Goal: Task Accomplishment & Management: Manage account settings

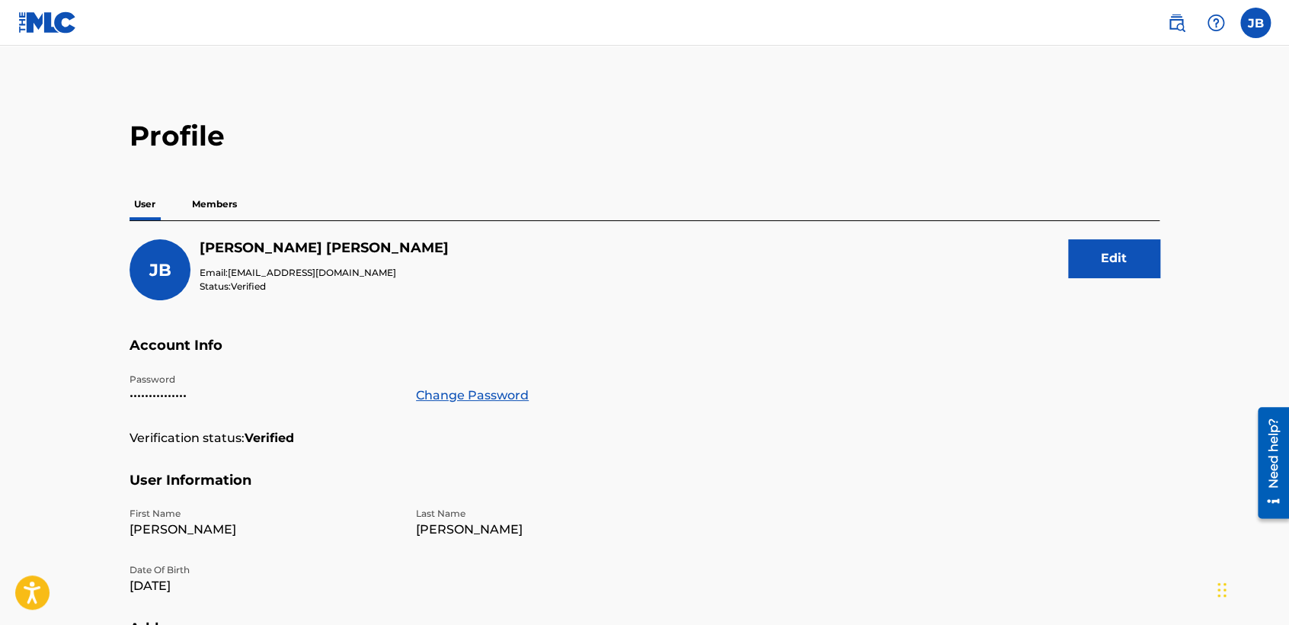
click at [239, 204] on p "Members" at bounding box center [214, 204] width 54 height 32
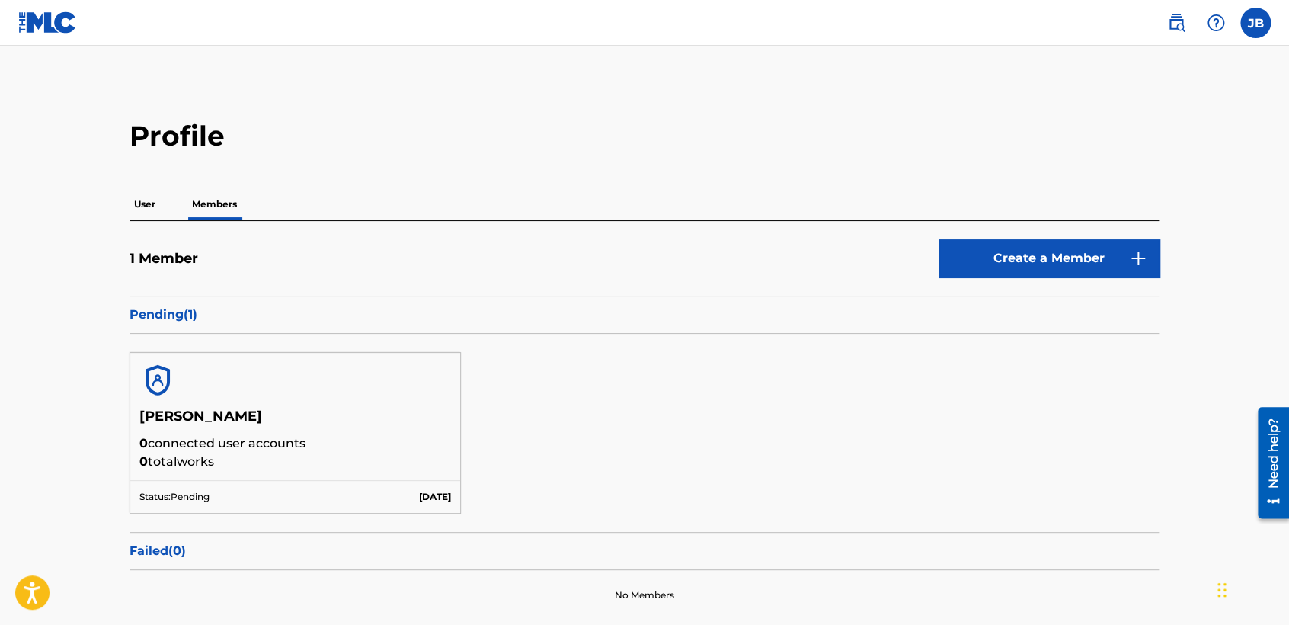
click at [140, 203] on p "User" at bounding box center [145, 204] width 30 height 32
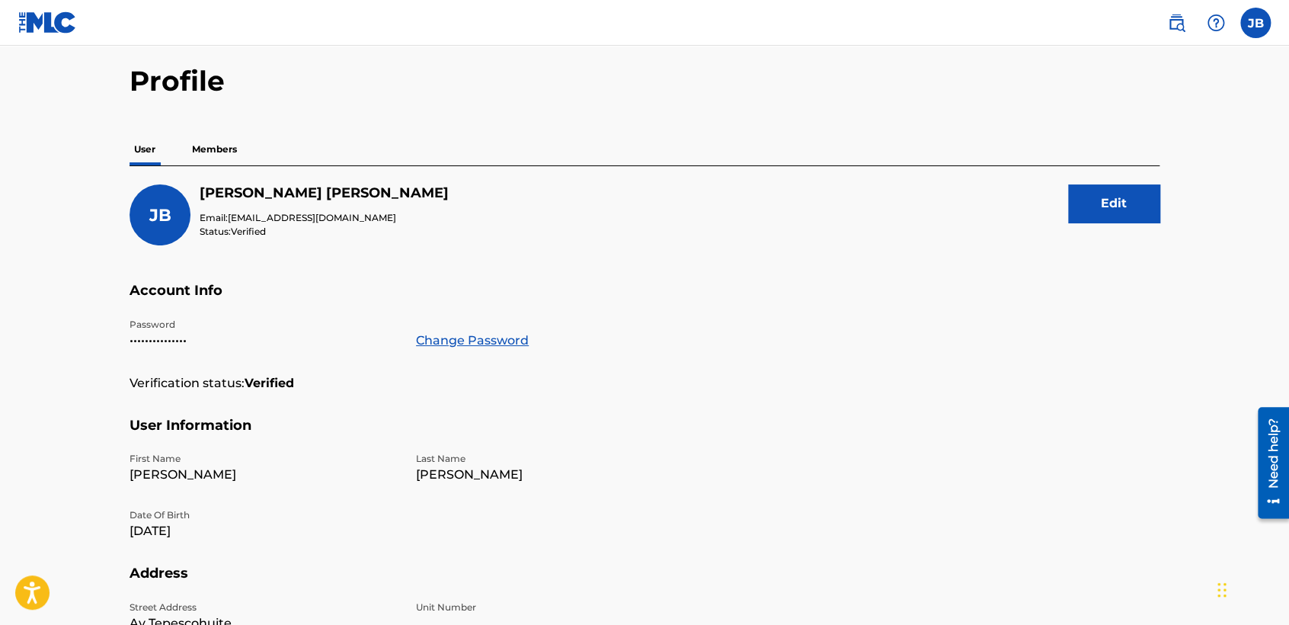
scroll to position [85, 0]
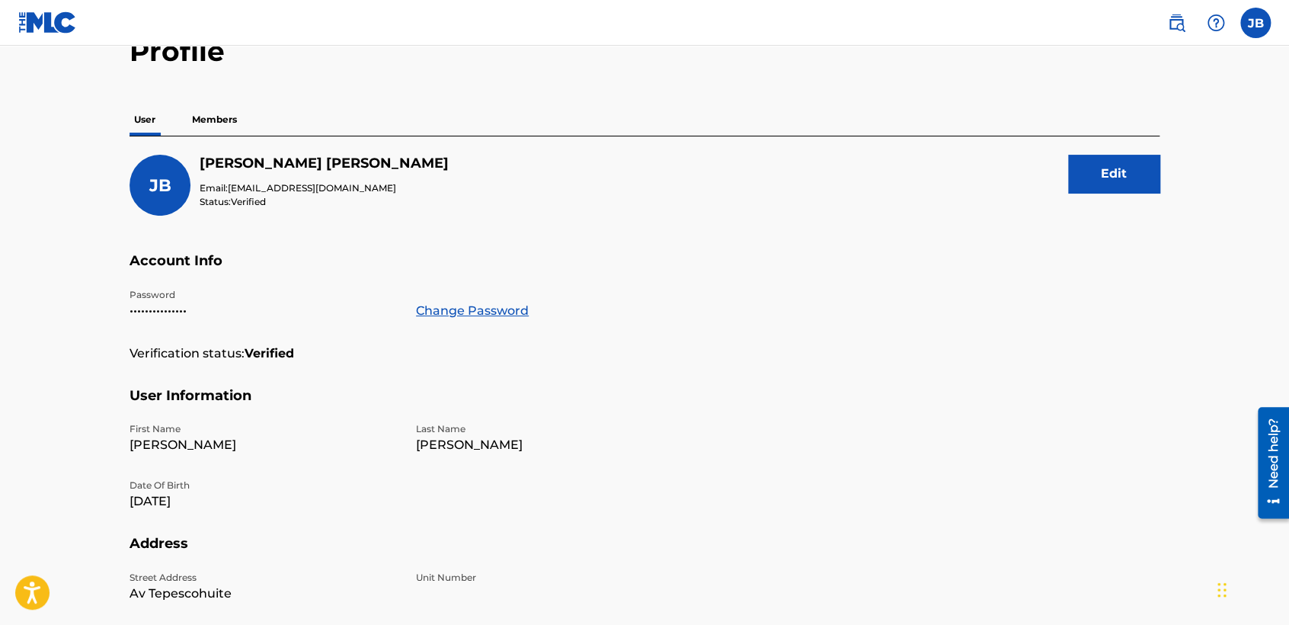
click at [229, 117] on p "Members" at bounding box center [214, 120] width 54 height 32
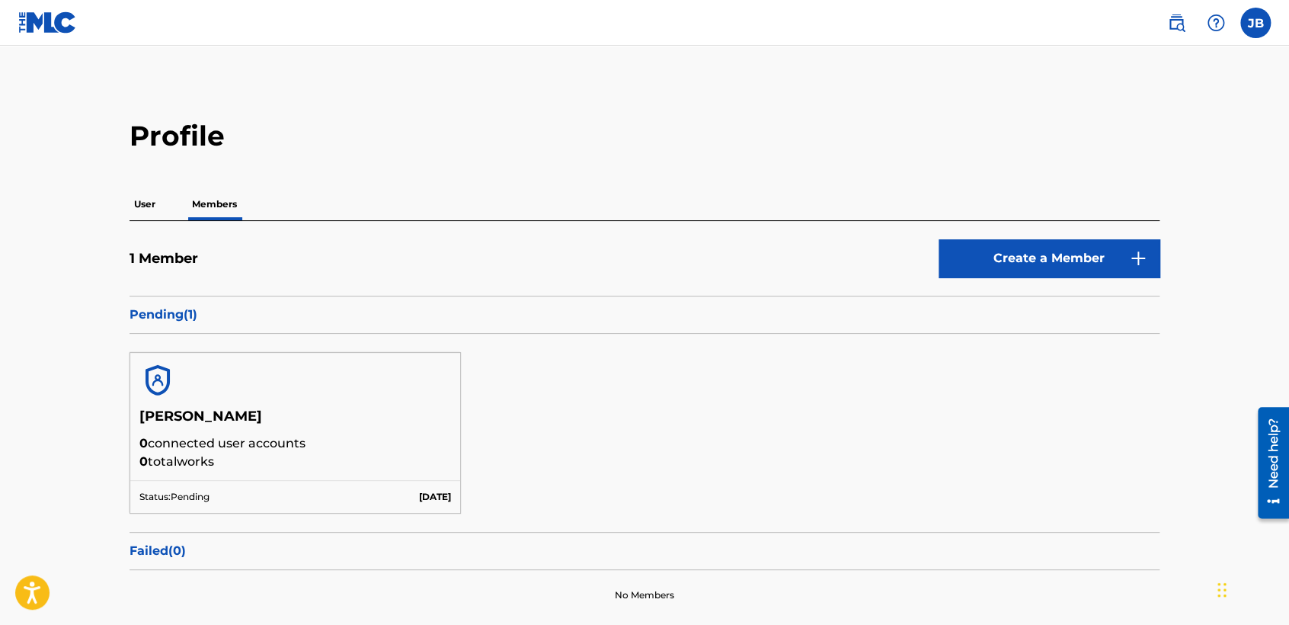
click at [152, 197] on p "User" at bounding box center [145, 204] width 30 height 32
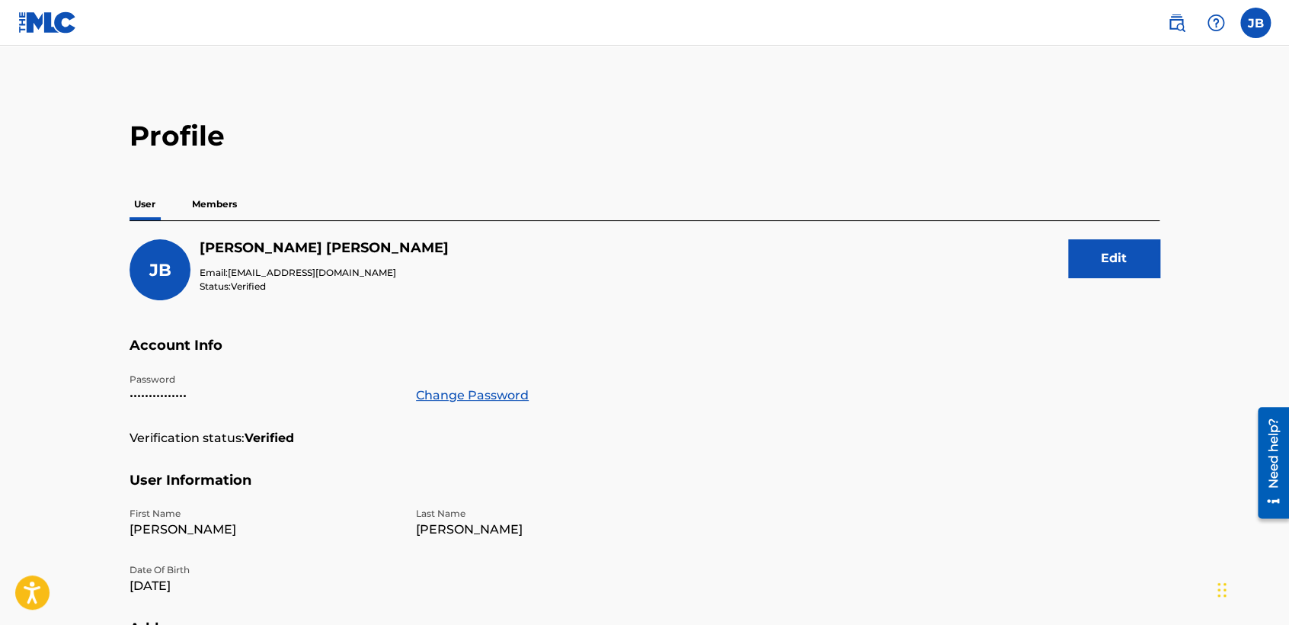
click at [219, 202] on p "Members" at bounding box center [214, 204] width 54 height 32
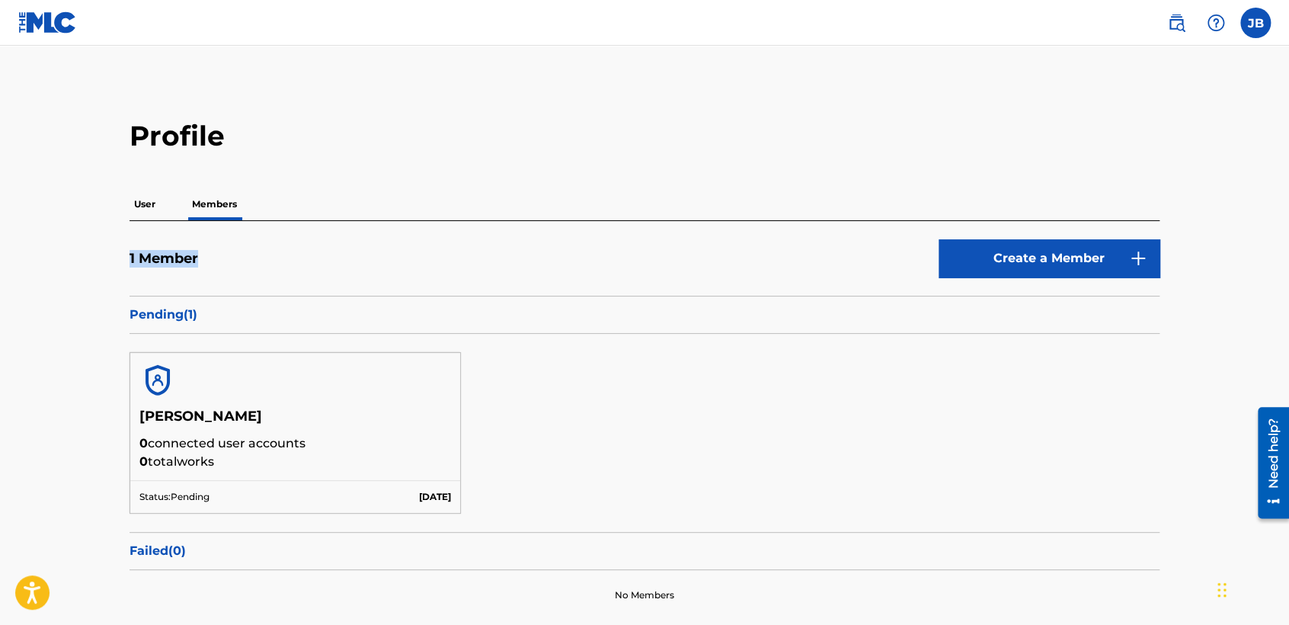
drag, startPoint x: 131, startPoint y: 259, endPoint x: 260, endPoint y: 273, distance: 129.5
click at [260, 273] on div "1 Member Create a Member" at bounding box center [645, 267] width 1030 height 56
drag, startPoint x: 268, startPoint y: 143, endPoint x: 255, endPoint y: 146, distance: 14.2
click at [268, 143] on h2 "Profile" at bounding box center [645, 136] width 1030 height 34
click at [146, 199] on p "User" at bounding box center [145, 204] width 30 height 32
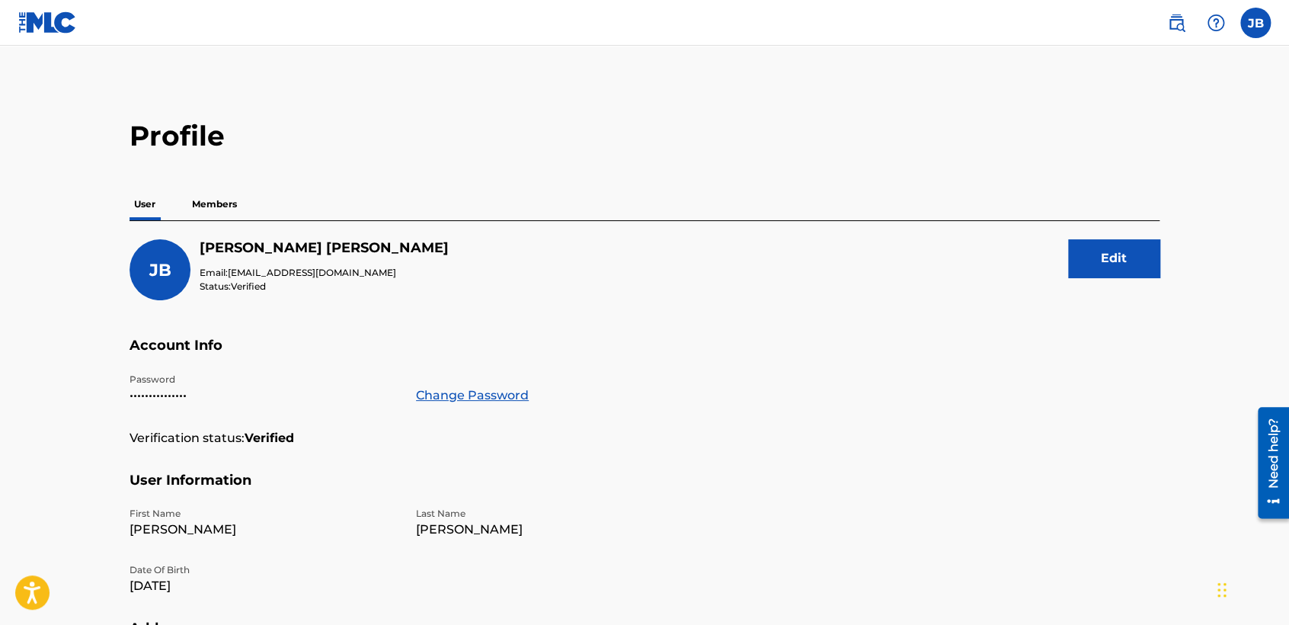
click at [53, 14] on img at bounding box center [47, 22] width 59 height 22
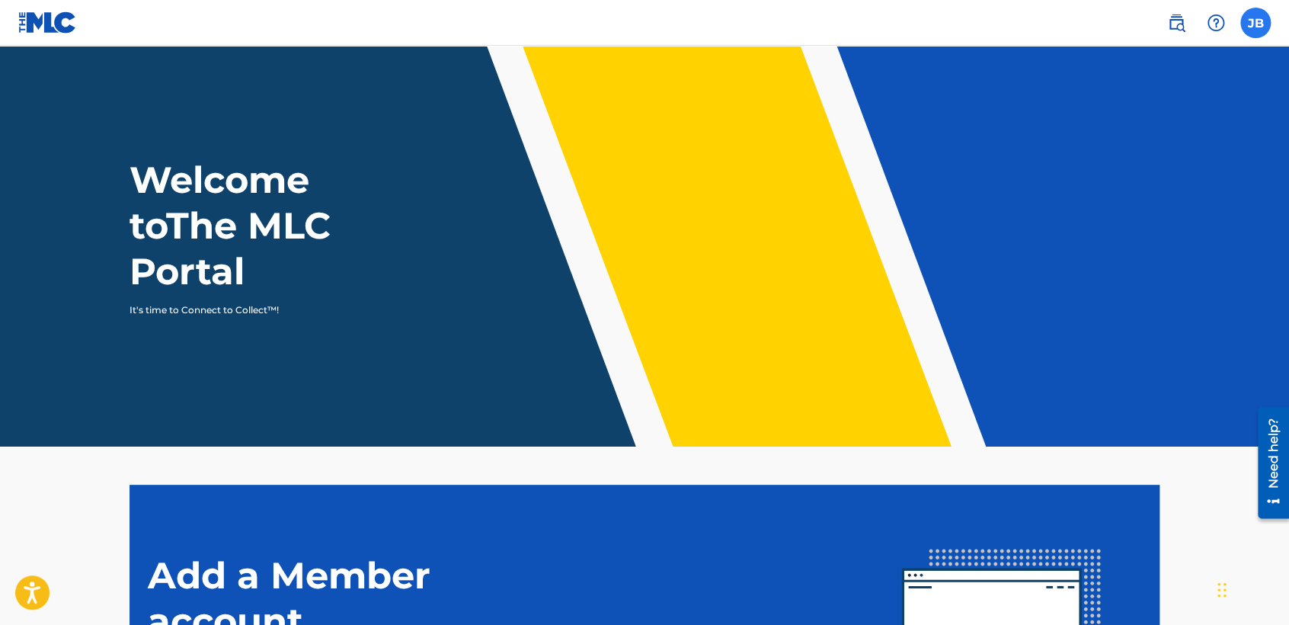
click at [1241, 21] on label at bounding box center [1256, 23] width 30 height 30
click at [1256, 23] on input "JB Josue Balderrama Carreño contactojb10@gmail.com Notification Preferences Pro…" at bounding box center [1256, 23] width 0 height 0
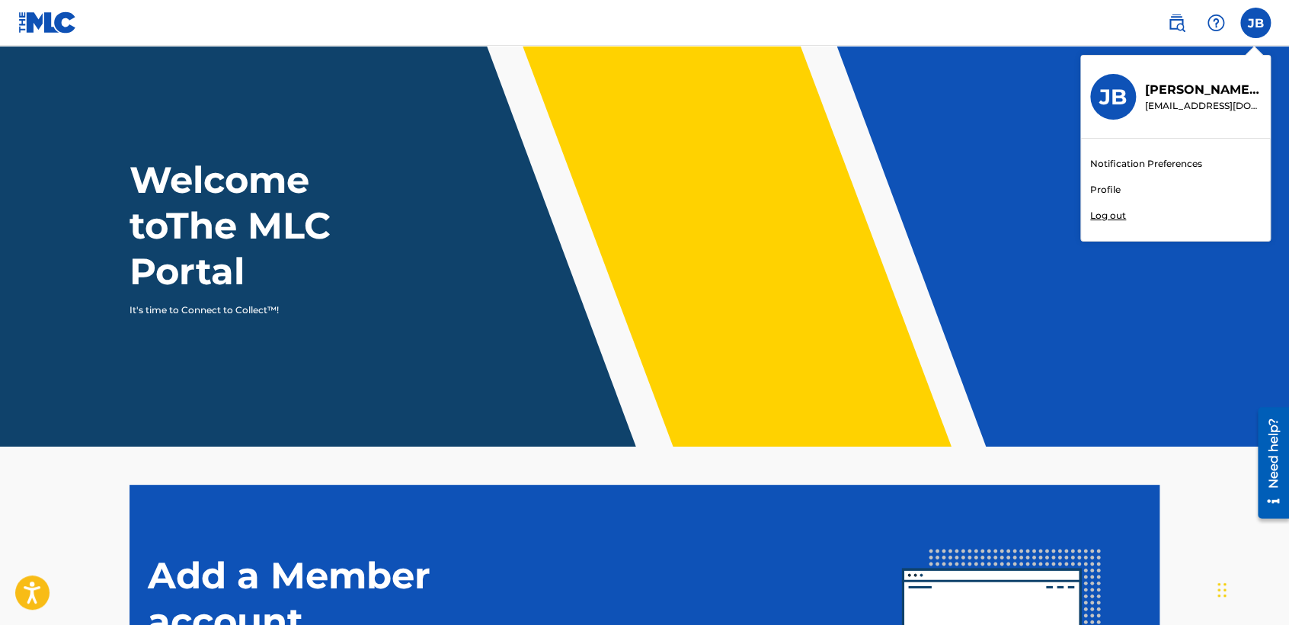
click at [1100, 191] on link "Profile" at bounding box center [1106, 190] width 30 height 14
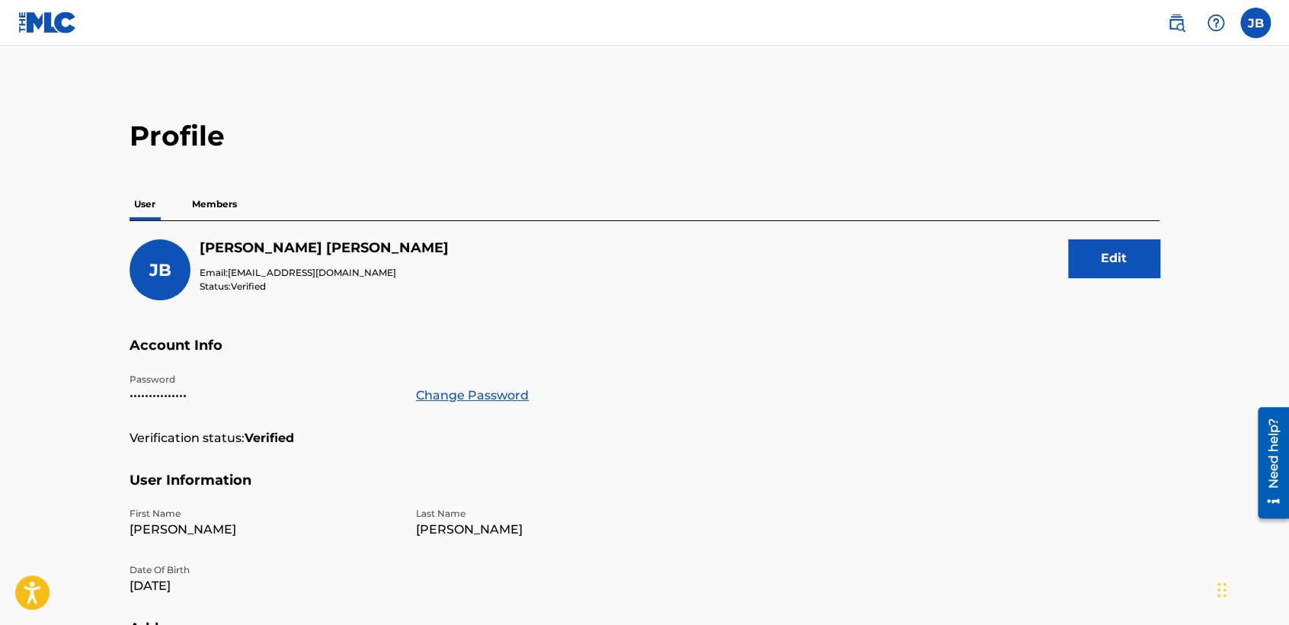
click at [217, 207] on p "Members" at bounding box center [214, 204] width 54 height 32
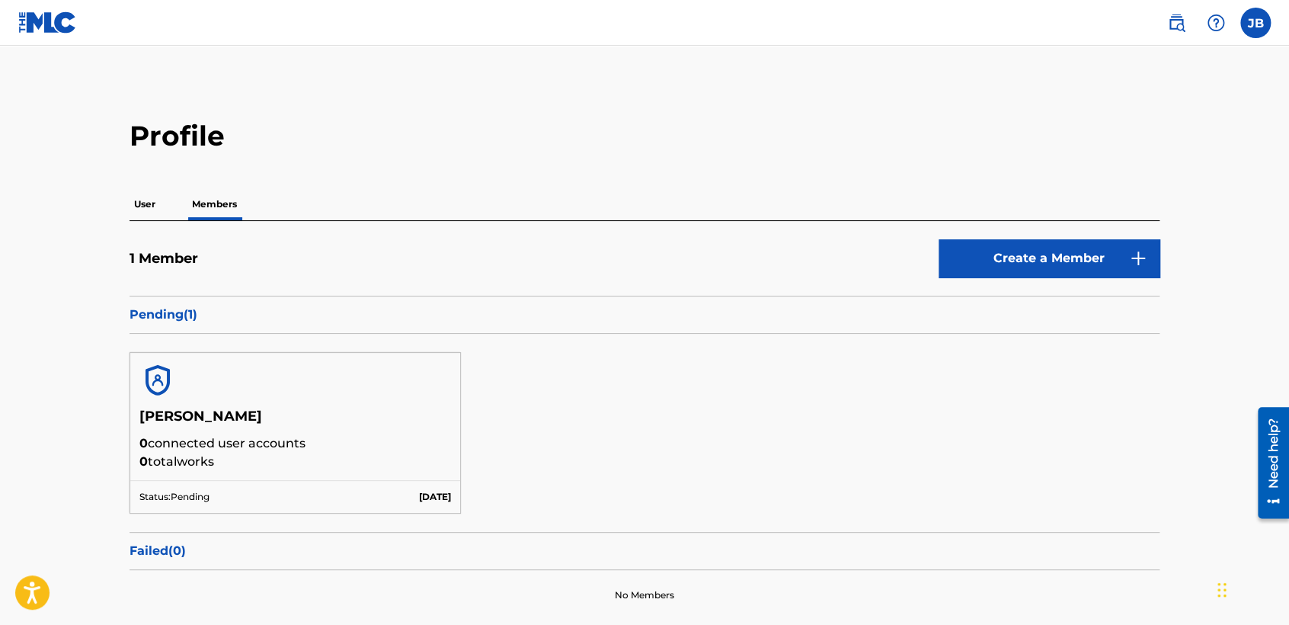
click at [168, 207] on div "User Members" at bounding box center [645, 204] width 1030 height 32
click at [159, 203] on p "User" at bounding box center [145, 204] width 30 height 32
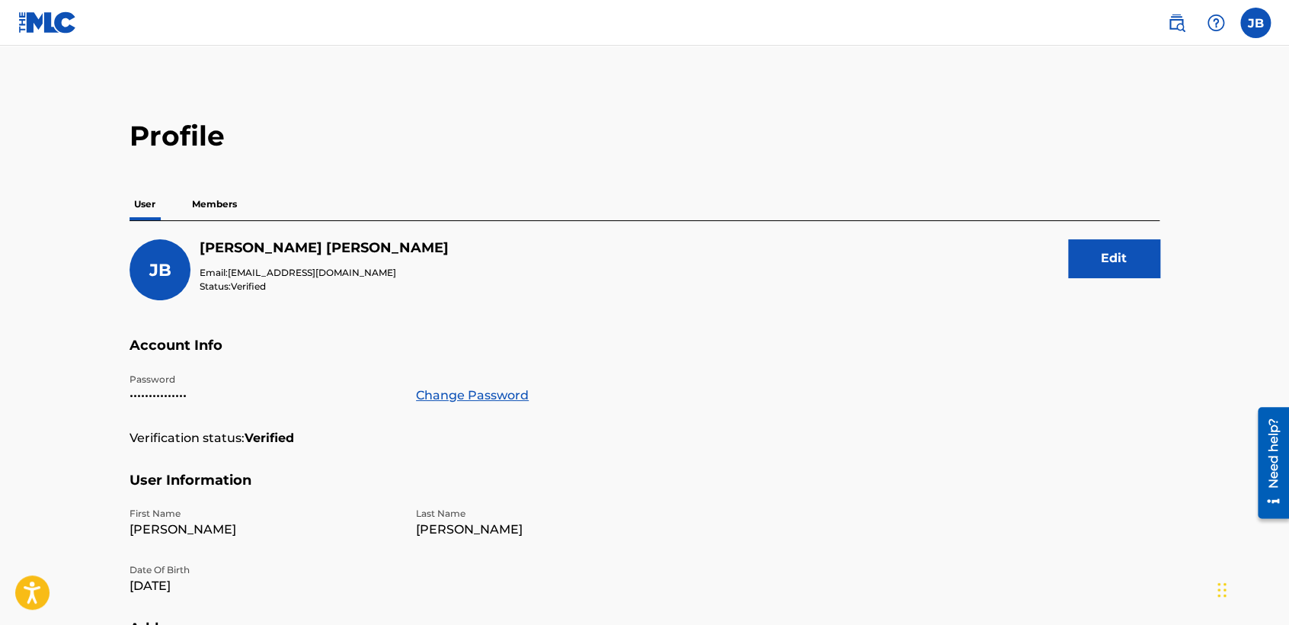
click at [48, 27] on img at bounding box center [47, 22] width 59 height 22
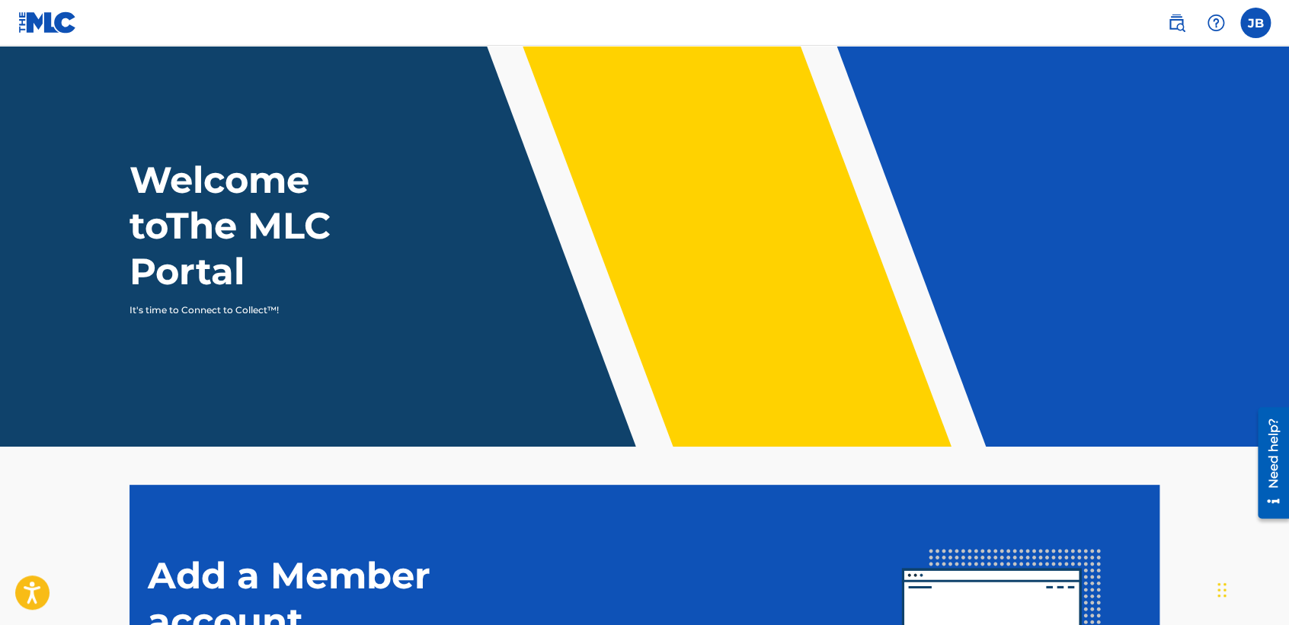
click at [223, 145] on header "Welcome to The MLC Portal It's time to Connect to Collect™!" at bounding box center [644, 246] width 1289 height 401
click at [46, 18] on img at bounding box center [47, 22] width 59 height 22
click at [1260, 20] on label at bounding box center [1256, 23] width 30 height 30
click at [1256, 23] on input "JB Josue Balderrama Carreño contactojb10@gmail.com Notification Preferences Pro…" at bounding box center [1256, 23] width 0 height 0
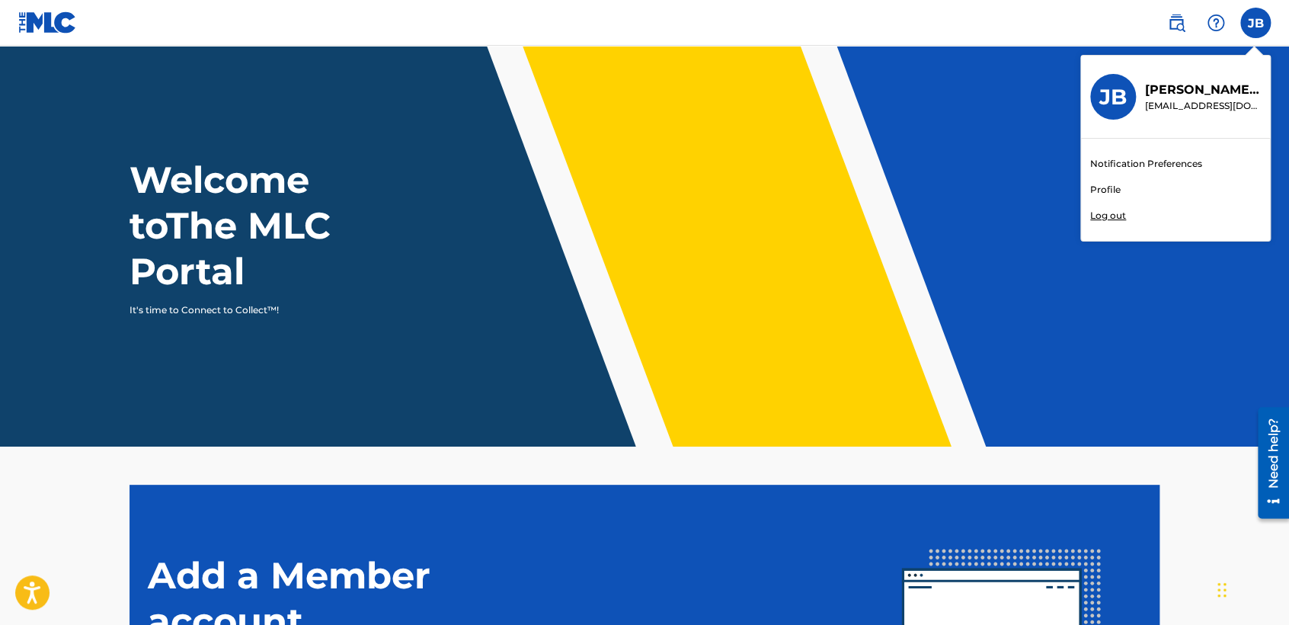
click at [1113, 82] on div "JB" at bounding box center [1114, 97] width 46 height 46
click at [1256, 23] on input "JB Josue Balderrama Carreño contactojb10@gmail.com Notification Preferences Pro…" at bounding box center [1256, 23] width 0 height 0
click at [1156, 87] on p "Josue Balderrama Carreño" at bounding box center [1203, 90] width 116 height 18
click at [1256, 23] on input "JB Josue Balderrama Carreño contactojb10@gmail.com Notification Preferences Pro…" at bounding box center [1256, 23] width 0 height 0
click at [1128, 162] on link "Notification Preferences" at bounding box center [1147, 164] width 112 height 14
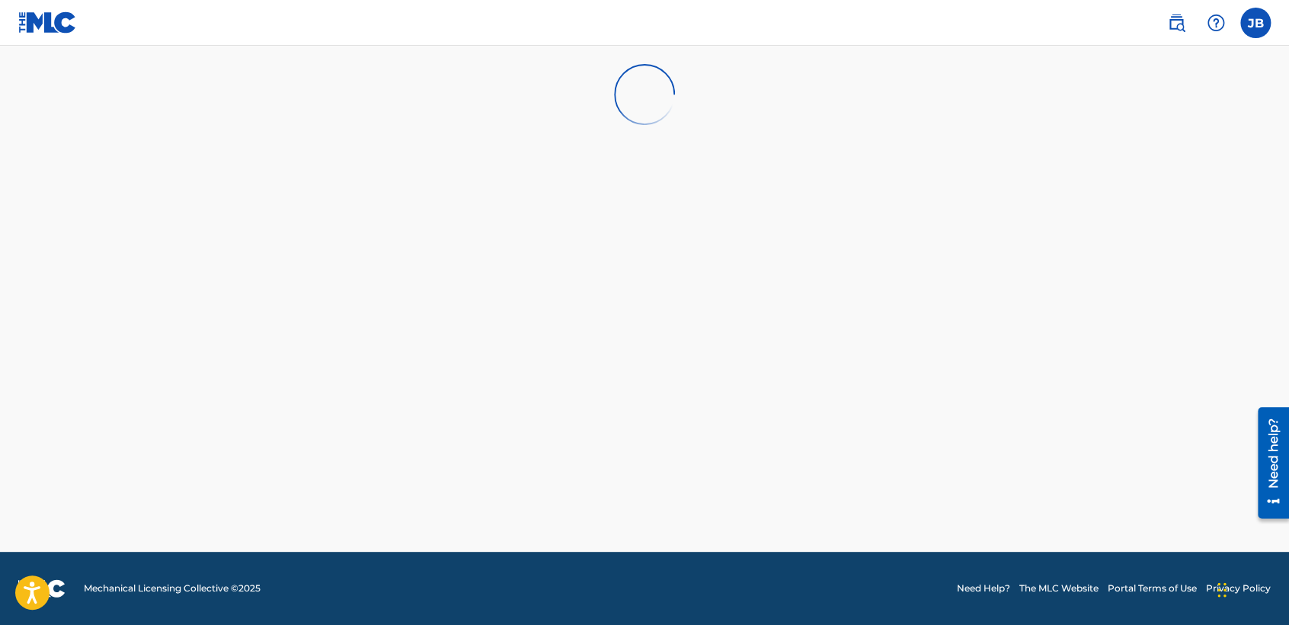
click at [56, 15] on img at bounding box center [47, 22] width 59 height 22
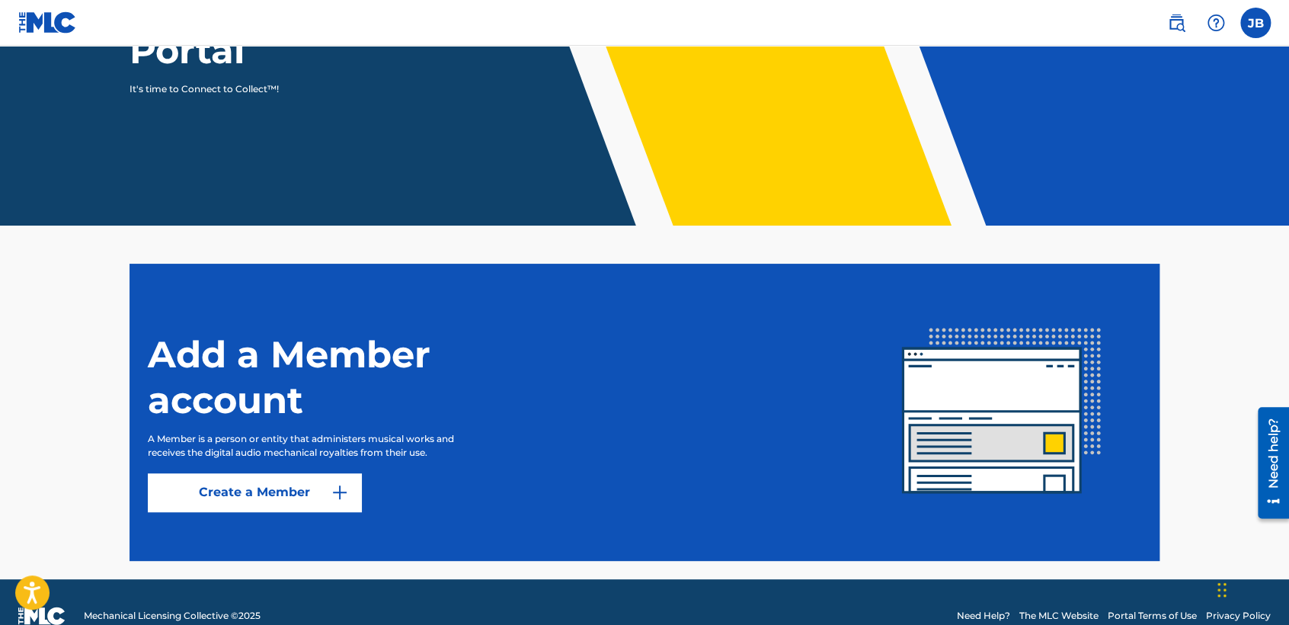
scroll to position [248, 0]
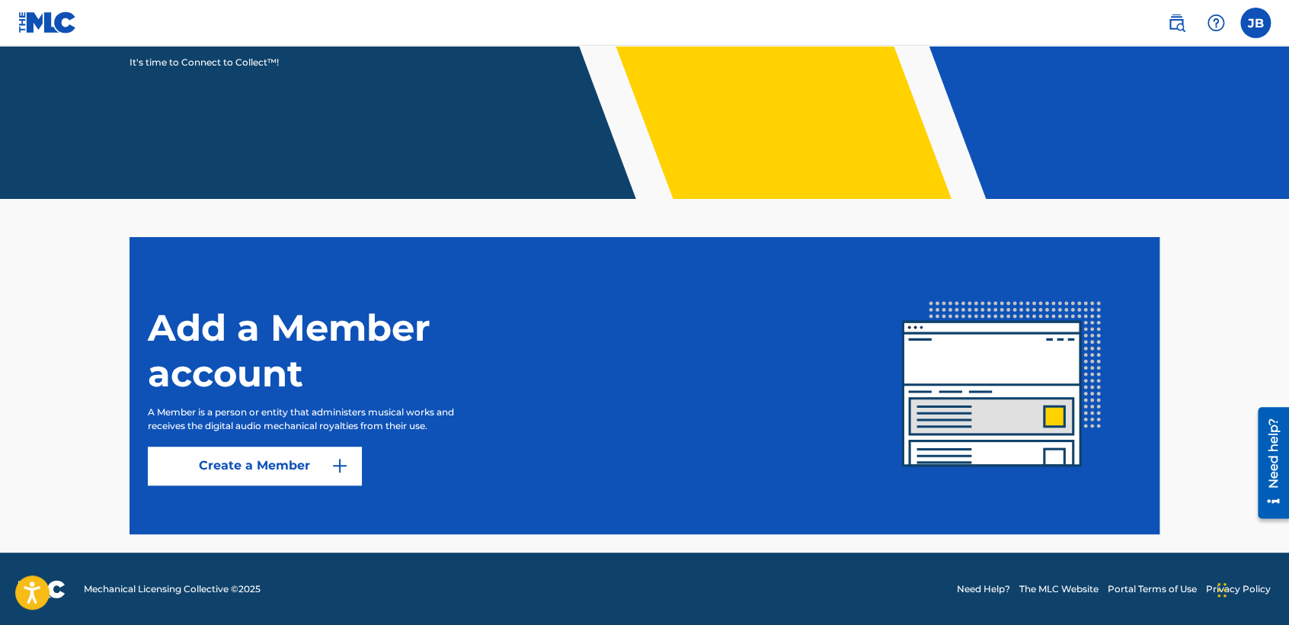
click at [333, 332] on h1 "Add a Member account" at bounding box center [338, 350] width 381 height 91
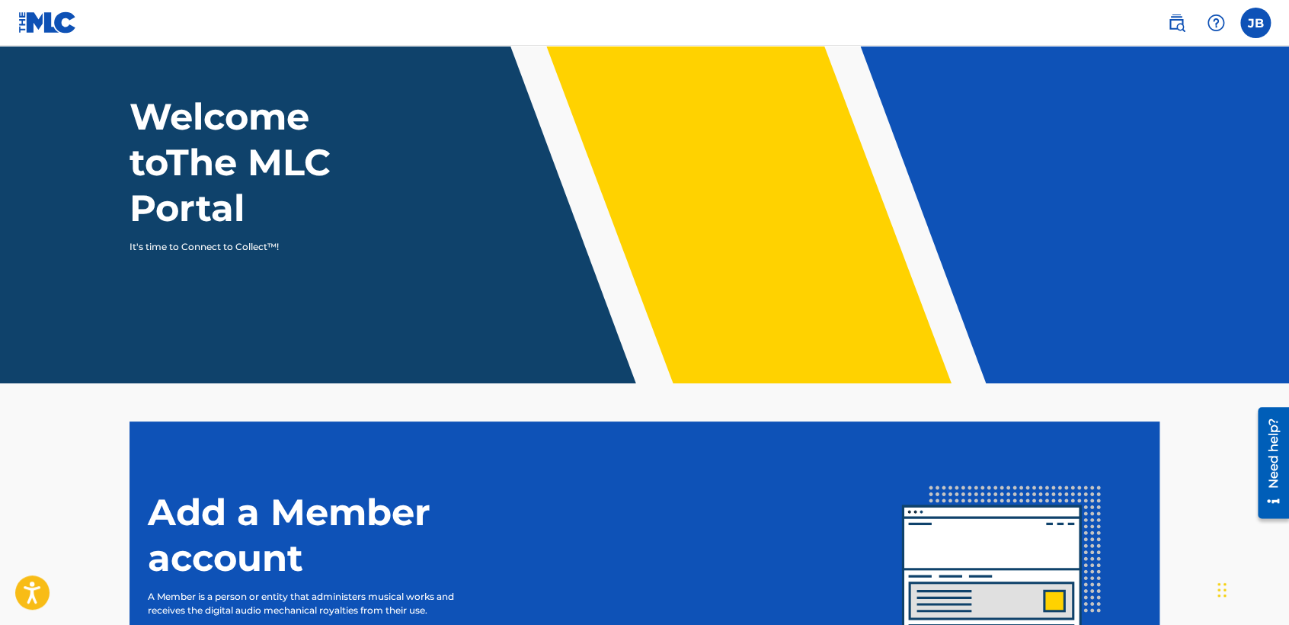
scroll to position [0, 0]
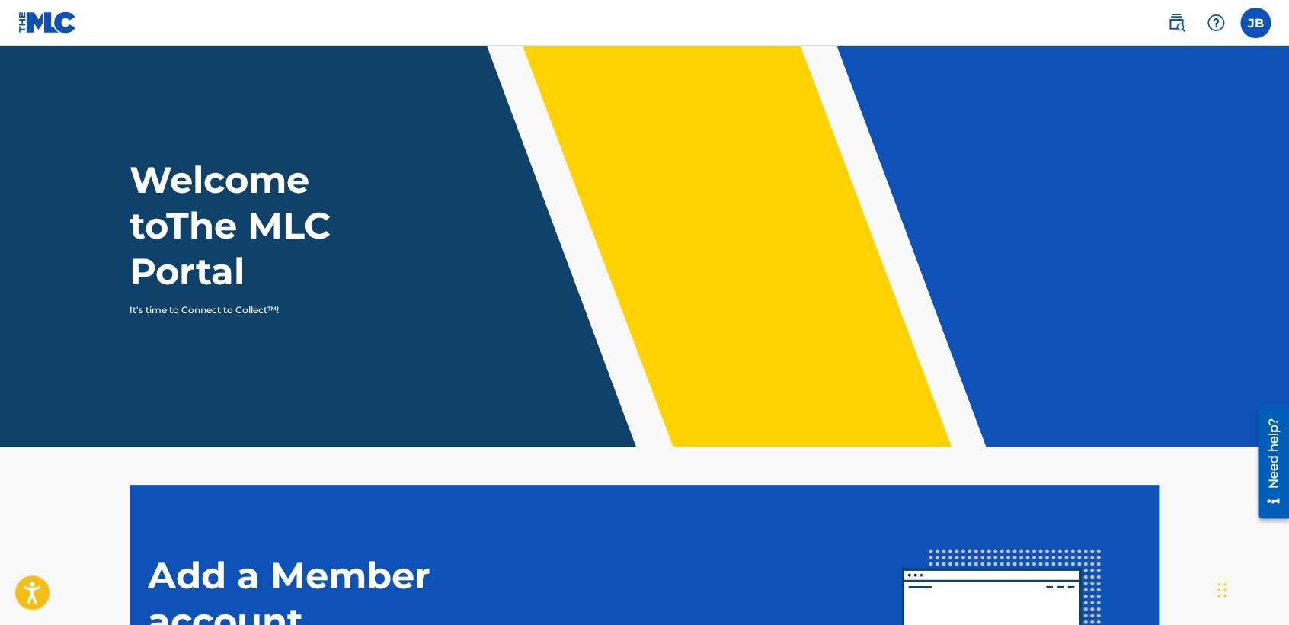
click at [43, 21] on img at bounding box center [47, 22] width 59 height 22
click at [1199, 21] on span at bounding box center [1196, 23] width 70 height 30
click at [1207, 21] on div at bounding box center [1216, 23] width 30 height 30
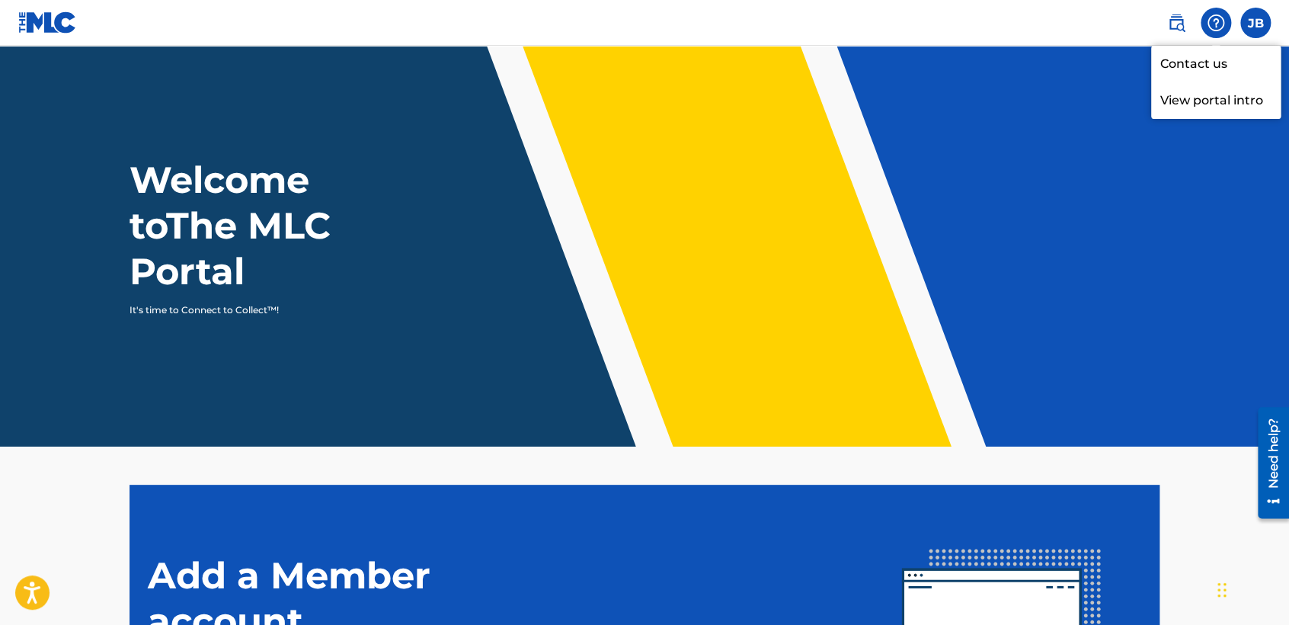
click at [1113, 48] on header "Welcome to The MLC Portal It's time to Connect to Collect™!" at bounding box center [644, 246] width 1289 height 401
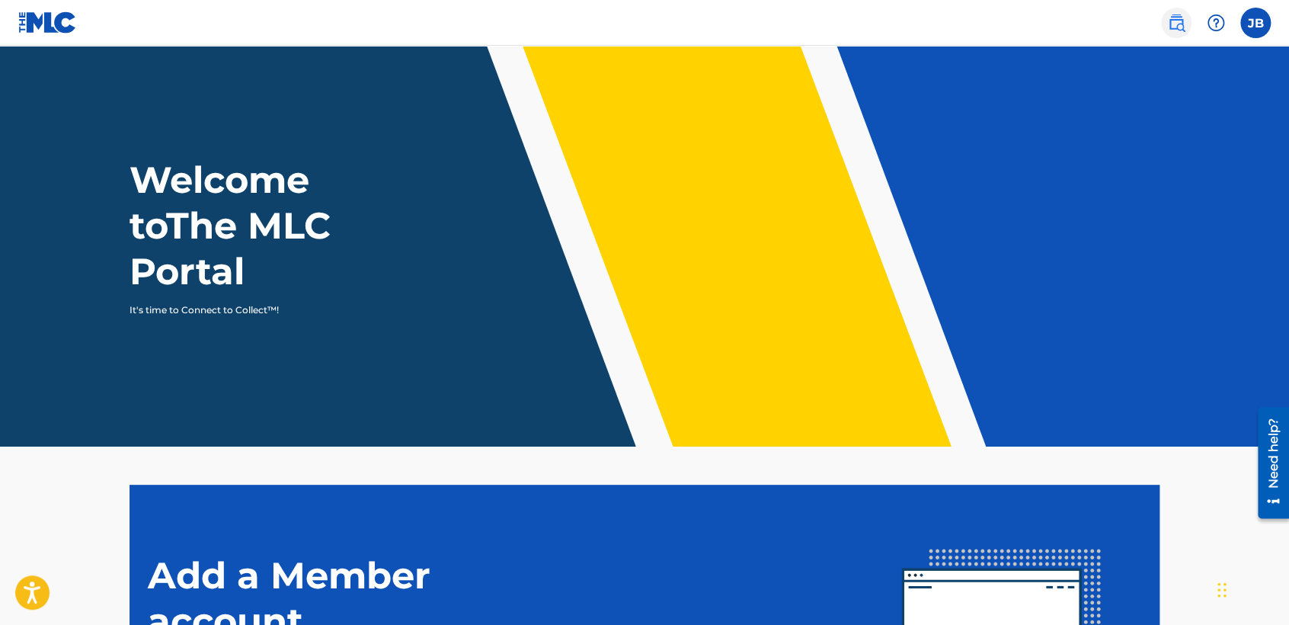
click at [1185, 15] on link at bounding box center [1176, 23] width 30 height 30
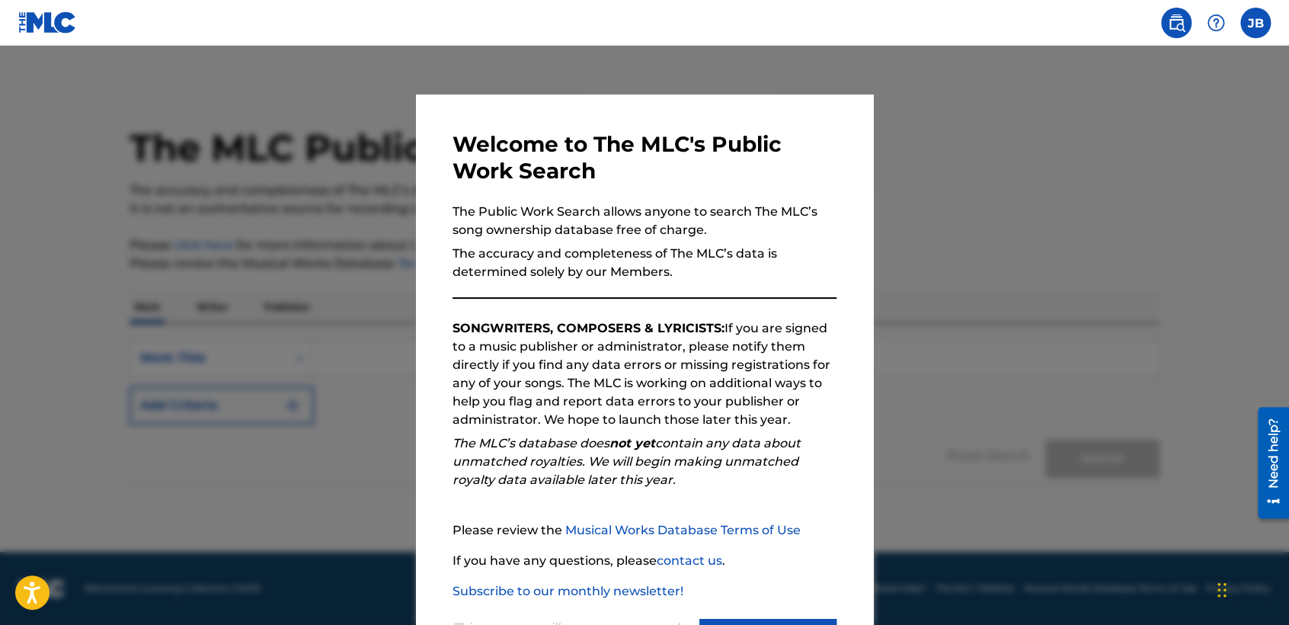
click at [905, 186] on div at bounding box center [644, 358] width 1289 height 625
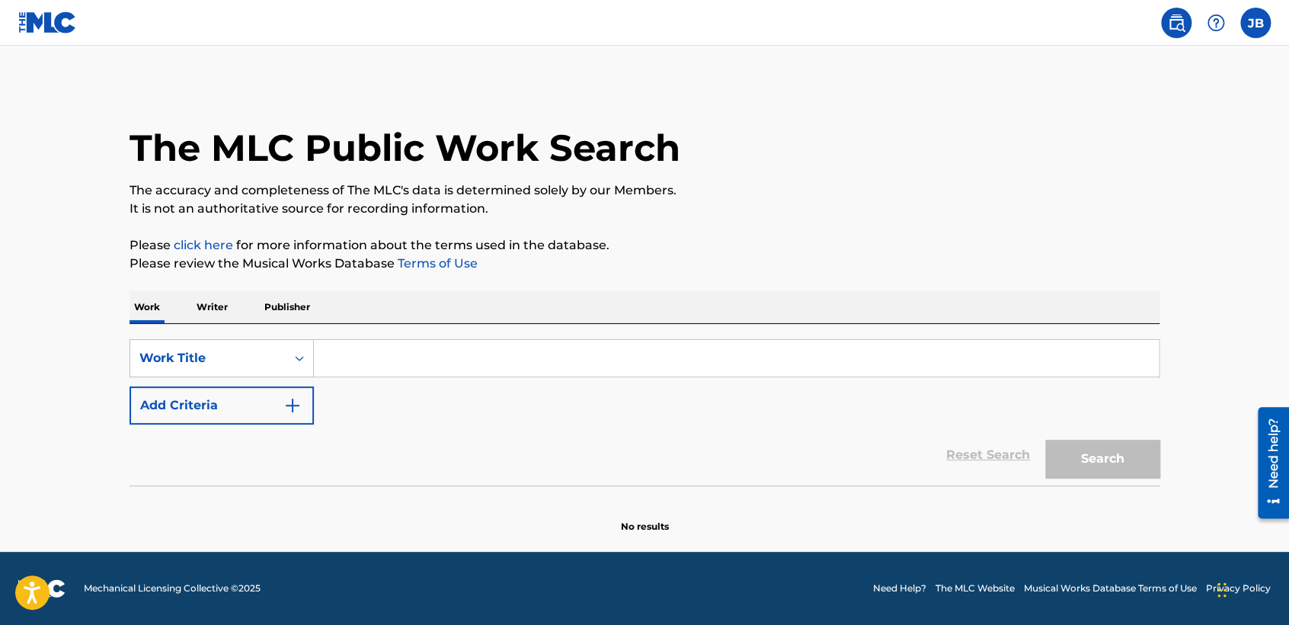
click at [221, 302] on p "Writer" at bounding box center [212, 307] width 40 height 32
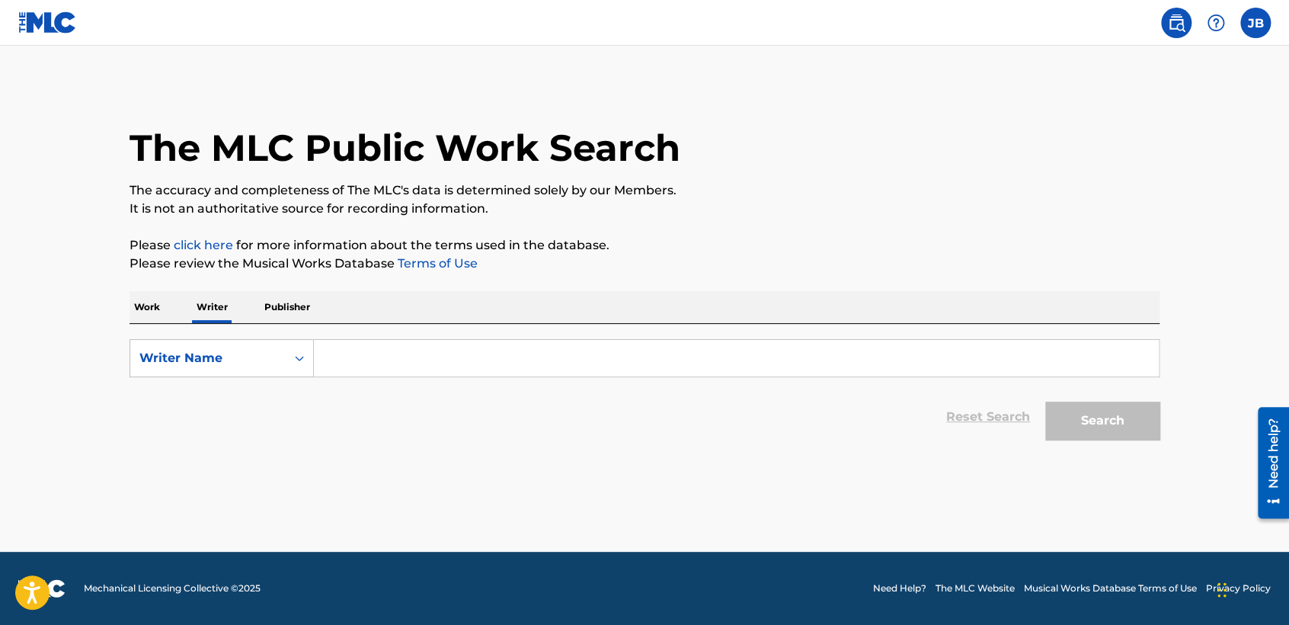
click at [303, 316] on p "Publisher" at bounding box center [287, 307] width 55 height 32
click at [63, 2] on link at bounding box center [47, 22] width 59 height 45
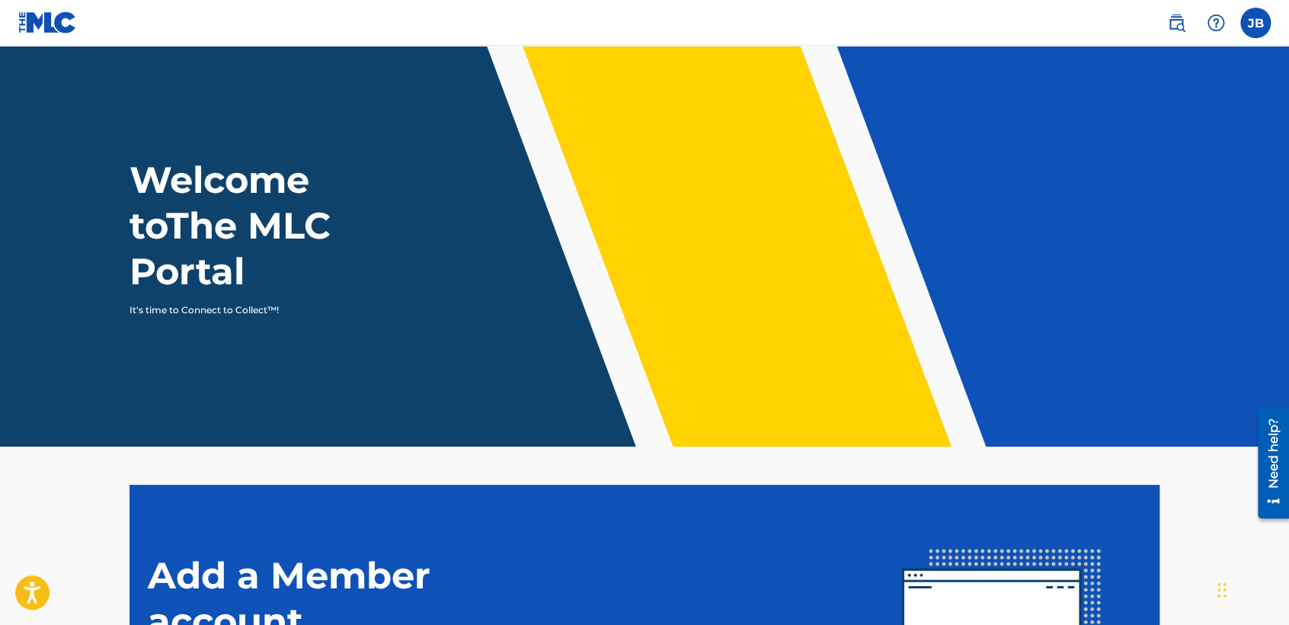
click at [1275, 14] on nav "JB JB Josue Balderrama Carreño contactojb10@gmail.com Notification Preferences …" at bounding box center [644, 23] width 1289 height 46
click at [1259, 27] on label at bounding box center [1256, 23] width 30 height 30
click at [1256, 23] on input "JB Josue Balderrama Carreño contactojb10@gmail.com Notification Preferences Pro…" at bounding box center [1256, 23] width 0 height 0
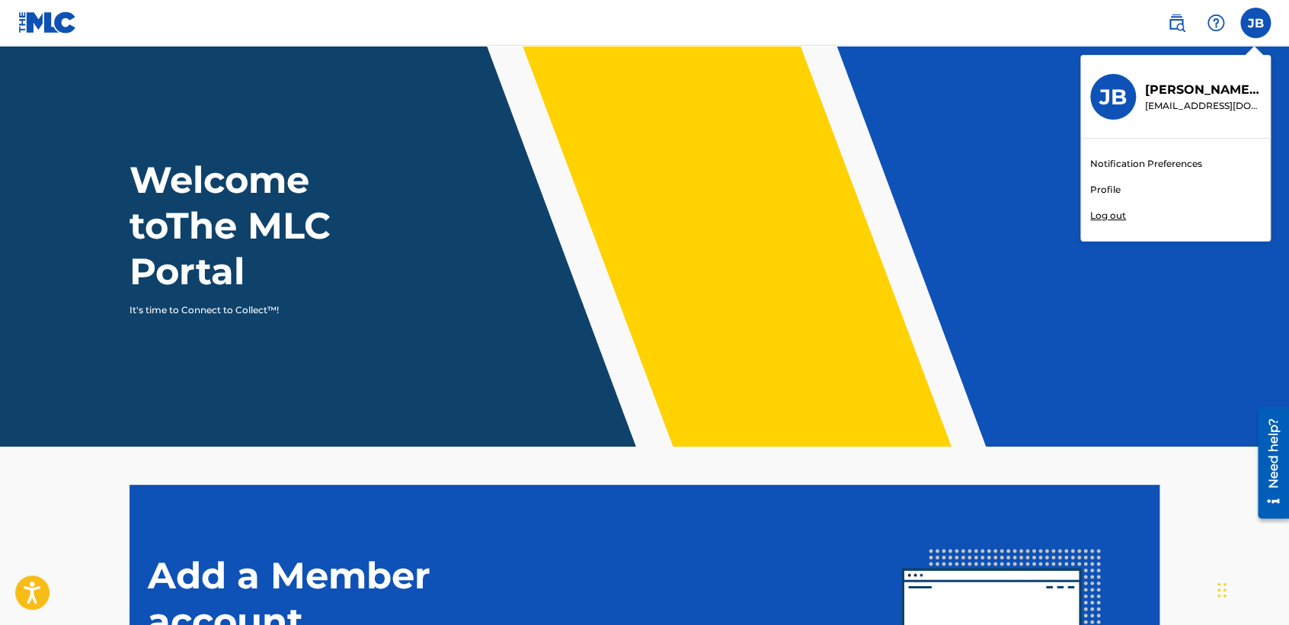
click at [1187, 107] on p "contactojb10@gmail.com" at bounding box center [1203, 106] width 116 height 14
click at [1256, 23] on input "JB Josue Balderrama Carreño contactojb10@gmail.com Notification Preferences Pro…" at bounding box center [1256, 23] width 0 height 0
click at [1189, 94] on p "Josue Balderrama Carreño" at bounding box center [1203, 90] width 116 height 18
click at [1256, 23] on input "JB Josue Balderrama Carreño contactojb10@gmail.com Notification Preferences Pro…" at bounding box center [1256, 23] width 0 height 0
click at [1083, 117] on div "JB Josue Balderrama Carreño contactojb10@gmail.com" at bounding box center [1175, 97] width 189 height 83
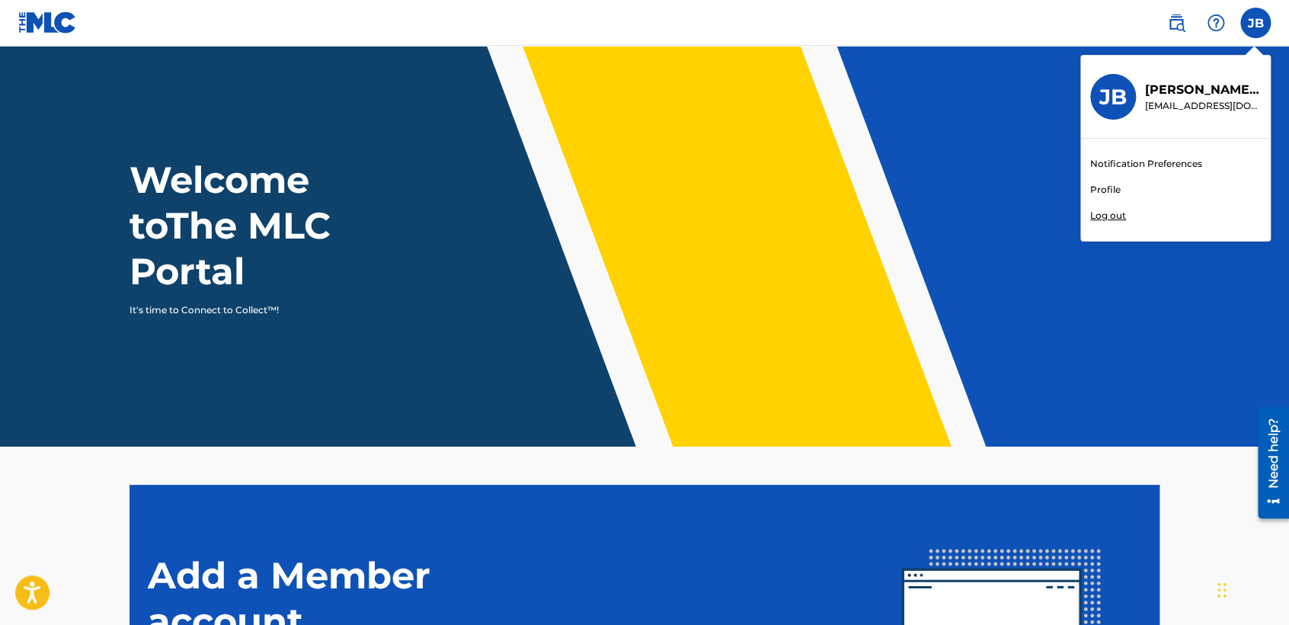
click at [1256, 23] on input "JB Josue Balderrama Carreño contactojb10@gmail.com Notification Preferences Pro…" at bounding box center [1256, 23] width 0 height 0
click at [1094, 187] on link "Profile" at bounding box center [1106, 190] width 30 height 14
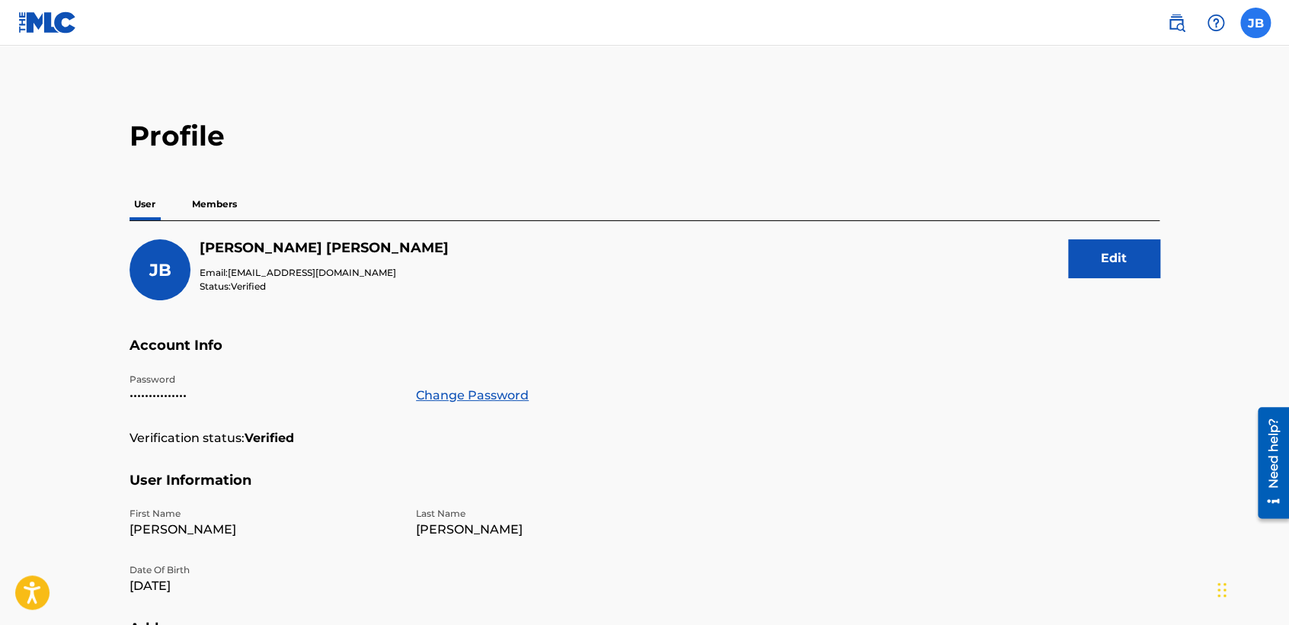
click at [1256, 24] on label at bounding box center [1256, 23] width 30 height 30
click at [1256, 23] on input "JB Josue Balderrama Carreño contactojb10@gmail.com Notification Preferences Pro…" at bounding box center [1256, 23] width 0 height 0
click at [885, 73] on main "Profile User Members JB Josue Balderrama Carreño Email: contactojb10@gmail.com …" at bounding box center [644, 499] width 1289 height 907
click at [196, 204] on p "Members" at bounding box center [214, 204] width 54 height 32
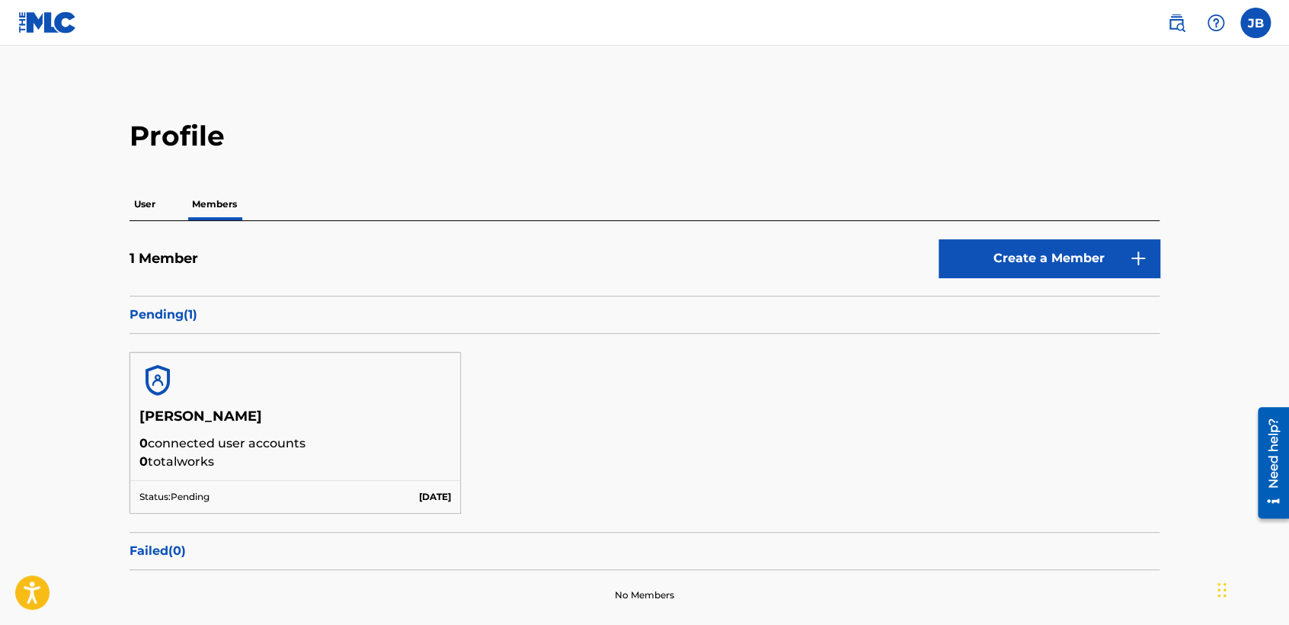
click at [143, 205] on p "User" at bounding box center [145, 204] width 30 height 32
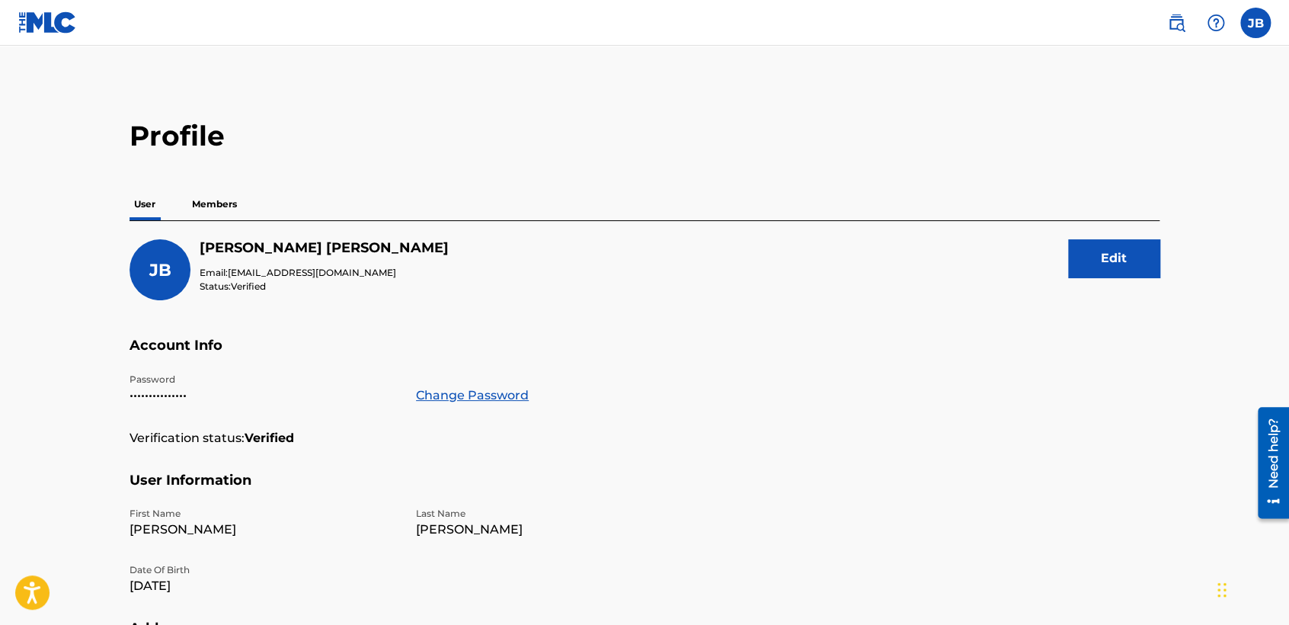
click at [228, 192] on p "Members" at bounding box center [214, 204] width 54 height 32
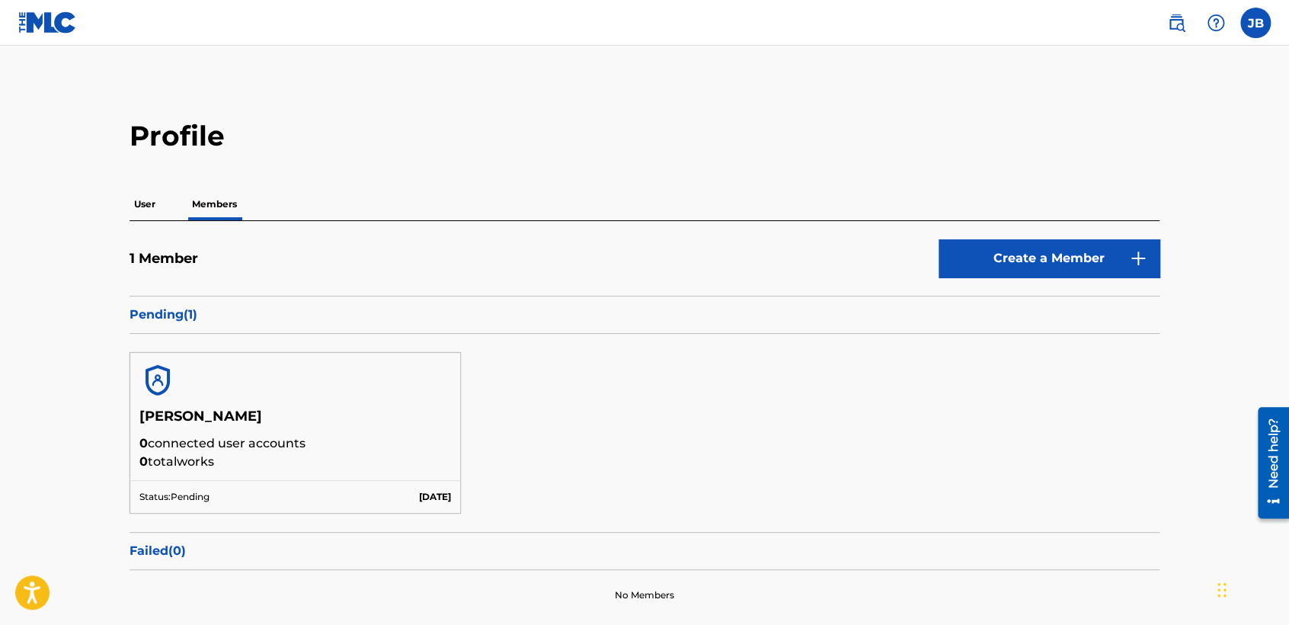
click at [149, 191] on p "User" at bounding box center [145, 204] width 30 height 32
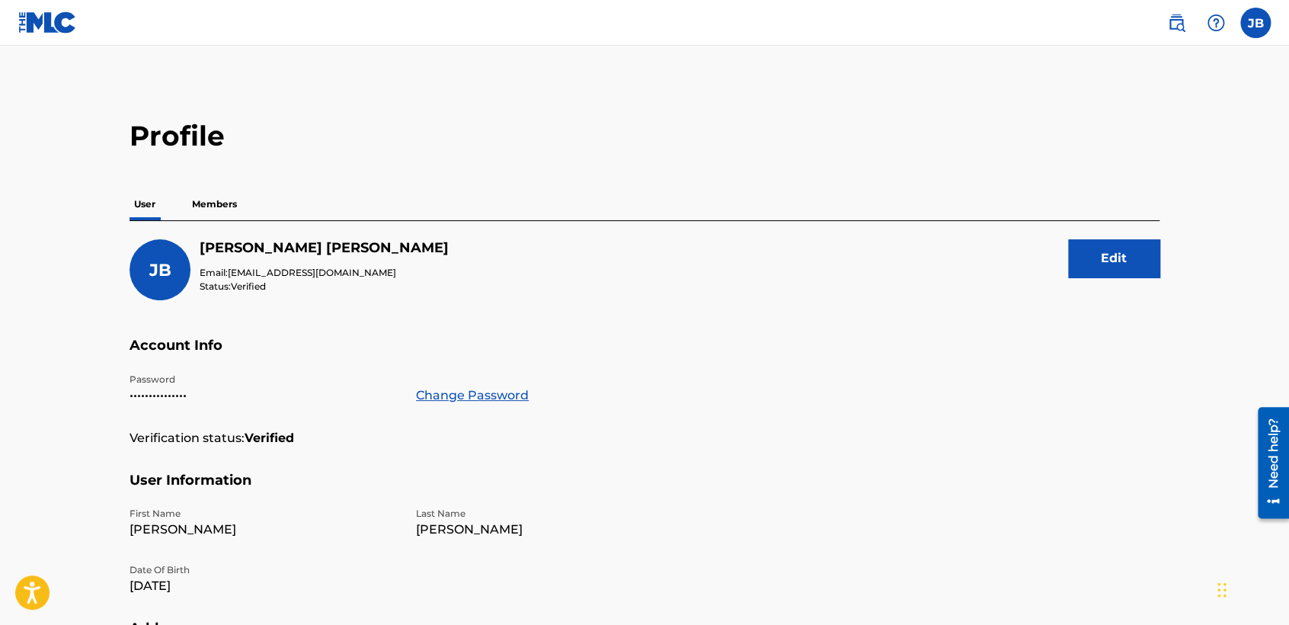
click at [204, 203] on p "Members" at bounding box center [214, 204] width 54 height 32
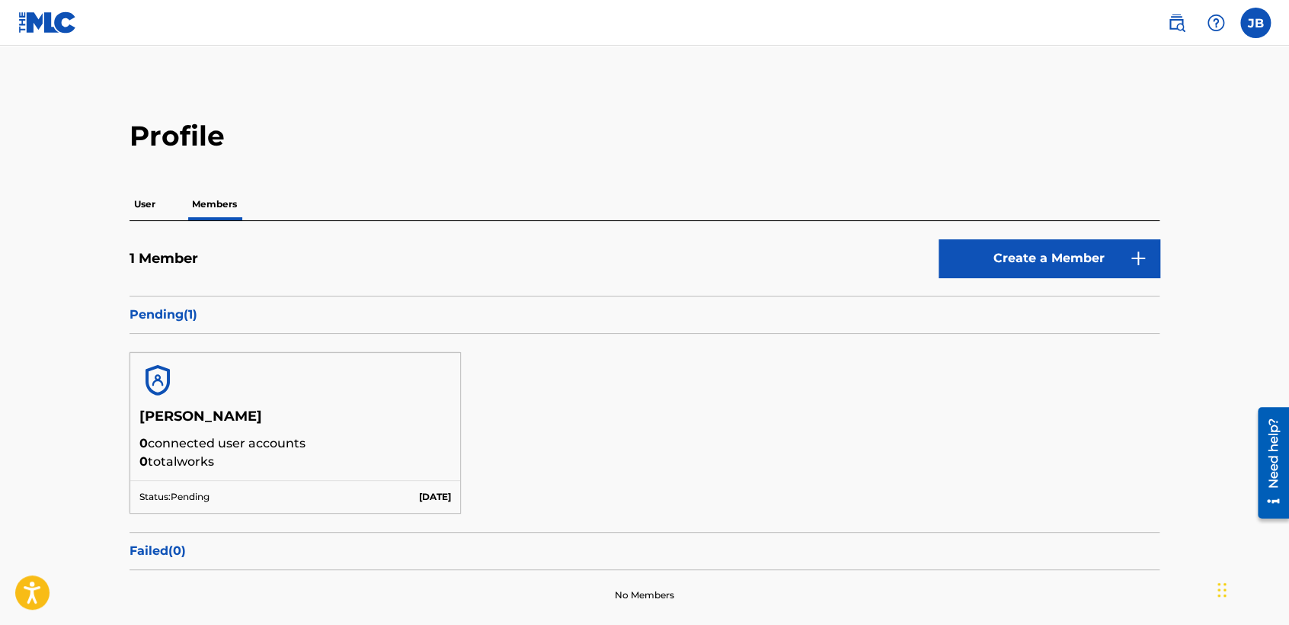
click at [51, 30] on img at bounding box center [47, 22] width 59 height 22
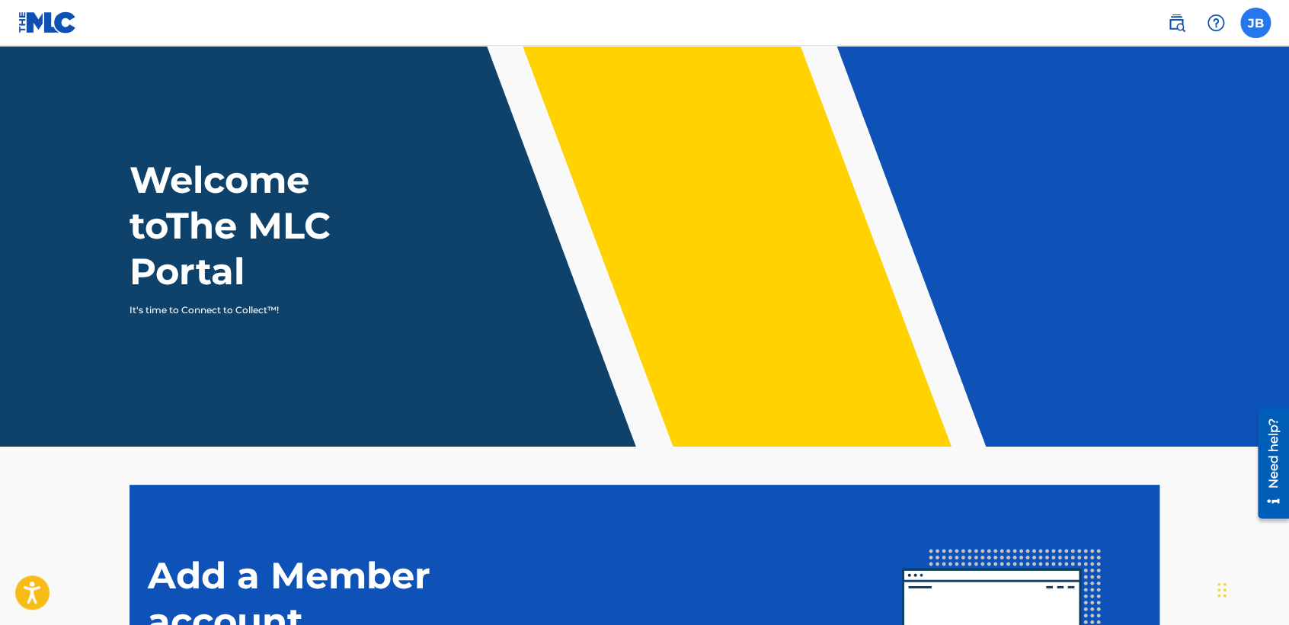
click at [1251, 25] on label at bounding box center [1256, 23] width 30 height 30
click at [1256, 23] on input "JB Josue Balderrama Carreño contactojb10@gmail.com Notification Preferences Pro…" at bounding box center [1256, 23] width 0 height 0
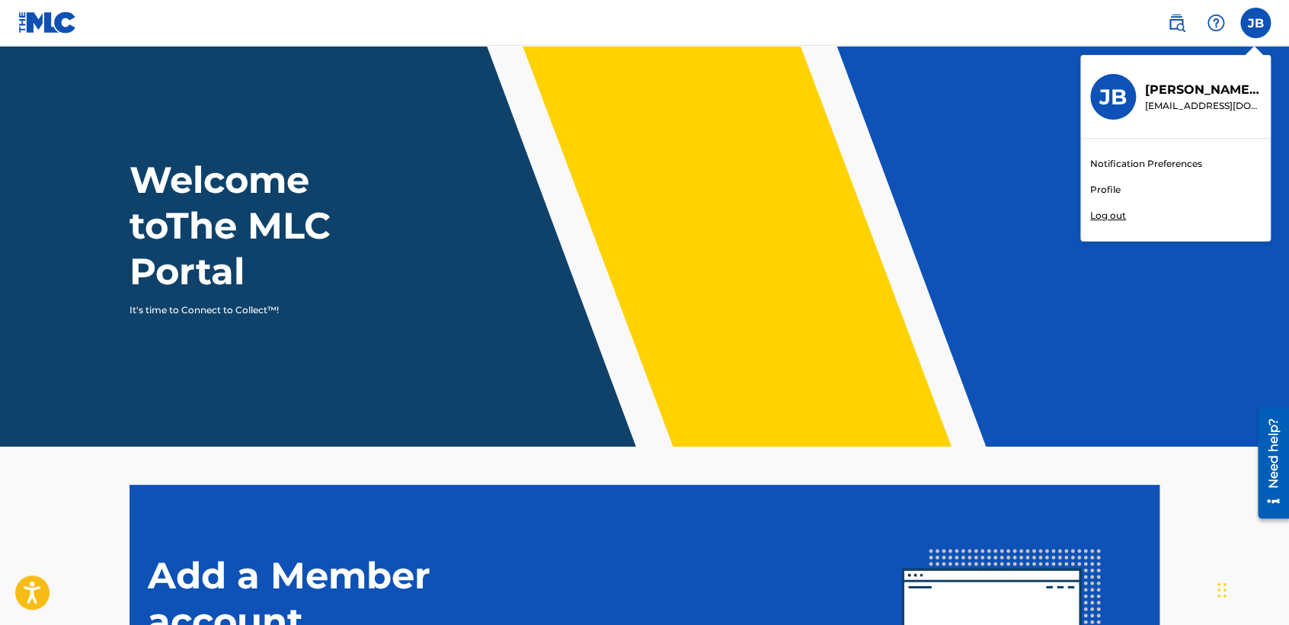
click at [1103, 194] on link "Profile" at bounding box center [1106, 190] width 30 height 14
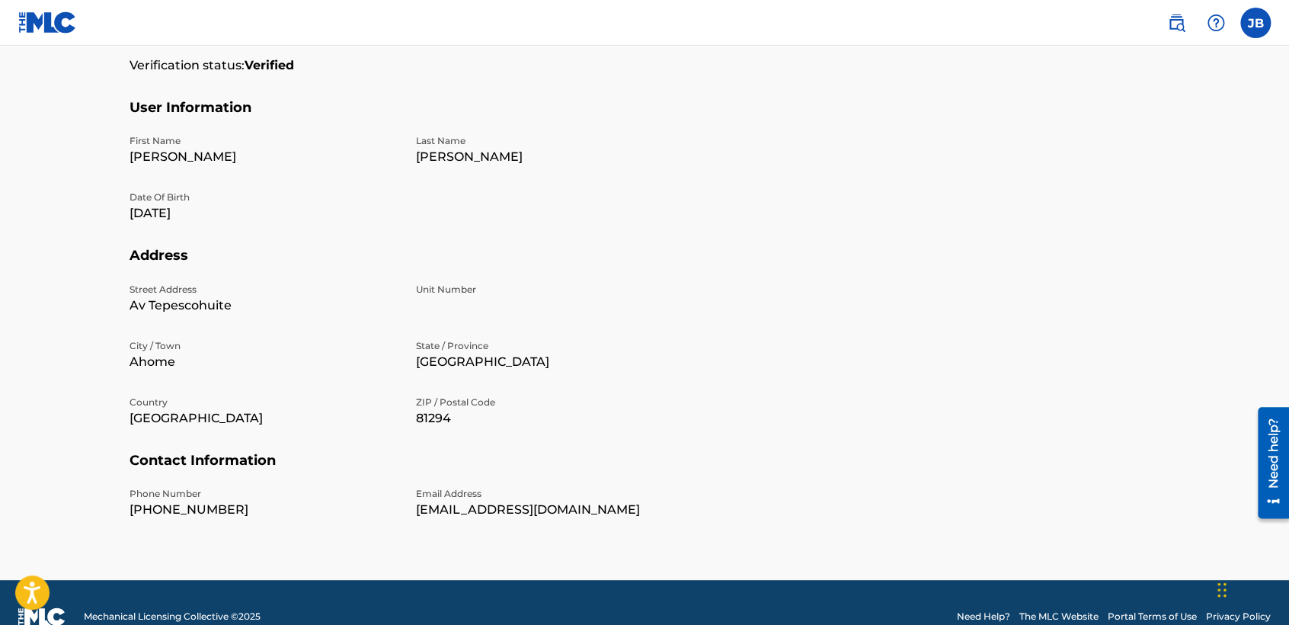
scroll to position [400, 0]
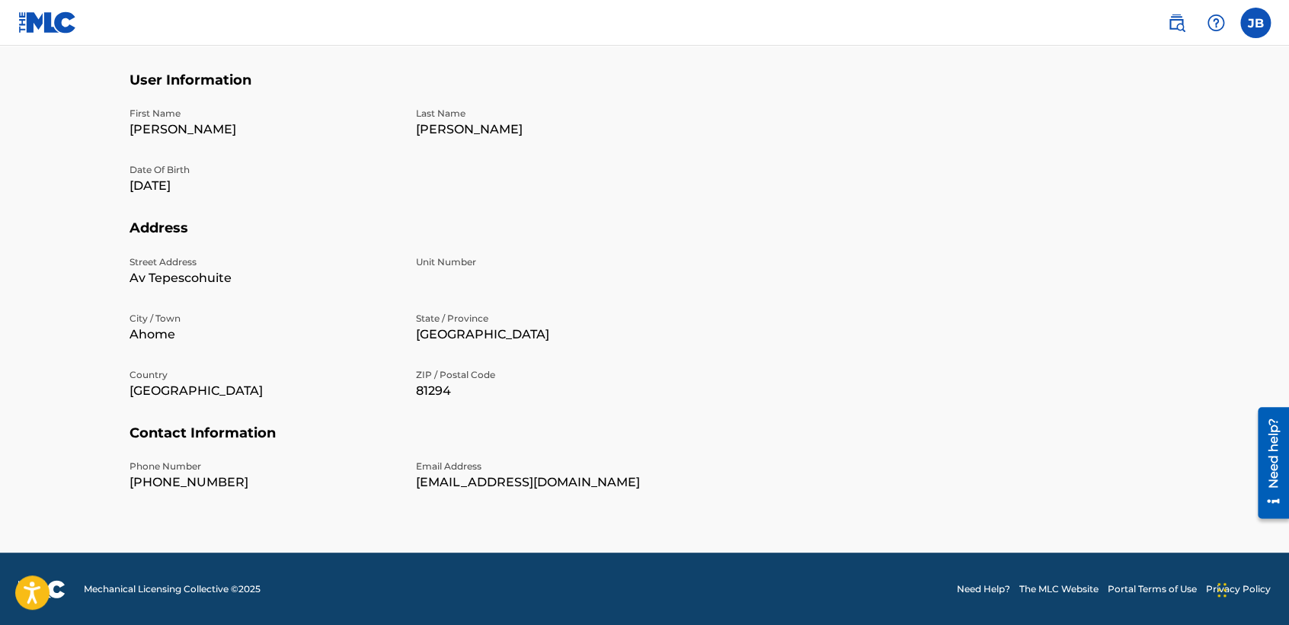
click at [59, 32] on img at bounding box center [47, 22] width 59 height 22
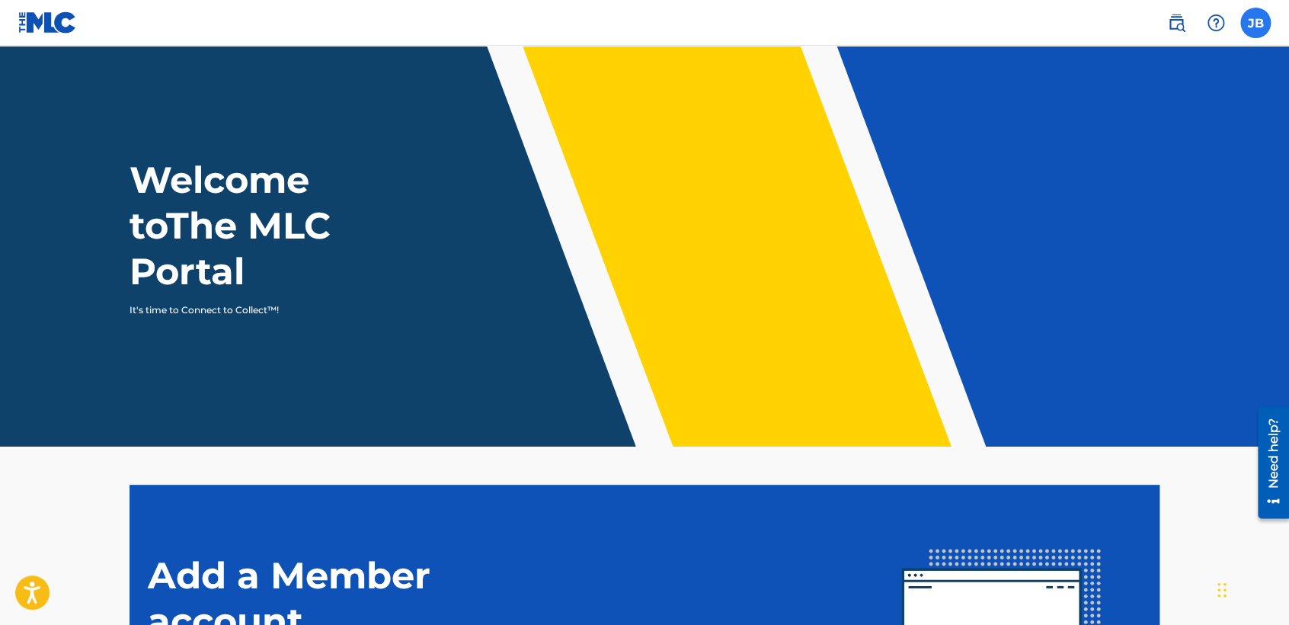
click at [1268, 21] on label at bounding box center [1256, 23] width 30 height 30
click at [1256, 23] on input "JB Josue Balderrama Carreño contactojb10@gmail.com Notification Preferences Pro…" at bounding box center [1256, 23] width 0 height 0
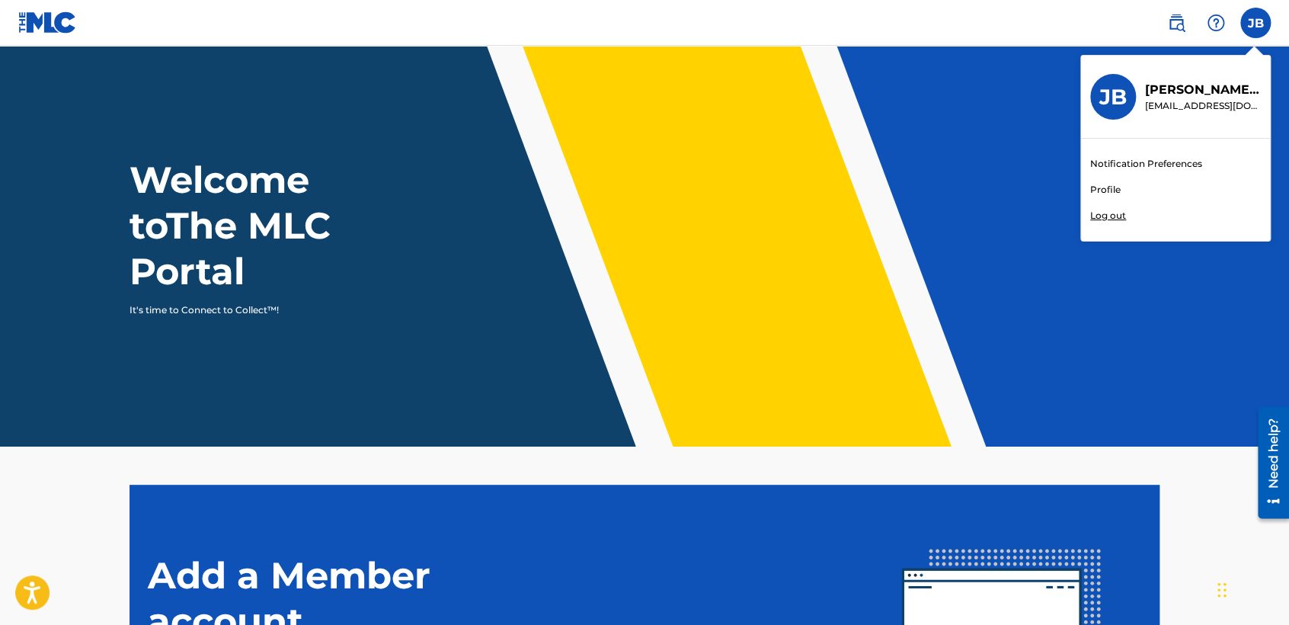
click at [1119, 99] on h3 "JB" at bounding box center [1113, 97] width 27 height 27
click at [1256, 23] on input "JB Josue Balderrama Carreño contactojb10@gmail.com Notification Preferences Pro…" at bounding box center [1256, 23] width 0 height 0
click at [1196, 107] on p "contactojb10@gmail.com" at bounding box center [1203, 106] width 116 height 14
click at [1256, 23] on input "JB Josue Balderrama Carreño contactojb10@gmail.com Notification Preferences Pro…" at bounding box center [1256, 23] width 0 height 0
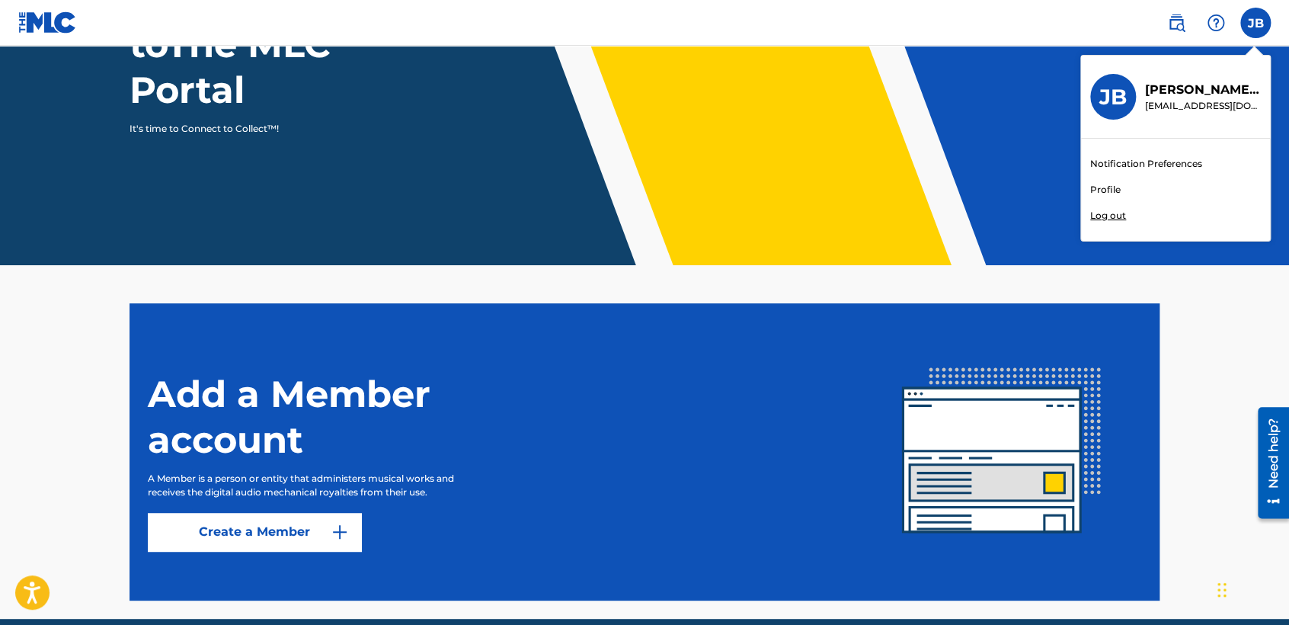
scroll to position [163, 0]
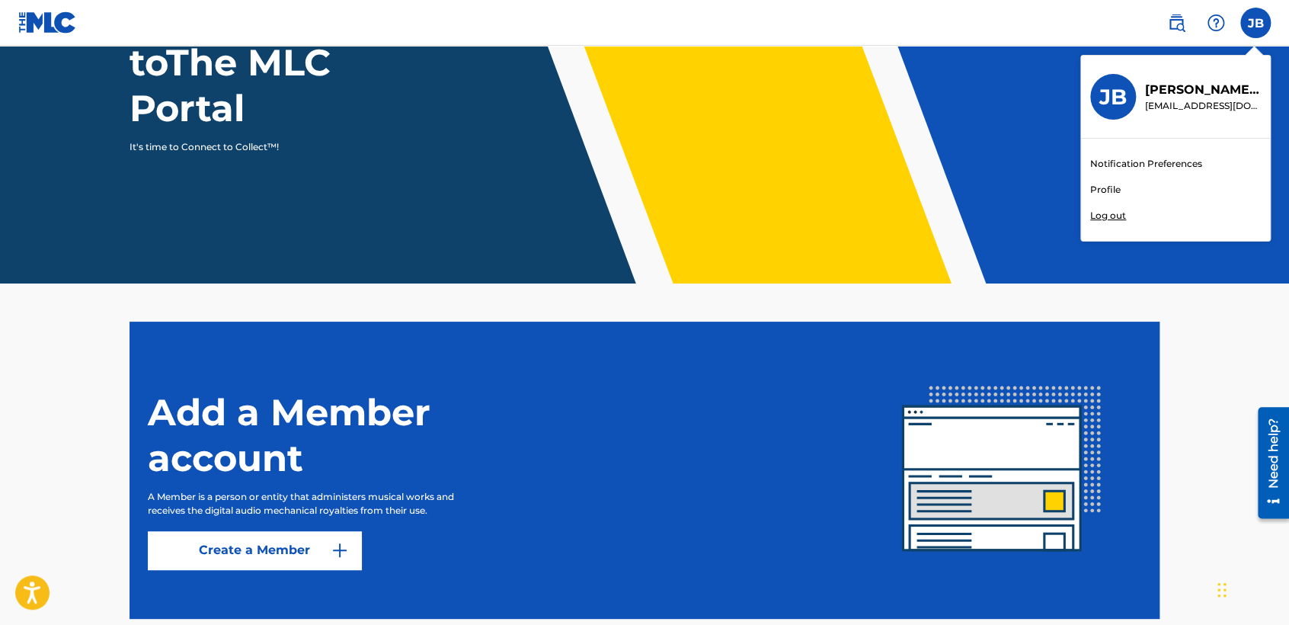
click at [1100, 215] on p "Log out" at bounding box center [1109, 216] width 36 height 14
click at [1256, 23] on input "JB Josue Balderrama Carreño contactojb10@gmail.com Notification Preferences Pro…" at bounding box center [1256, 23] width 0 height 0
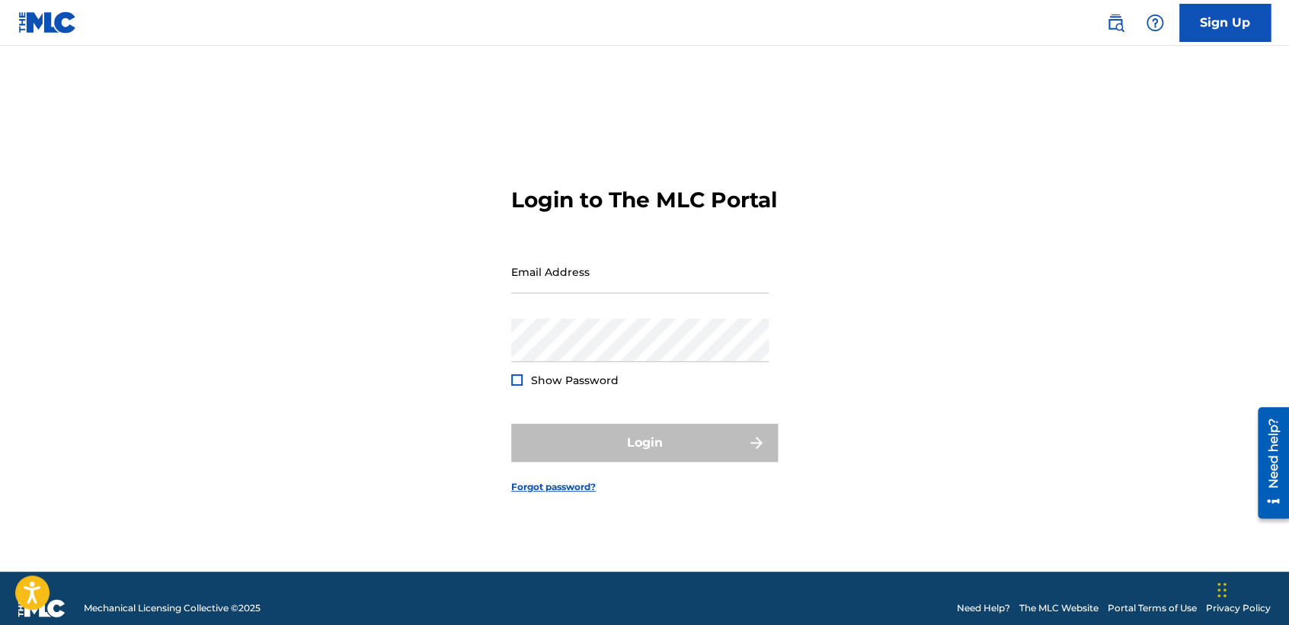
type input "cheyolg1@hotmail.com"
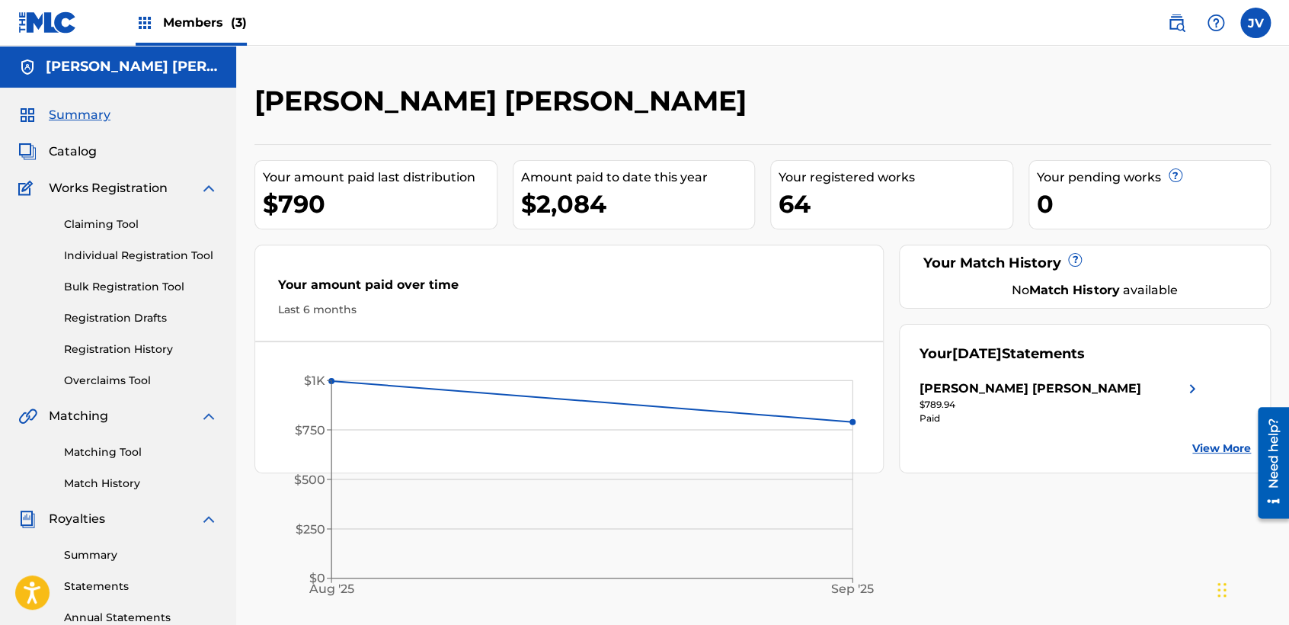
click at [210, 34] on div "Members (3)" at bounding box center [191, 22] width 111 height 45
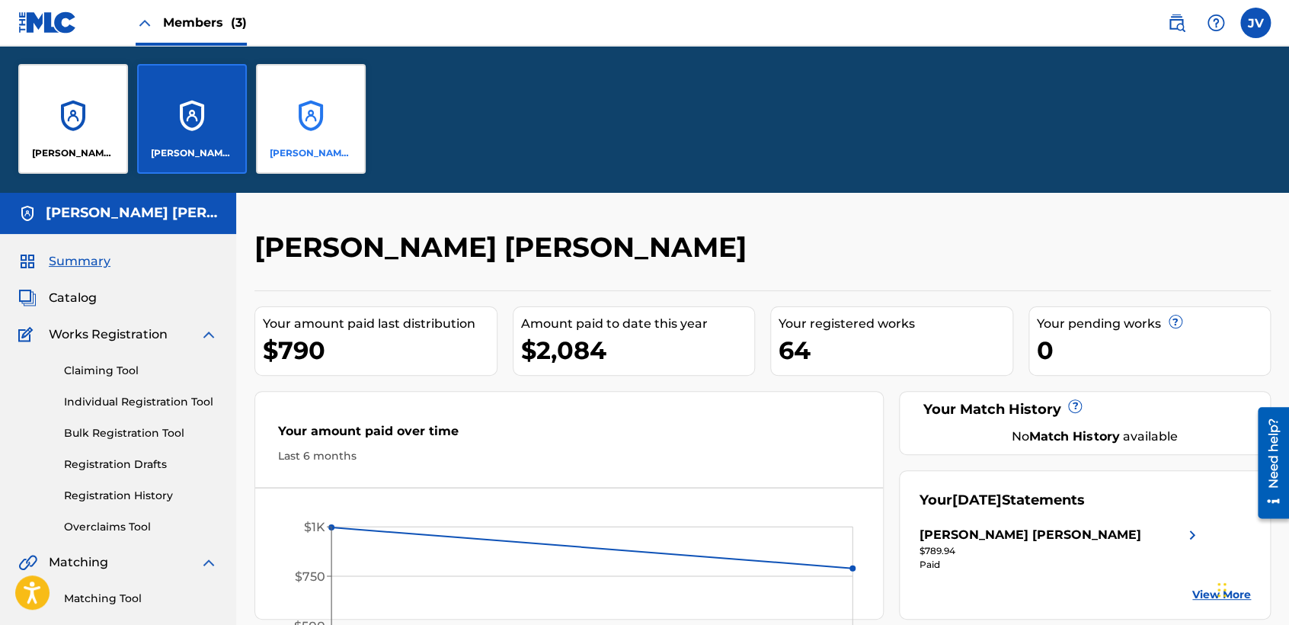
click at [314, 88] on div "[PERSON_NAME] [PERSON_NAME]" at bounding box center [311, 119] width 110 height 110
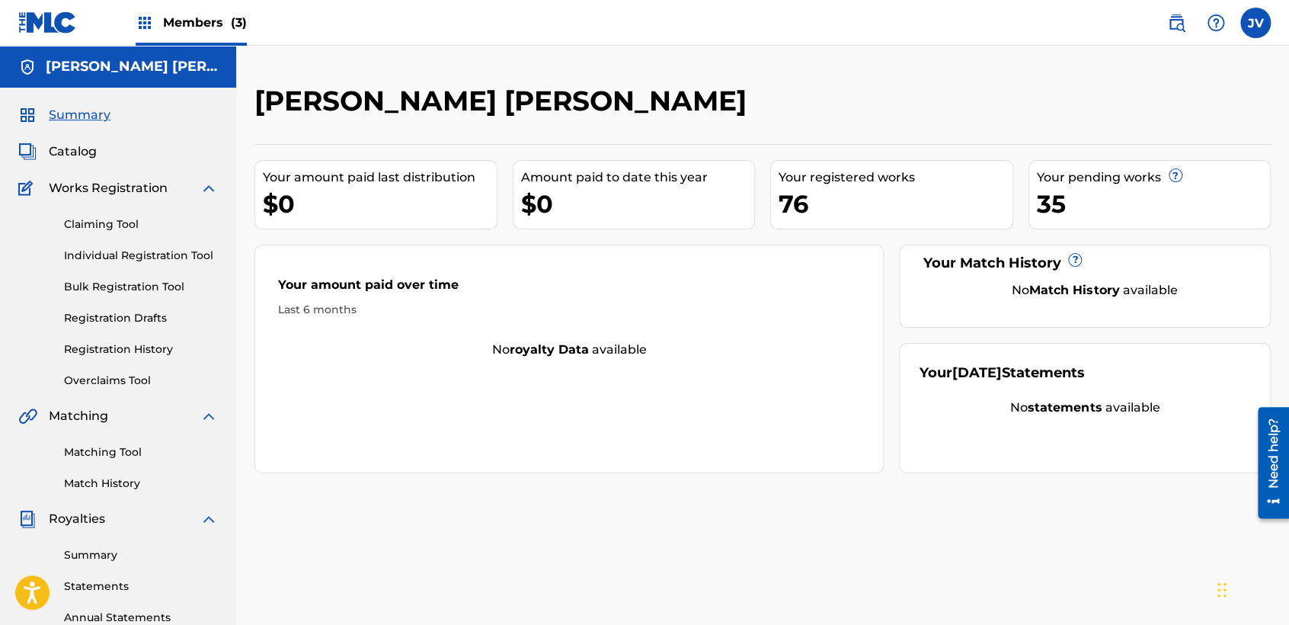
click at [159, 16] on div "Members (3)" at bounding box center [191, 22] width 111 height 45
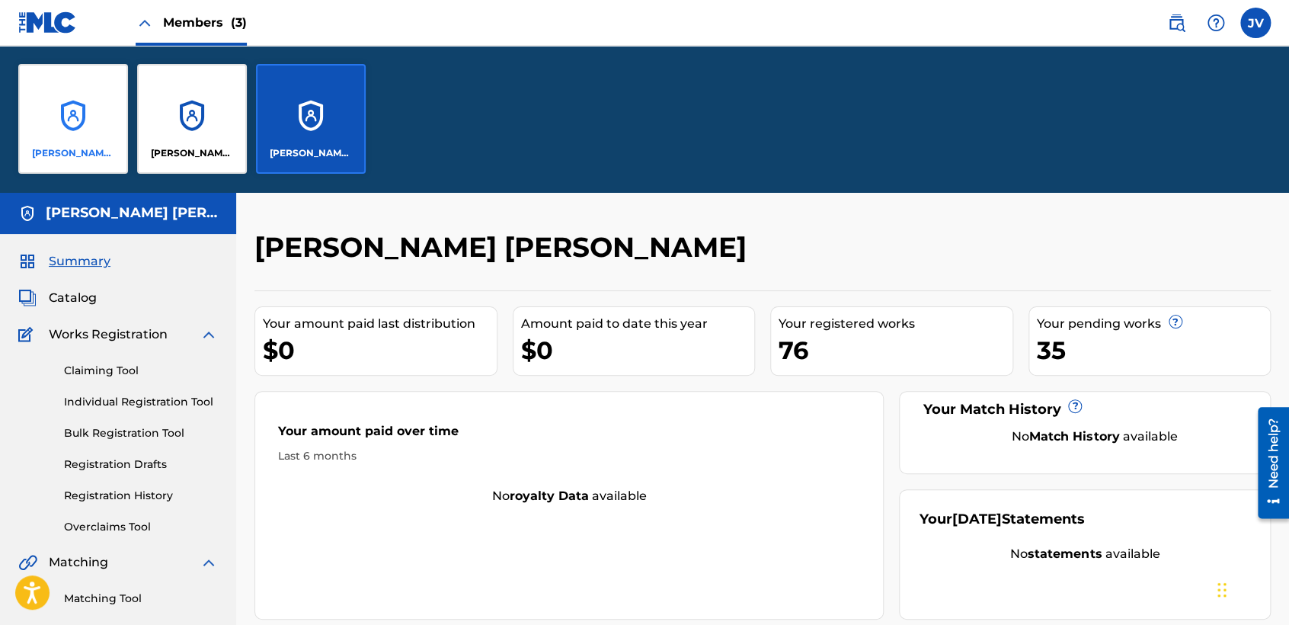
click at [53, 95] on div "[PERSON_NAME] [PERSON_NAME]" at bounding box center [73, 119] width 110 height 110
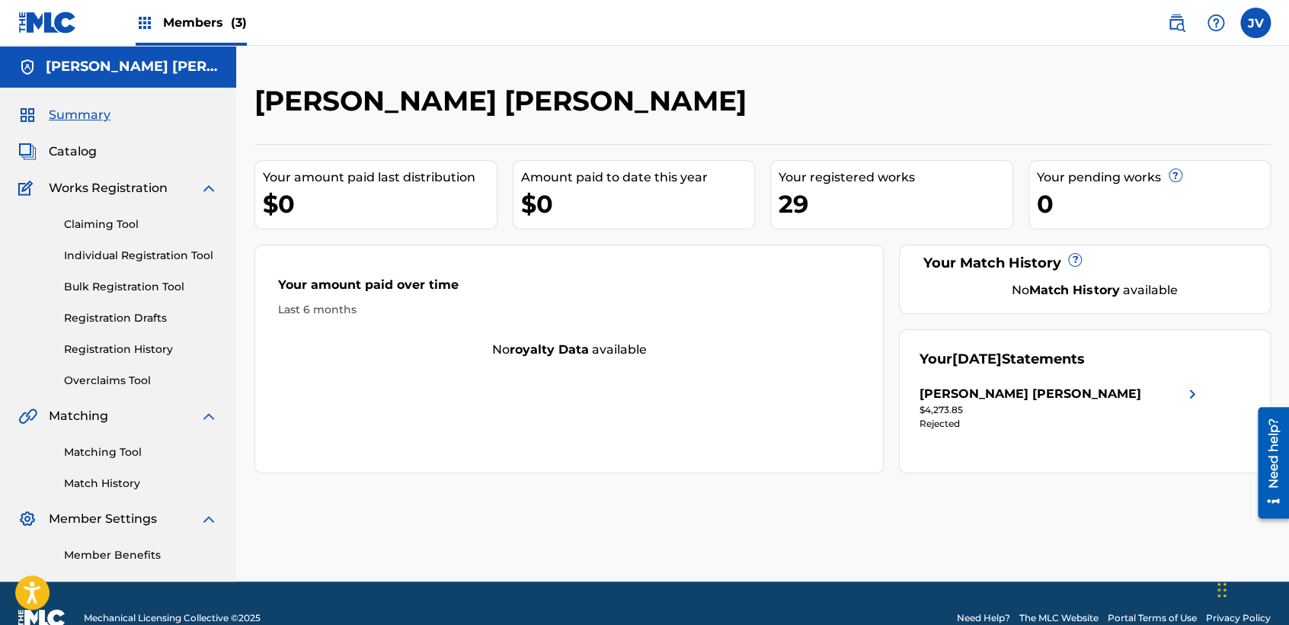
click at [202, 21] on span "Members (3)" at bounding box center [205, 23] width 84 height 18
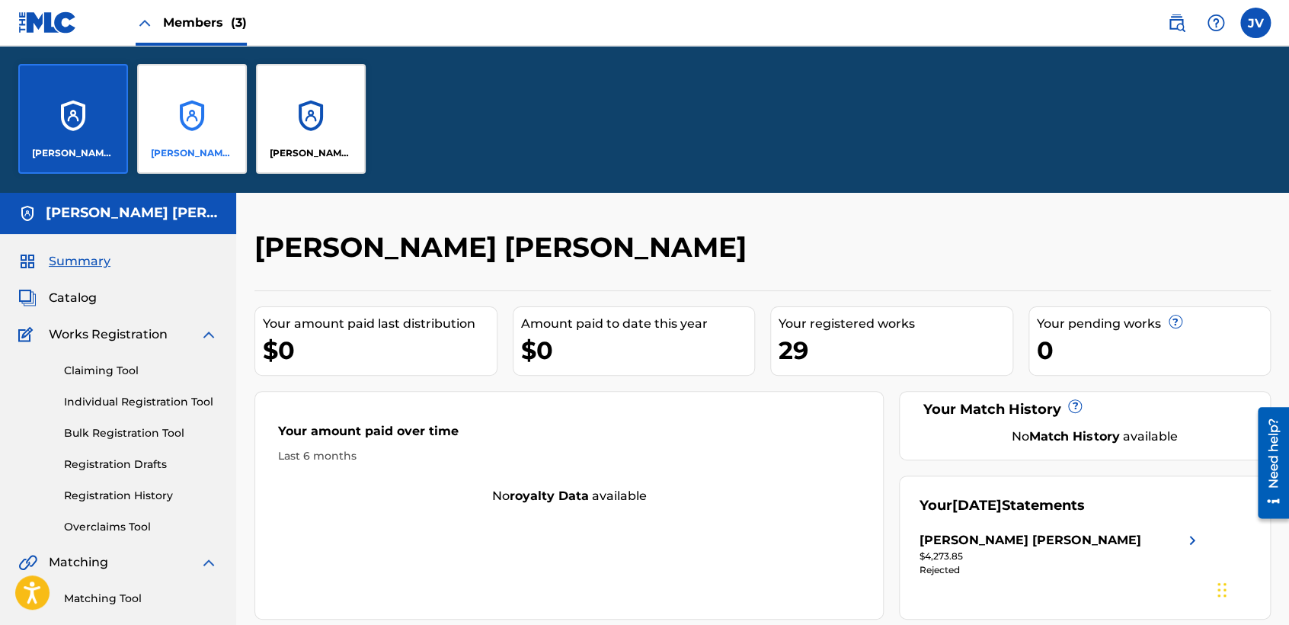
click at [189, 119] on div "JORGE VÁZQUEZ GUERRA" at bounding box center [192, 119] width 110 height 110
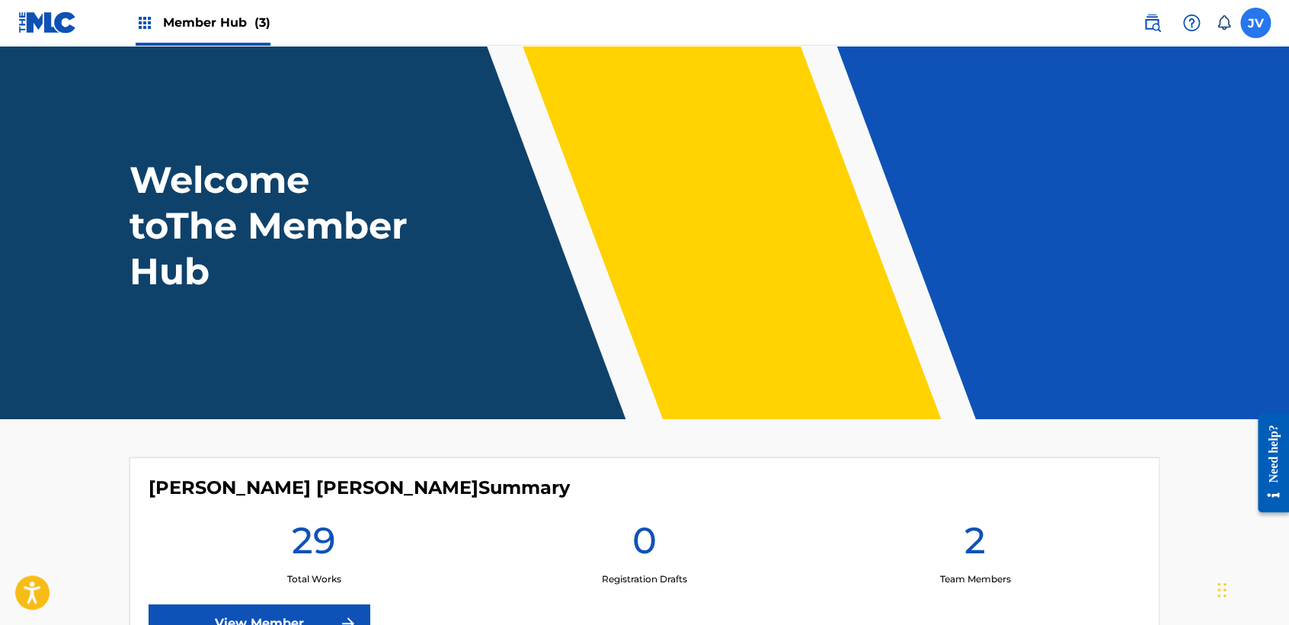
click at [1254, 23] on label at bounding box center [1256, 23] width 30 height 30
click at [1256, 23] on input "JV [PERSON_NAME] [PERSON_NAME] [EMAIL_ADDRESS][DOMAIN_NAME] Notification Prefer…" at bounding box center [1256, 23] width 0 height 0
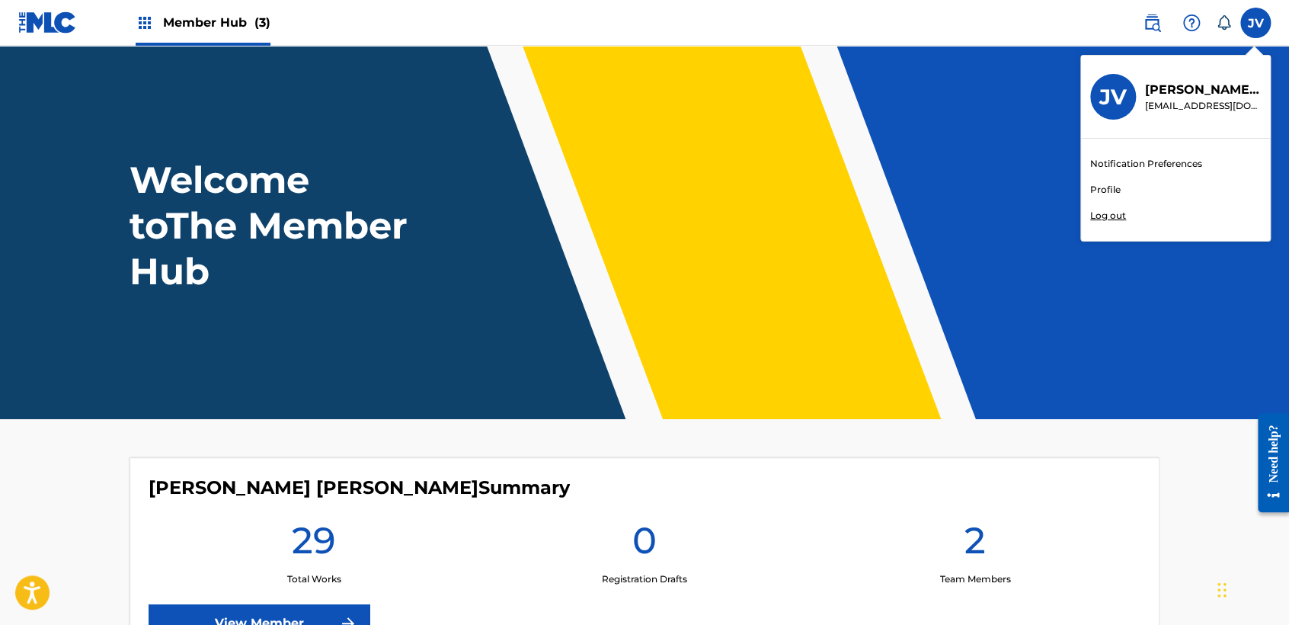
click at [1109, 207] on div "Notification Preferences Profile Log out" at bounding box center [1175, 190] width 189 height 102
click at [1256, 23] on input "JV Jorge Vázquez Guerra vaz7guer1a@icloud.com Notification Preferences Profile …" at bounding box center [1256, 23] width 0 height 0
click at [1109, 216] on p "Log out" at bounding box center [1109, 216] width 36 height 14
click at [1256, 23] on input "JV Jorge Vázquez Guerra vaz7guer1a@icloud.com Notification Preferences Profile …" at bounding box center [1256, 23] width 0 height 0
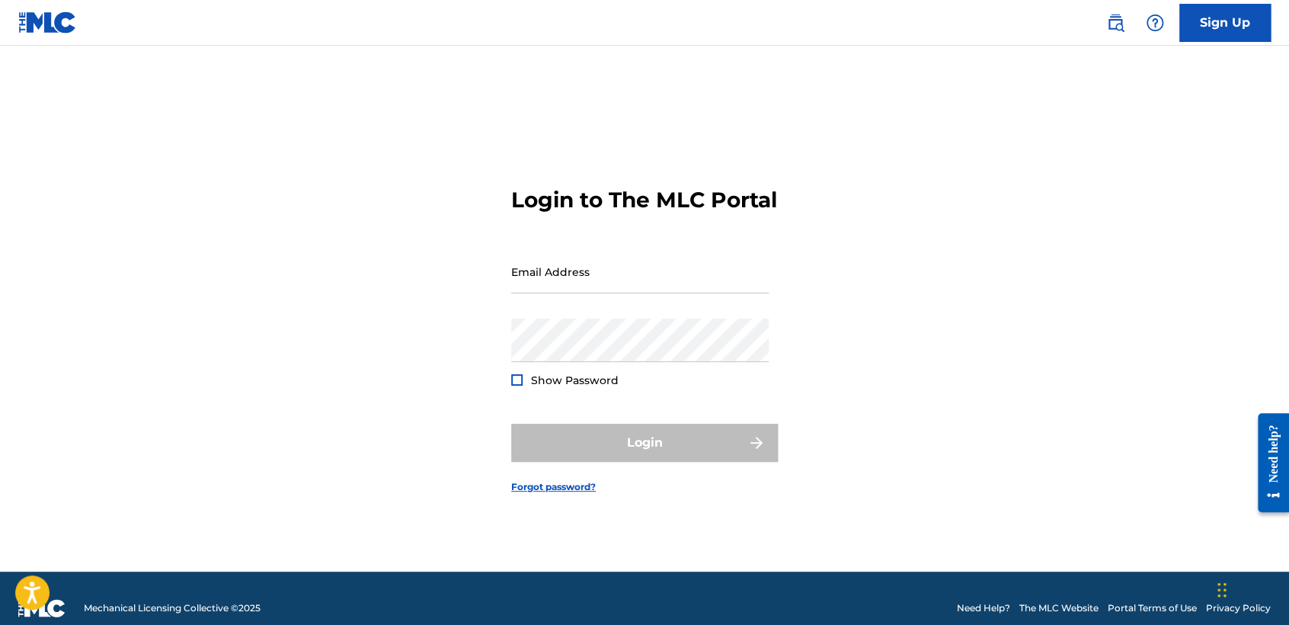
type input "[EMAIL_ADDRESS][DOMAIN_NAME]"
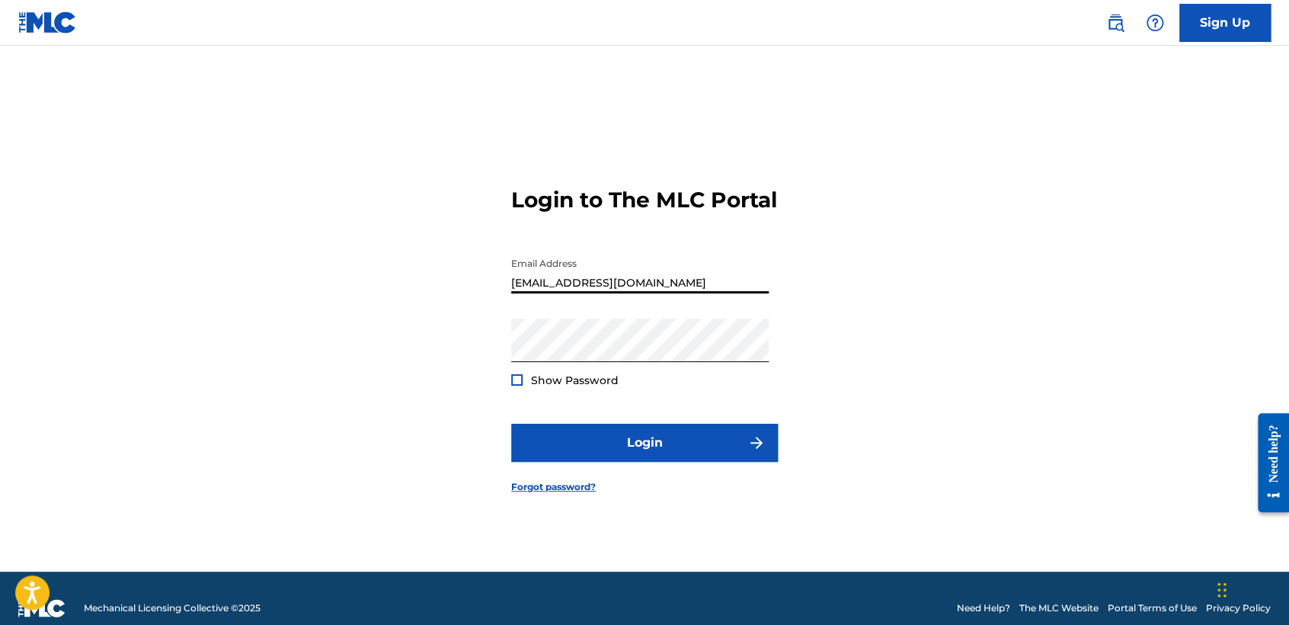
click at [675, 293] on input "[EMAIL_ADDRESS][DOMAIN_NAME]" at bounding box center [640, 271] width 258 height 43
drag, startPoint x: 673, startPoint y: 293, endPoint x: 415, endPoint y: 307, distance: 258.8
click at [415, 309] on div "Login to The MLC Portal Email Address vaz7guer1a@icloud.com Password Show Passw…" at bounding box center [644, 328] width 1067 height 488
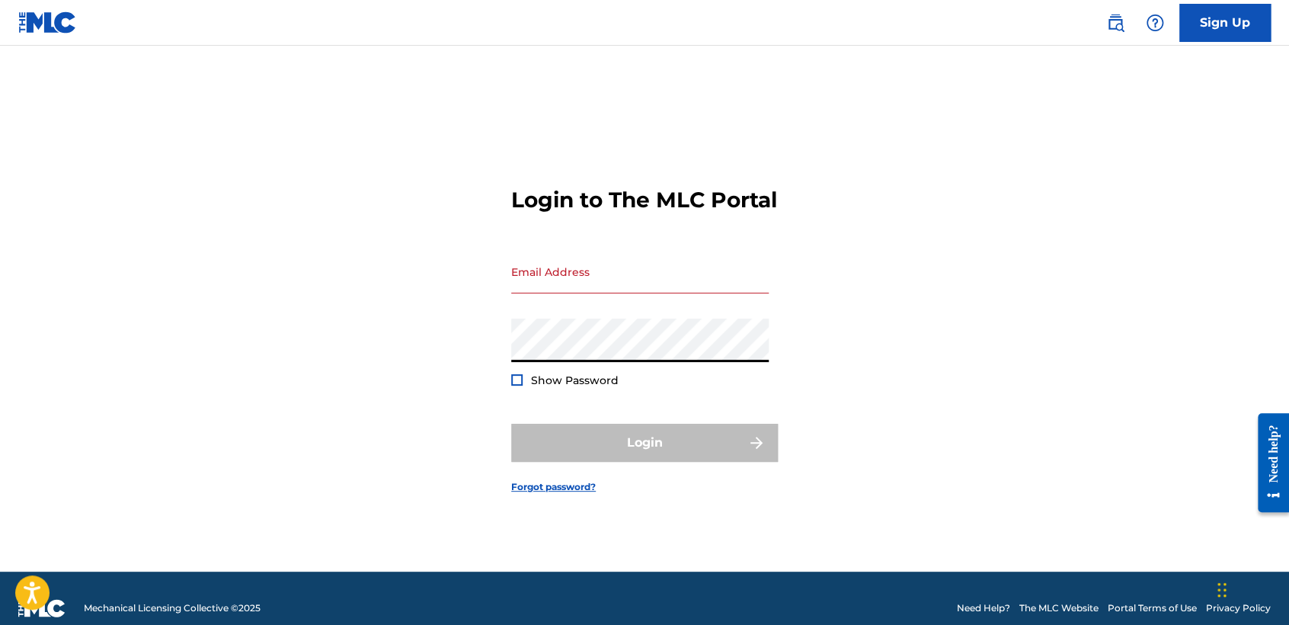
click at [460, 365] on div "Login to The MLC Portal Email Address Password Show Password Login Forgot passw…" at bounding box center [644, 328] width 1067 height 488
click at [566, 290] on input "Email Address" at bounding box center [640, 271] width 258 height 43
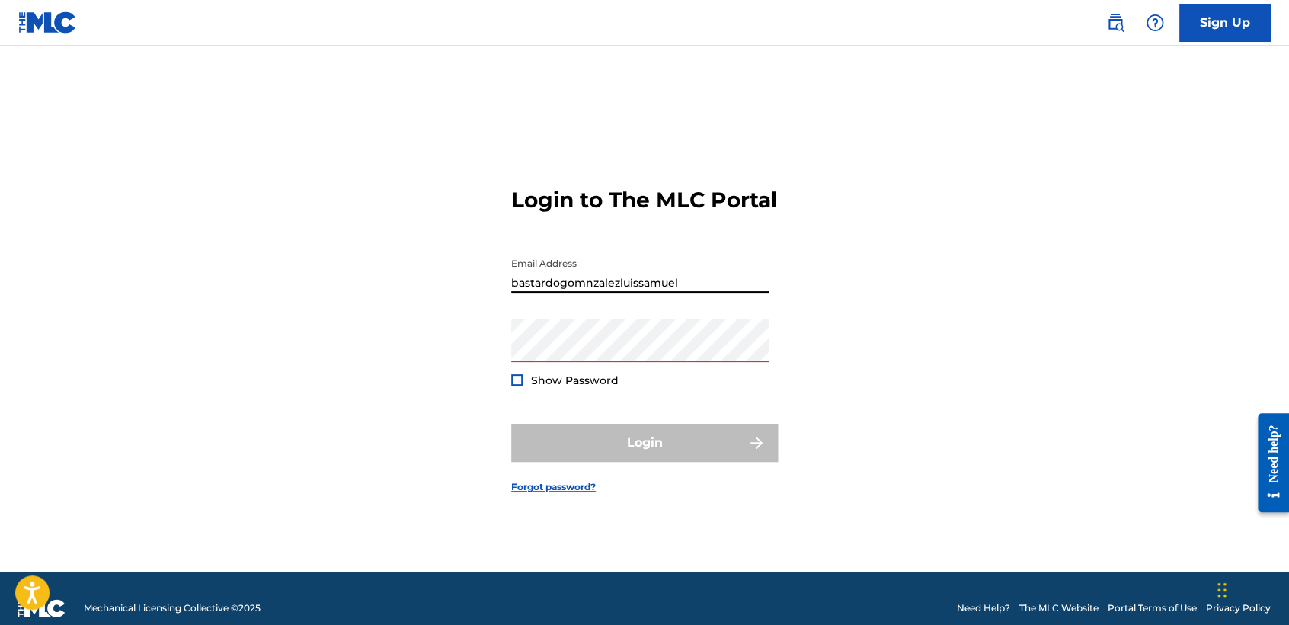
click at [687, 293] on input "bastardogomnzalezluissamuel" at bounding box center [640, 271] width 258 height 43
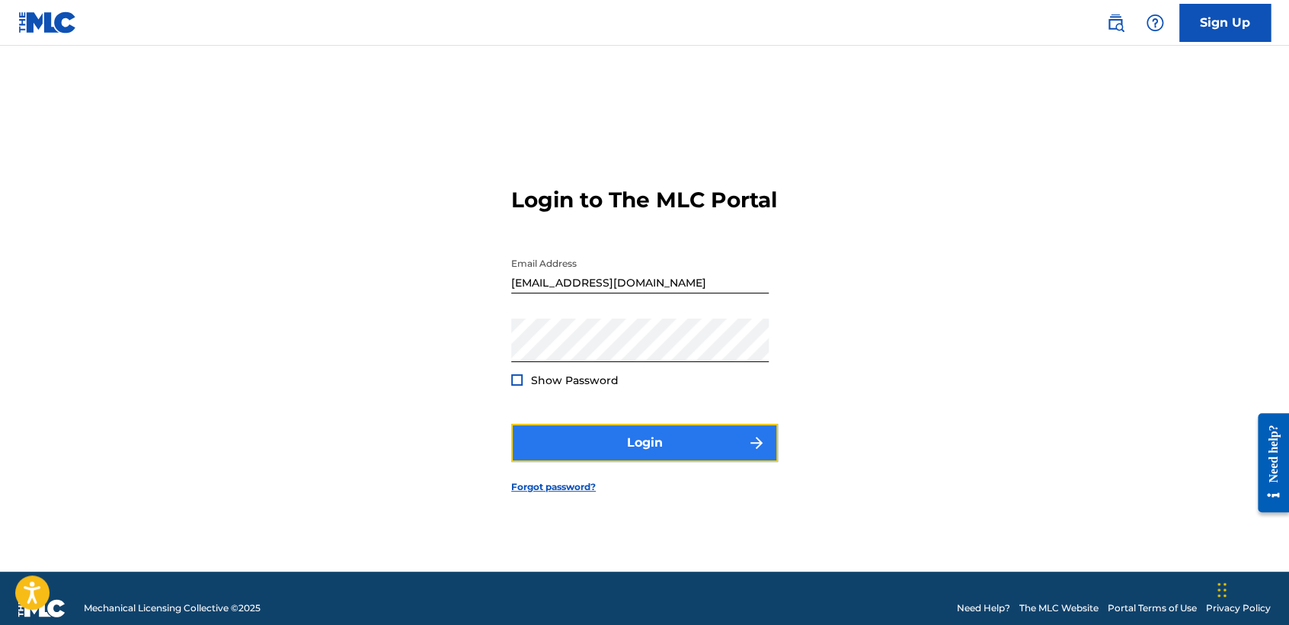
click at [731, 442] on button "Login" at bounding box center [644, 443] width 267 height 38
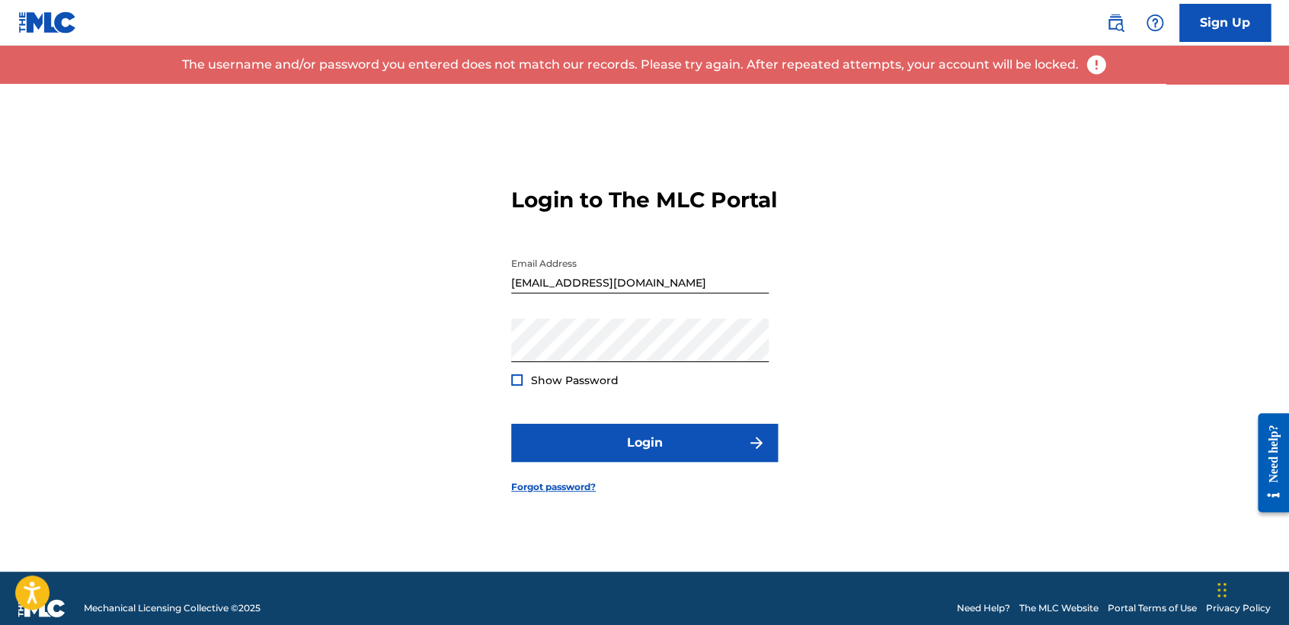
click at [524, 388] on div "Show Password" at bounding box center [564, 380] width 107 height 15
click at [517, 386] on div at bounding box center [516, 379] width 11 height 11
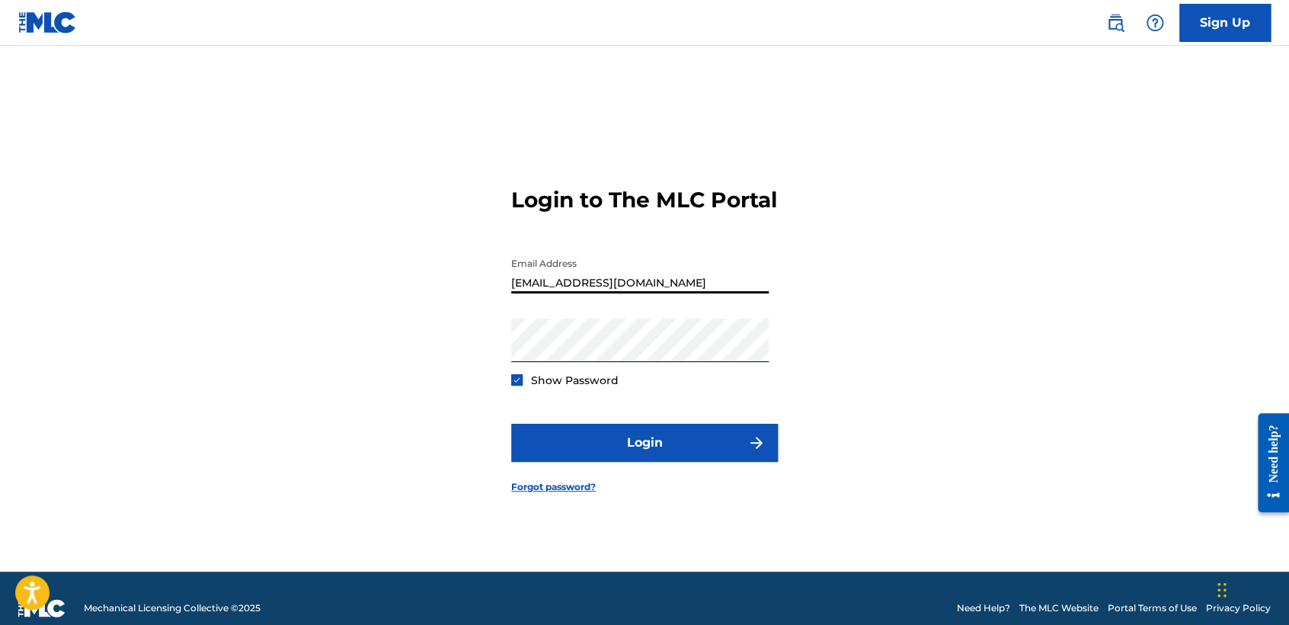
click at [584, 293] on input "bastardogomnzalezluissamuel@gmail.com" at bounding box center [640, 271] width 258 height 43
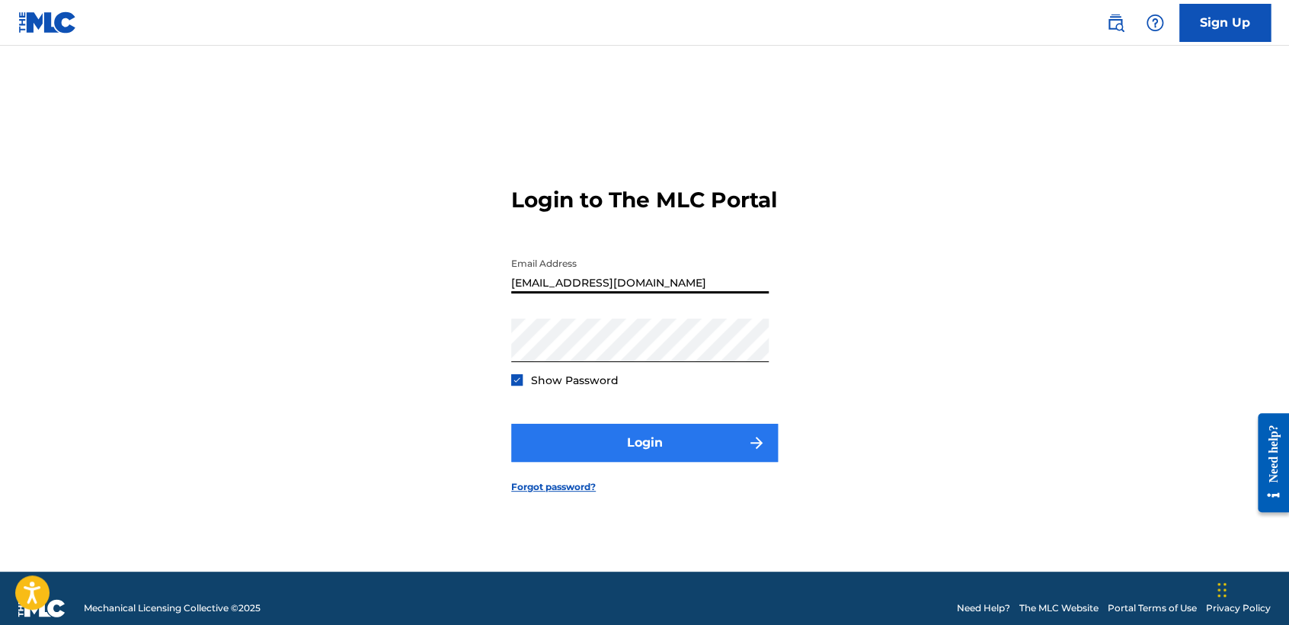
type input "[EMAIL_ADDRESS][DOMAIN_NAME]"
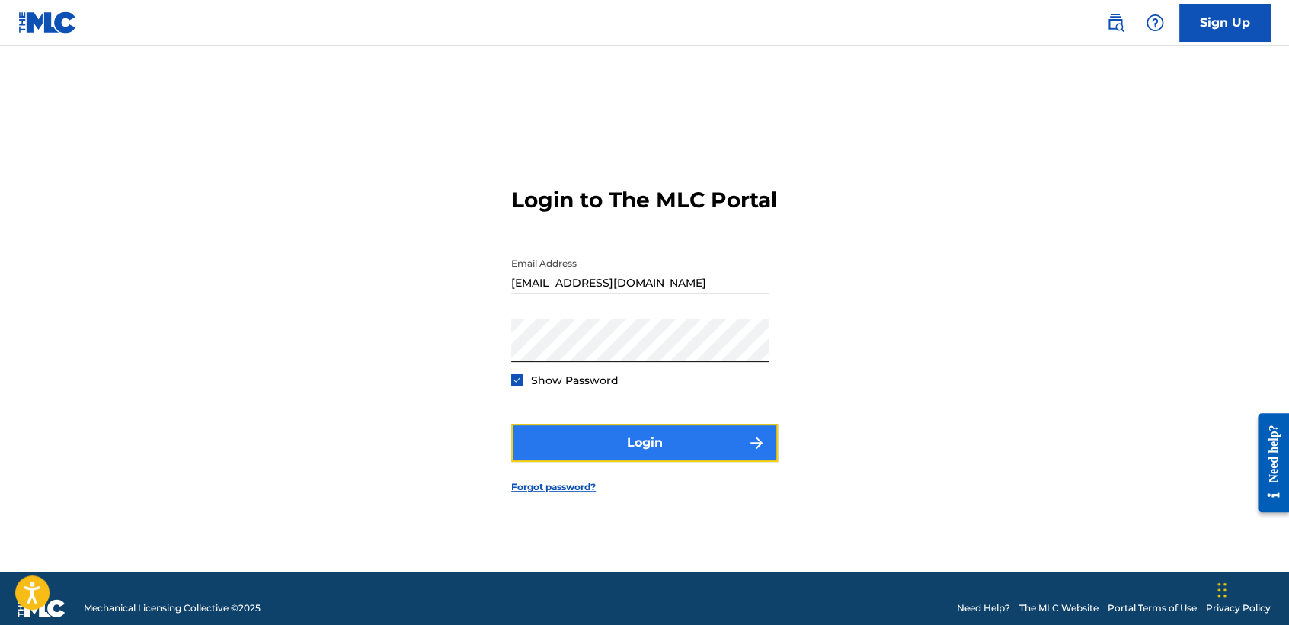
click at [713, 447] on button "Login" at bounding box center [644, 443] width 267 height 38
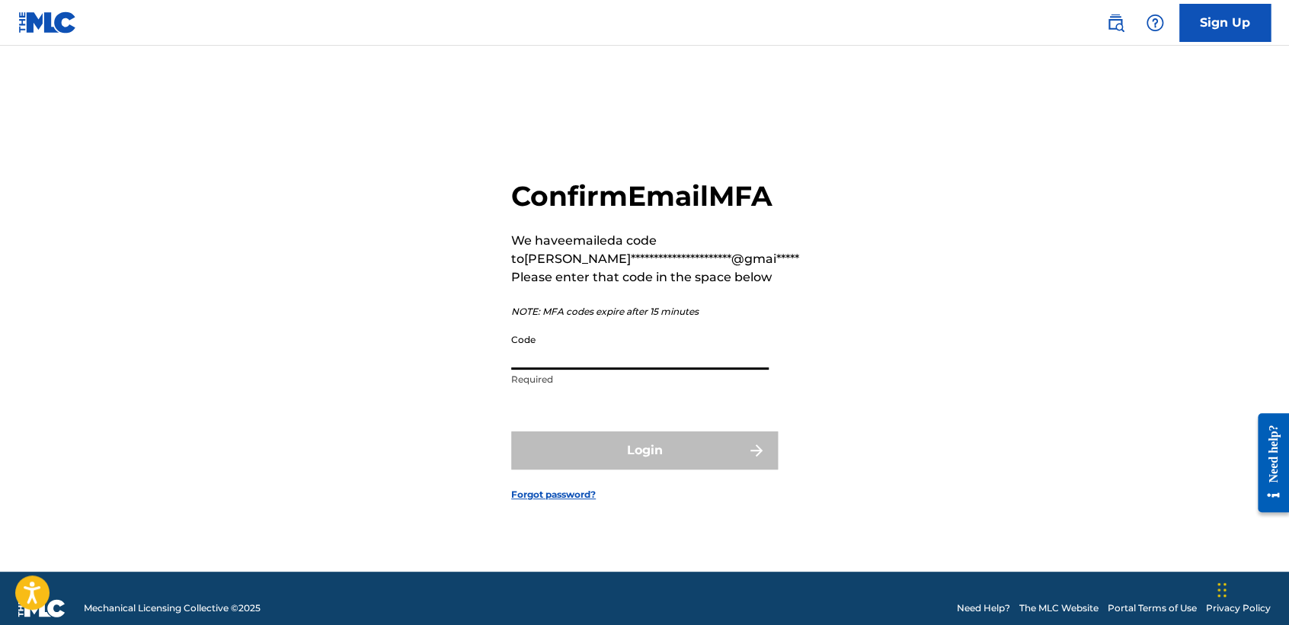
click at [680, 370] on input "Code" at bounding box center [640, 347] width 258 height 43
paste input "253166"
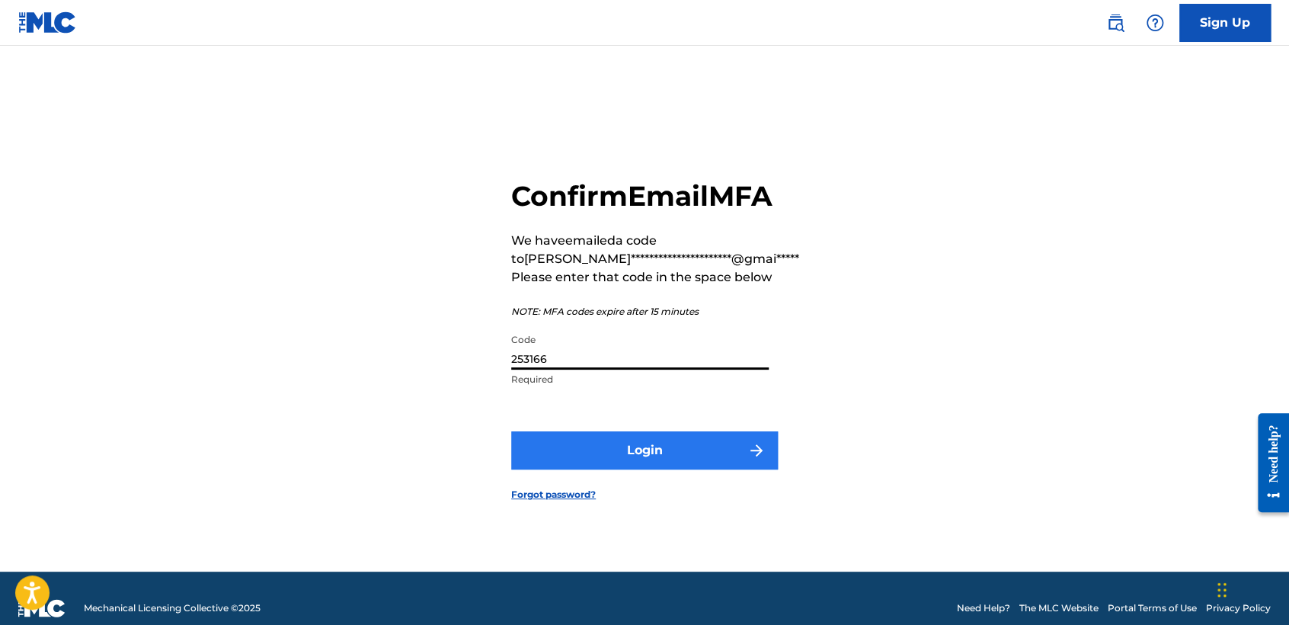
type input "253166"
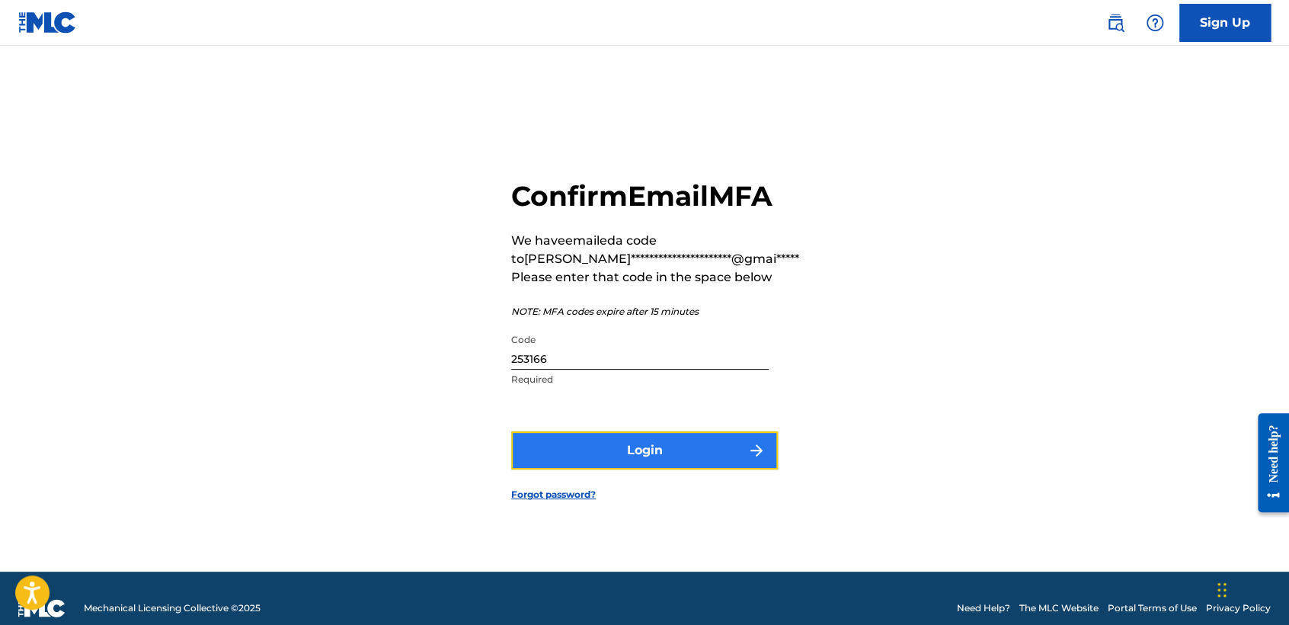
click at [713, 450] on button "Login" at bounding box center [644, 450] width 267 height 38
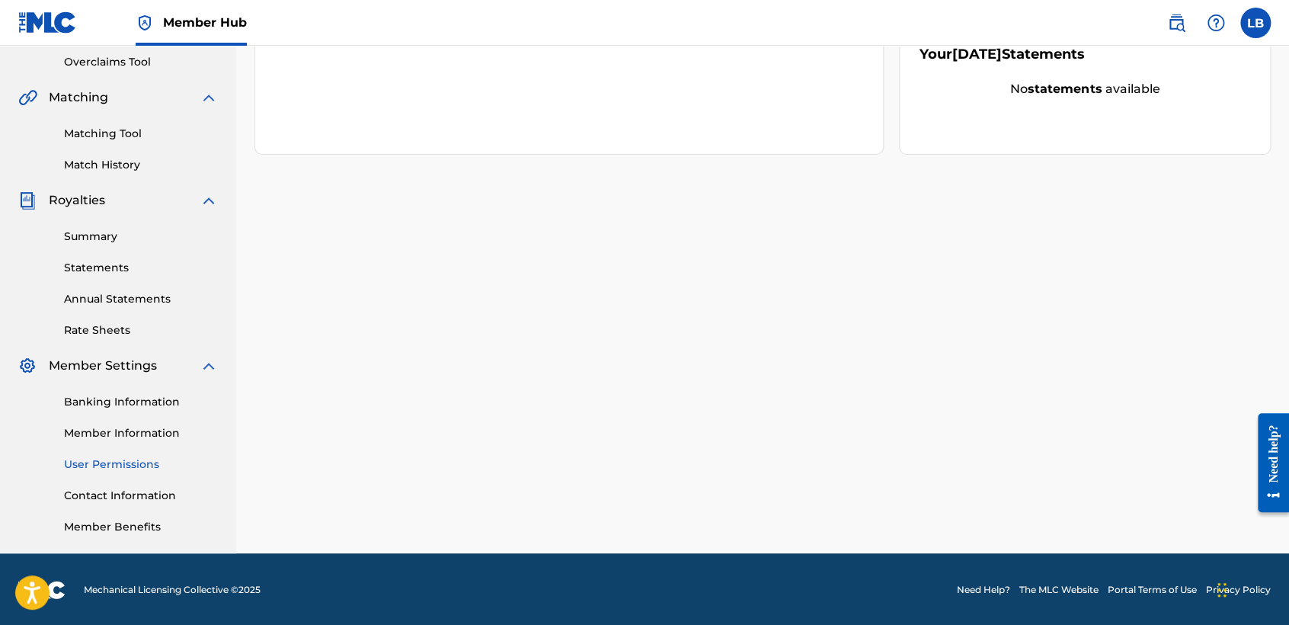
scroll to position [319, 0]
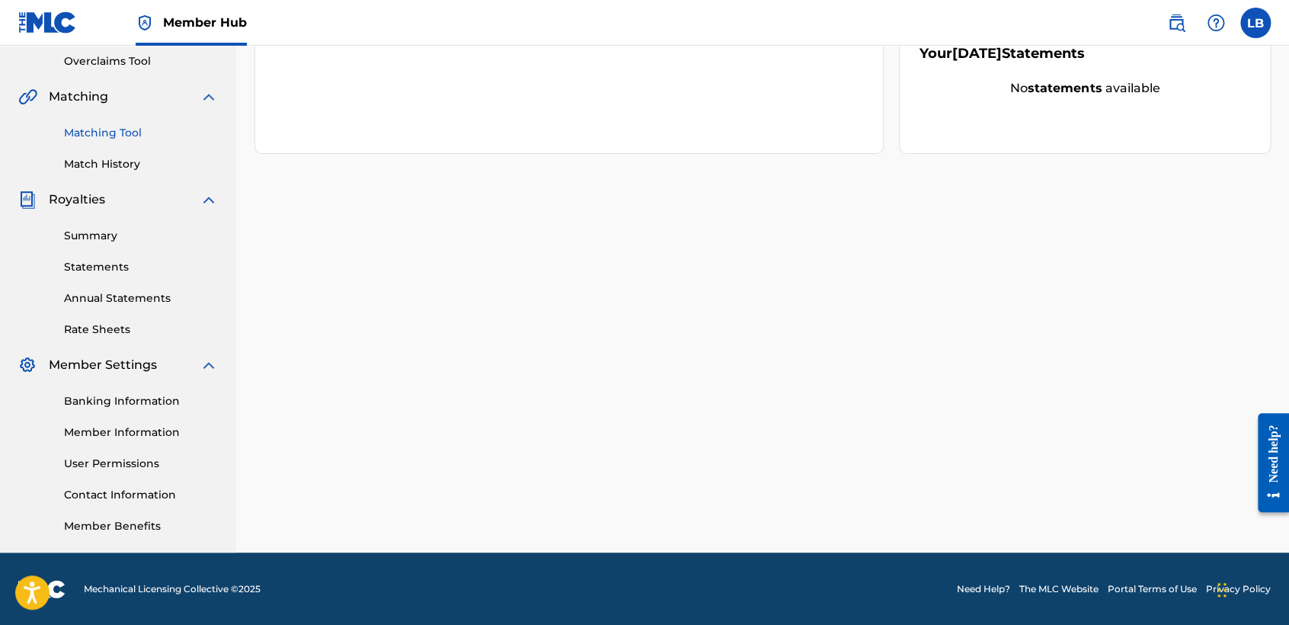
drag, startPoint x: 132, startPoint y: 460, endPoint x: 128, endPoint y: 446, distance: 15.0
click at [132, 458] on link "User Permissions" at bounding box center [141, 464] width 154 height 16
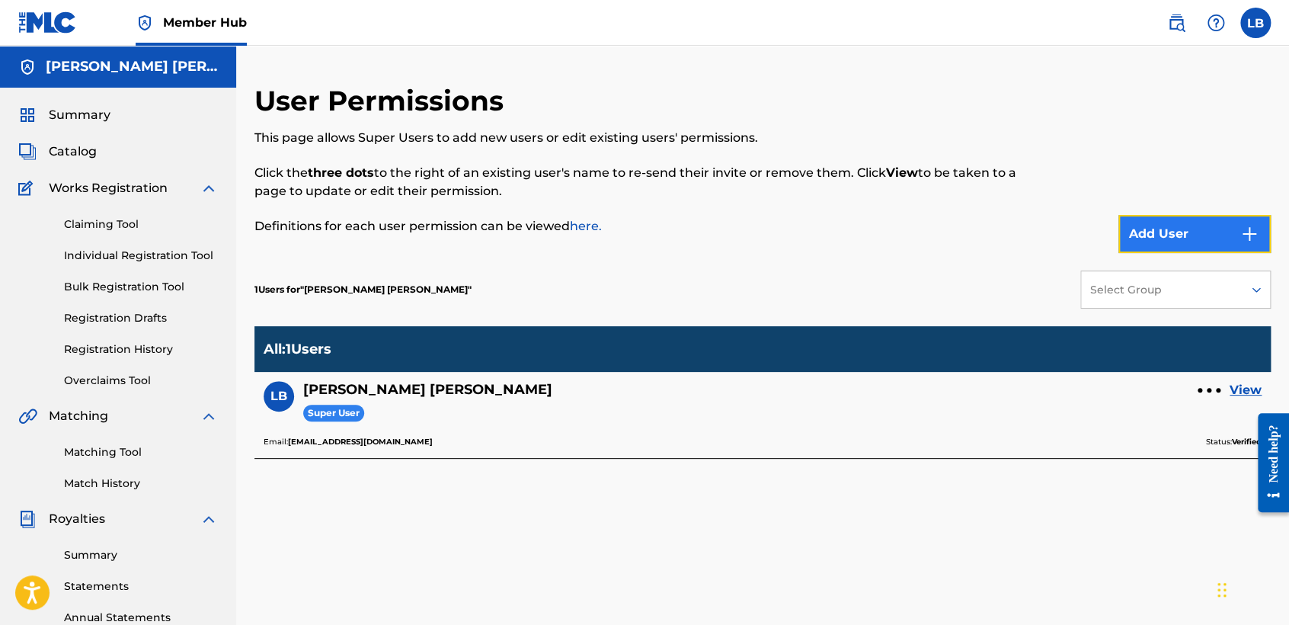
click at [1225, 237] on button "Add User" at bounding box center [1195, 234] width 152 height 38
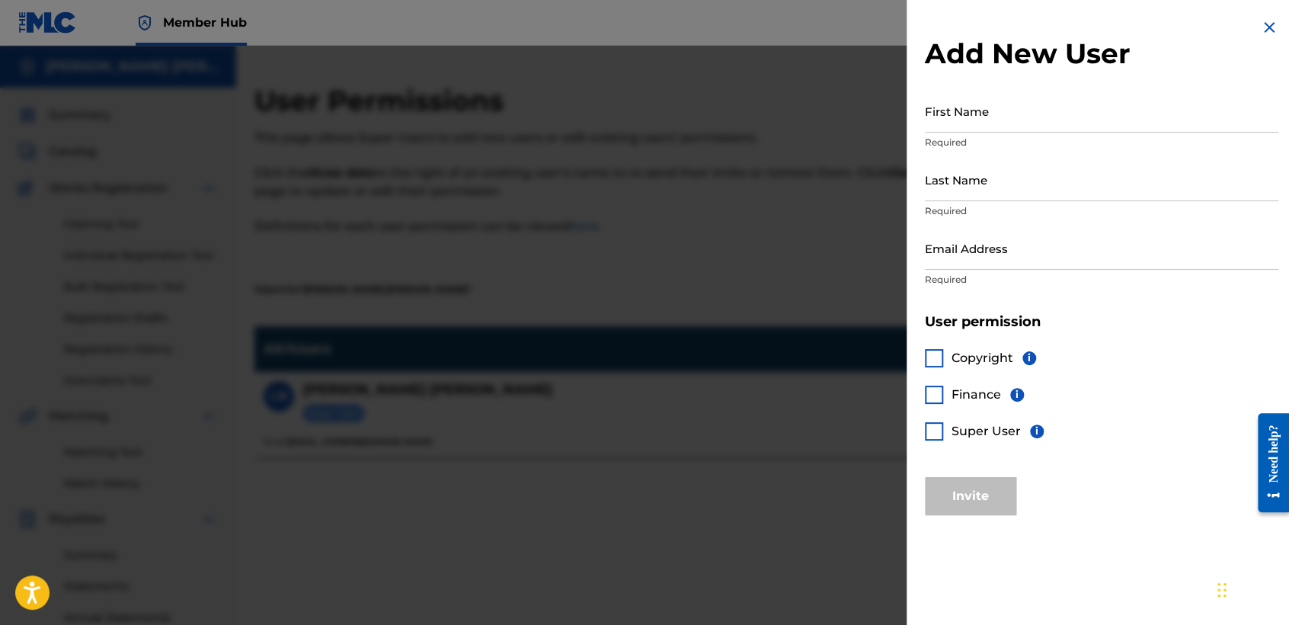
click at [1053, 138] on p "Required" at bounding box center [1102, 143] width 354 height 14
click at [1053, 130] on input "First Name" at bounding box center [1102, 110] width 354 height 43
type input "[PERSON_NAME]"
type input "Vazquez Guerra"
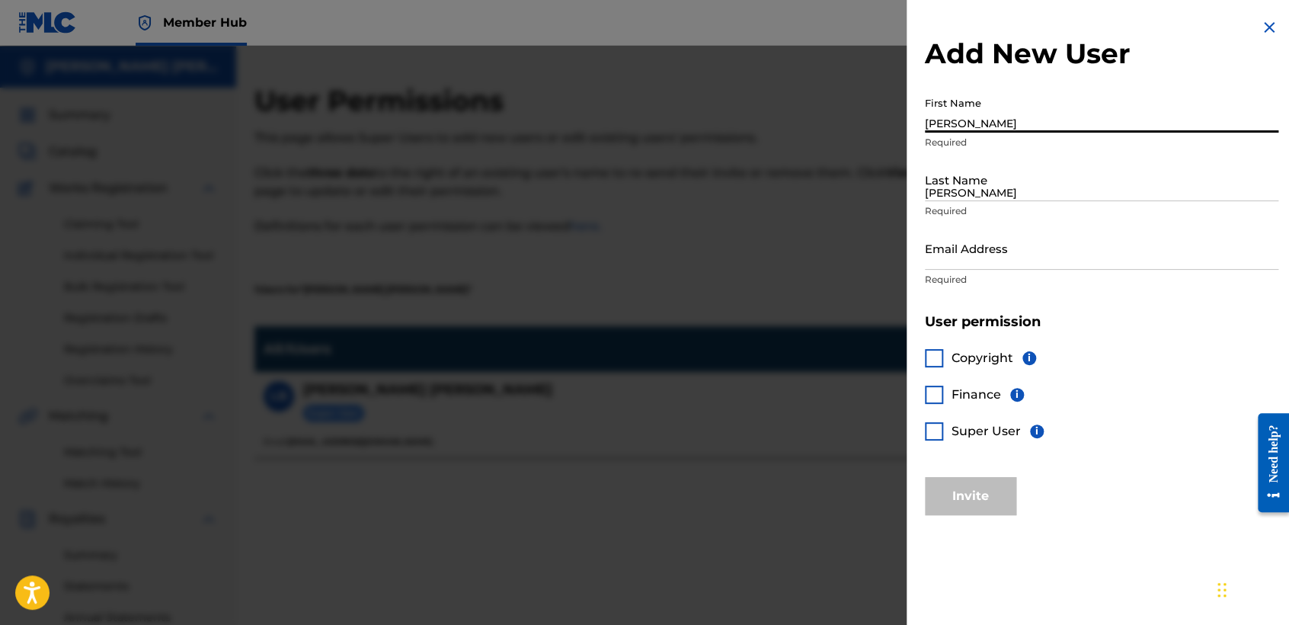
type input "[EMAIL_ADDRESS][DOMAIN_NAME]"
click at [938, 433] on div at bounding box center [934, 431] width 18 height 18
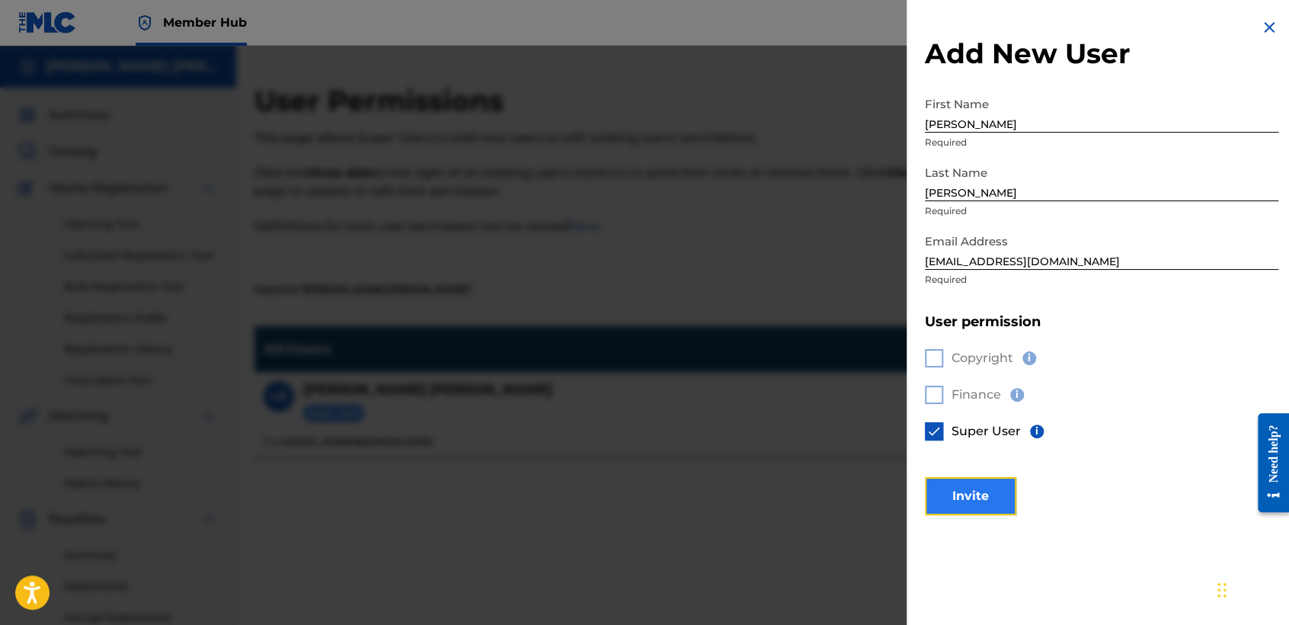
click at [959, 486] on button "Invite" at bounding box center [970, 496] width 91 height 38
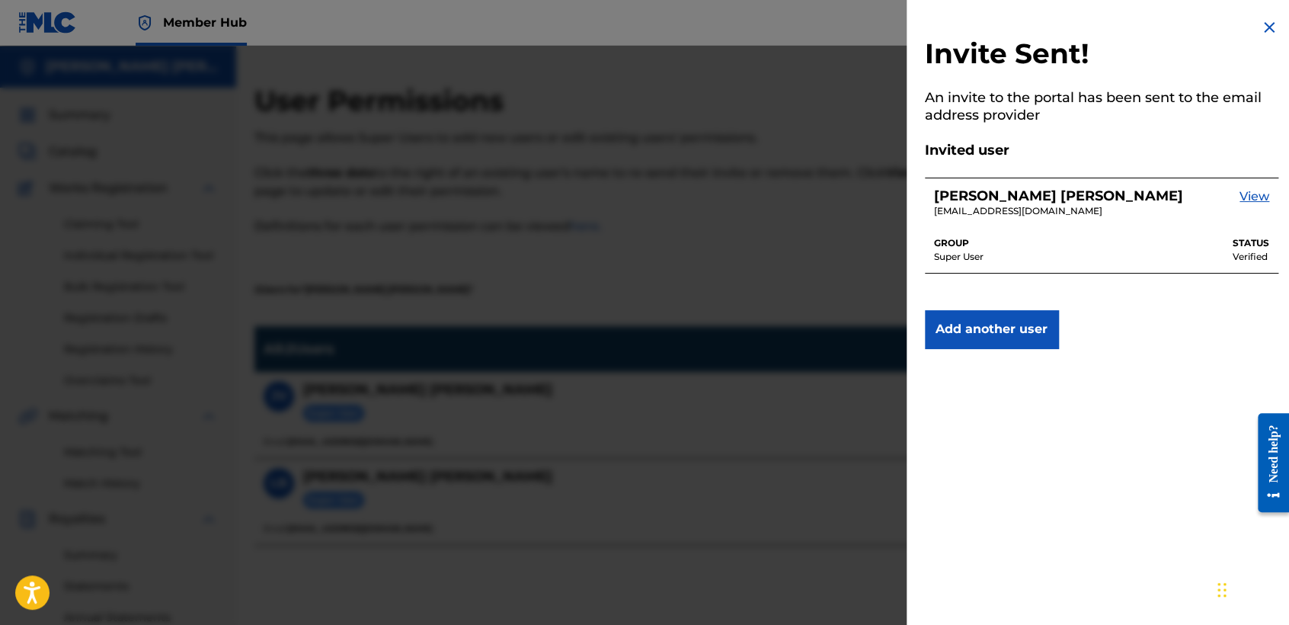
click at [591, 121] on div at bounding box center [644, 358] width 1289 height 625
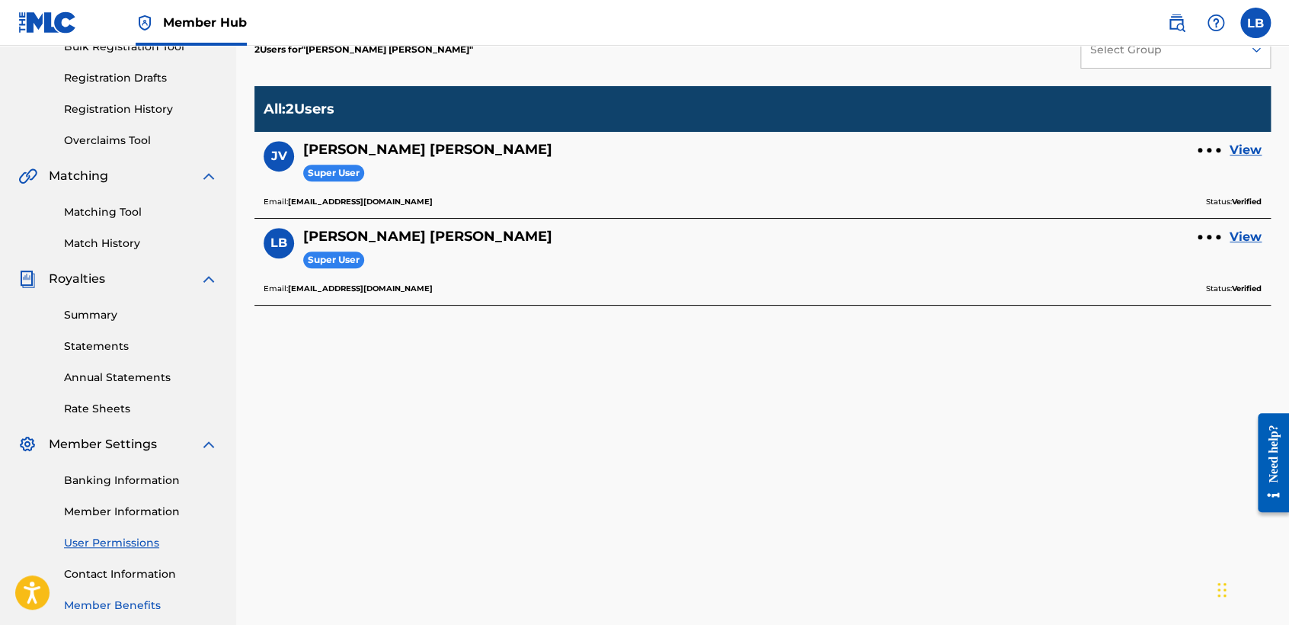
scroll to position [319, 0]
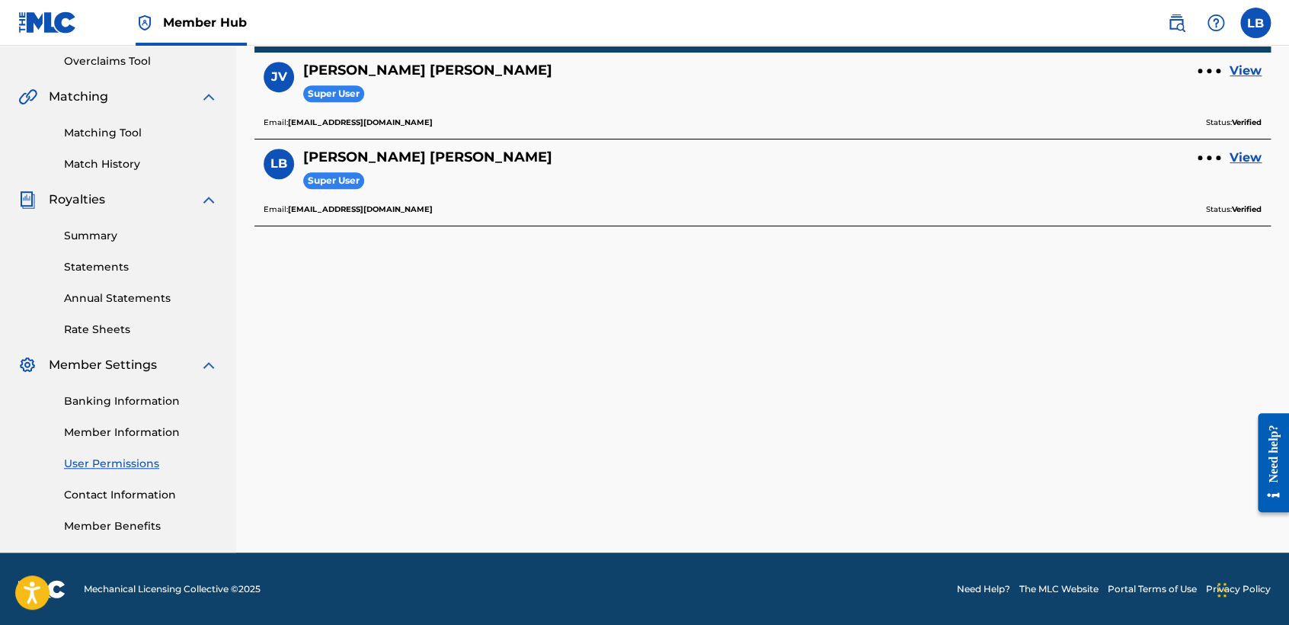
click at [130, 439] on link "Member Information" at bounding box center [141, 432] width 154 height 16
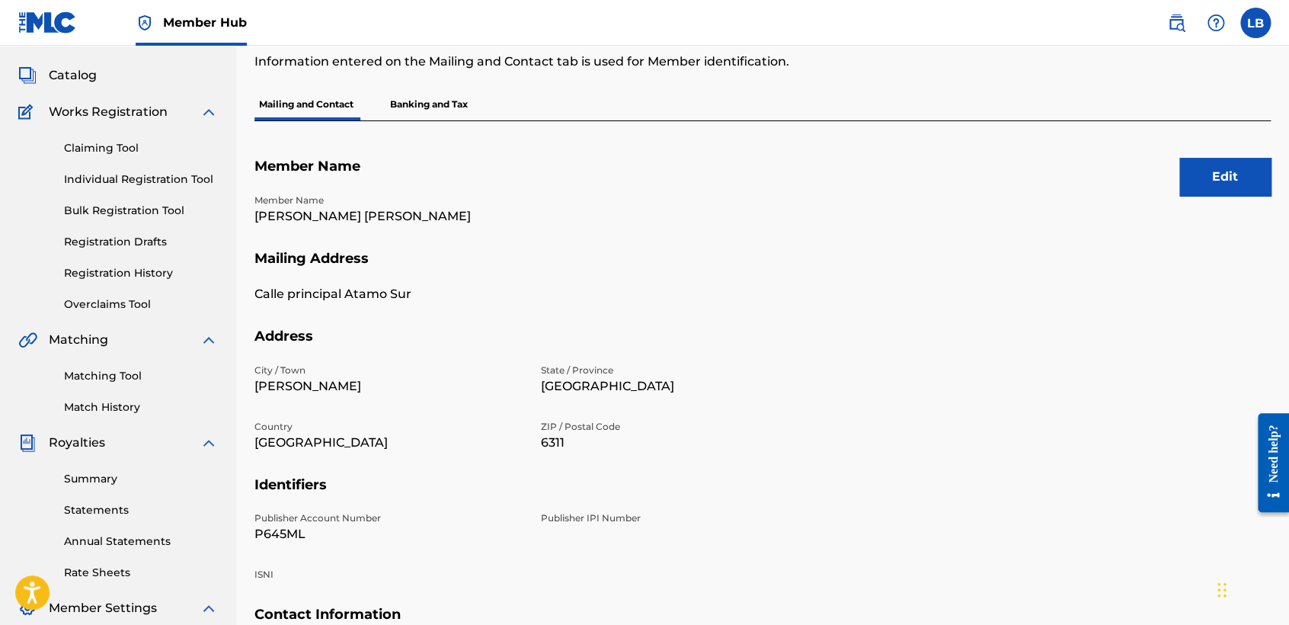
scroll to position [319, 0]
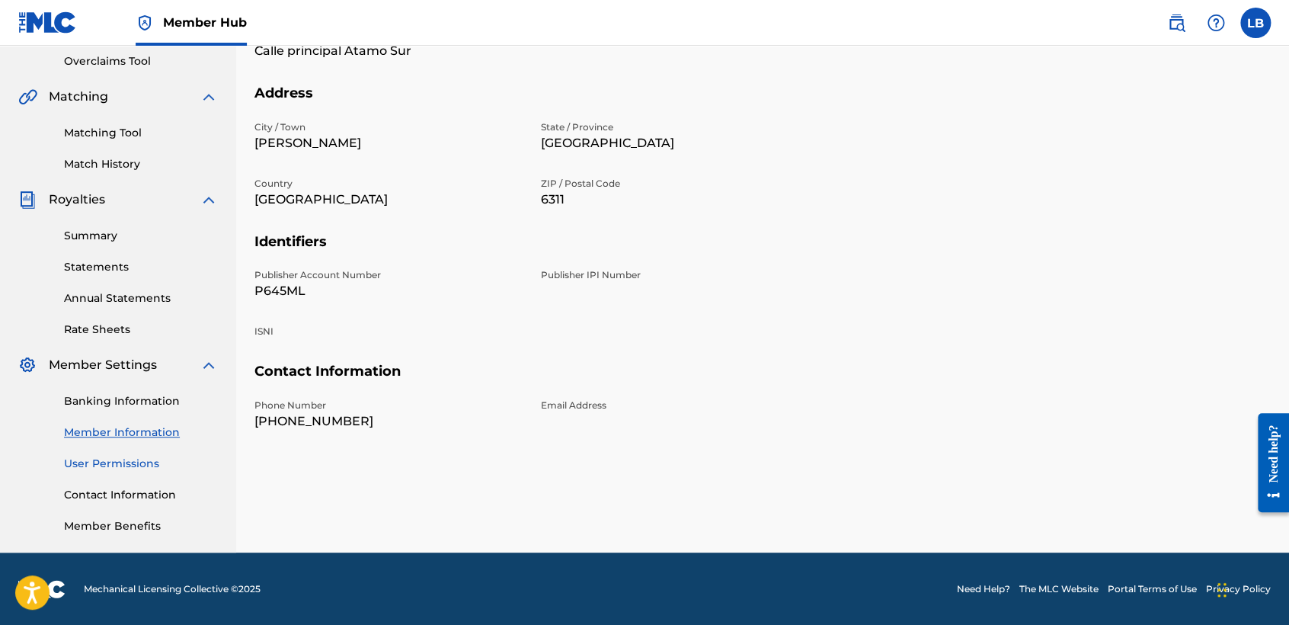
click at [145, 461] on link "User Permissions" at bounding box center [141, 464] width 154 height 16
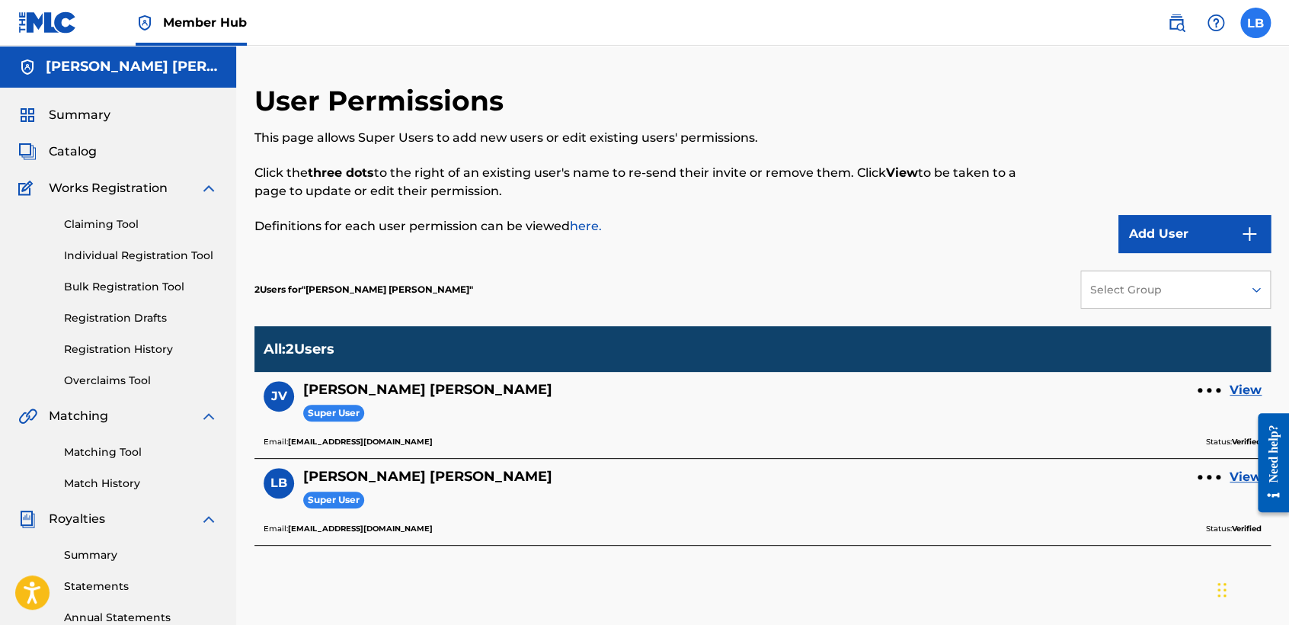
click at [1260, 29] on label at bounding box center [1256, 23] width 30 height 30
click at [1256, 23] on input "LB Luis Samuel Bastardo Gonzalez bastardogonzalezluissamuel@gmail.com Notificat…" at bounding box center [1256, 23] width 0 height 0
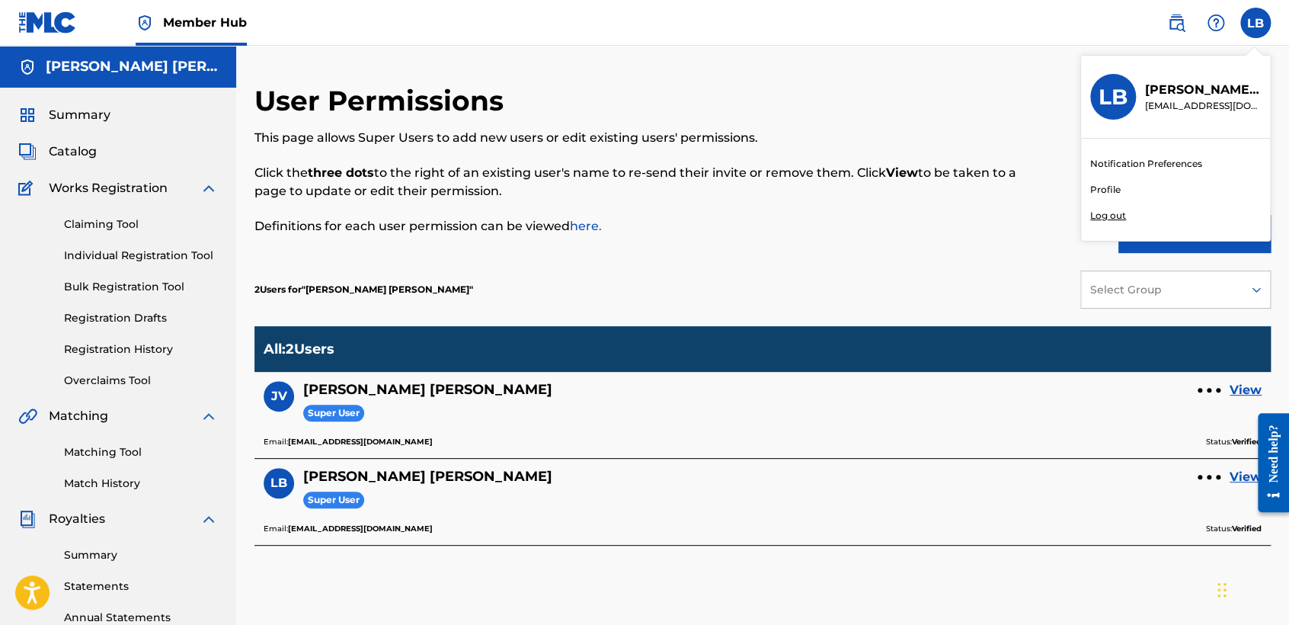
click at [1105, 217] on p "Log out" at bounding box center [1109, 216] width 36 height 14
click at [1256, 23] on input "LB Luis Samuel Bastardo Gonzalez bastardogonzalezluissamuel@gmail.com Notificat…" at bounding box center [1256, 23] width 0 height 0
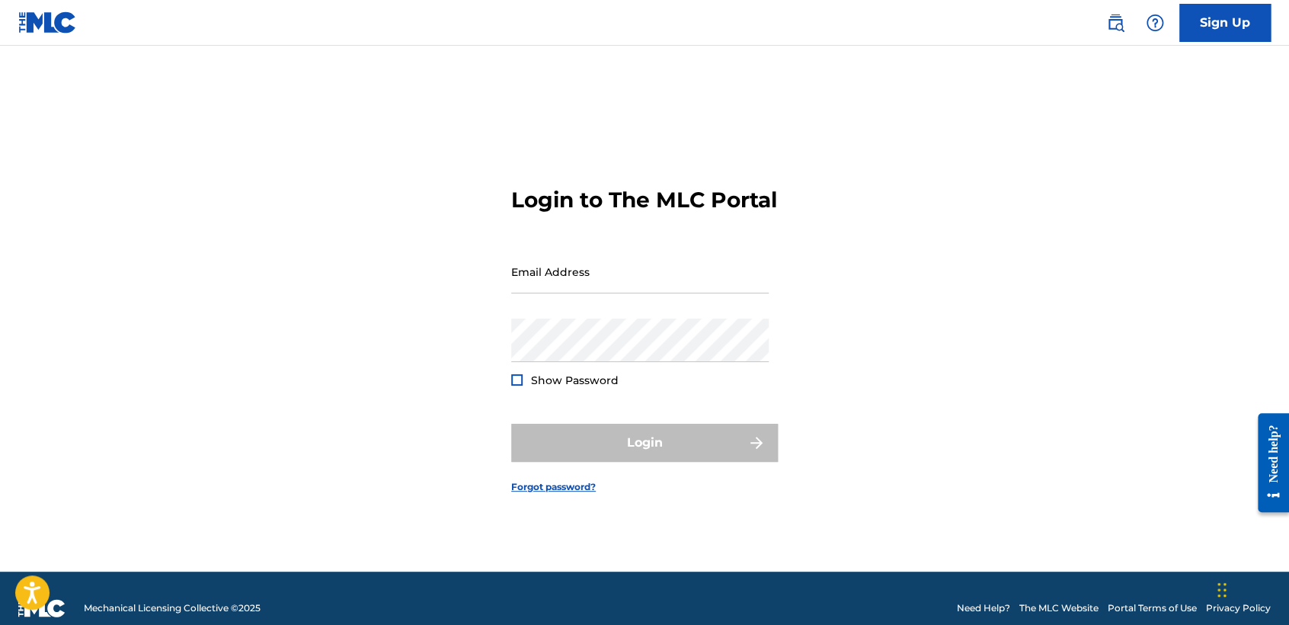
type input "[EMAIL_ADDRESS][DOMAIN_NAME]"
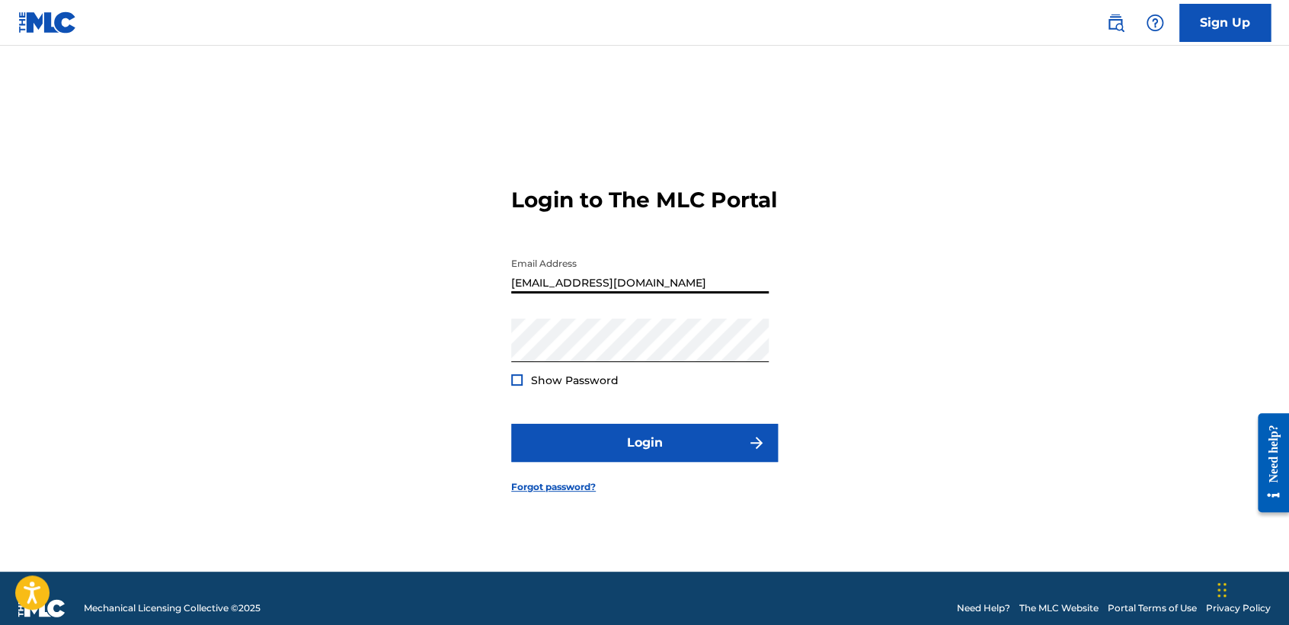
drag, startPoint x: 636, startPoint y: 310, endPoint x: 262, endPoint y: 228, distance: 382.4
click at [348, 280] on div "Login to The MLC Portal Email Address vaz7guer1a@icloud.com Password Show Passw…" at bounding box center [644, 328] width 1067 height 488
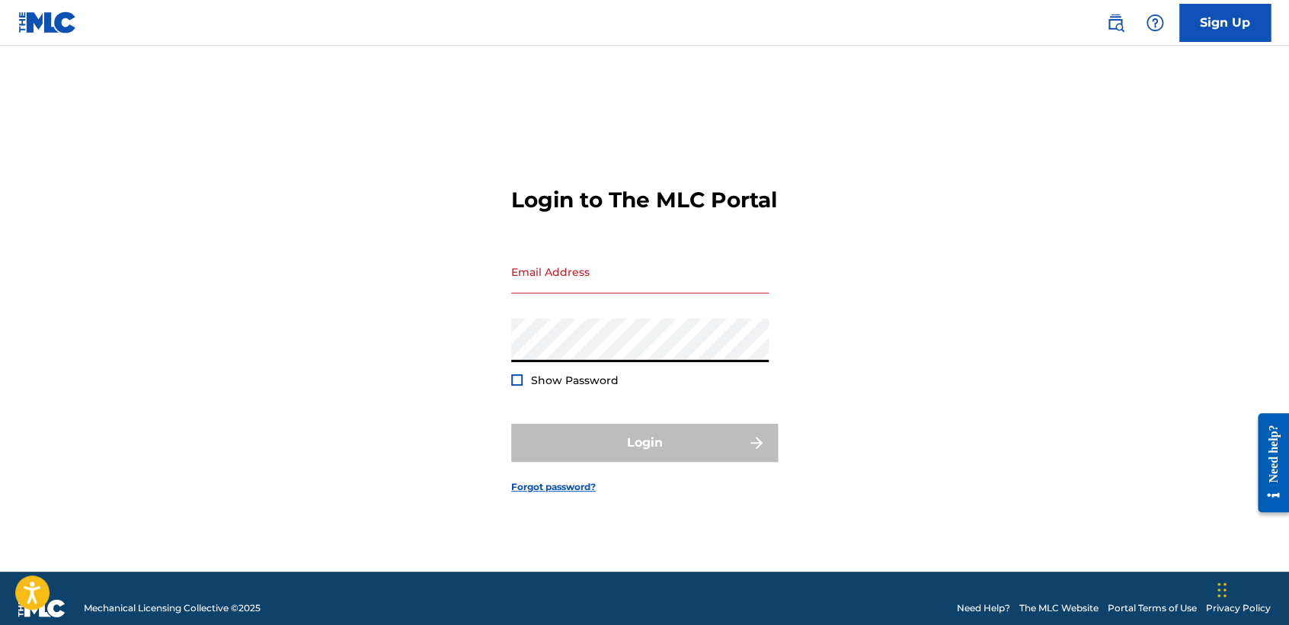
click at [482, 372] on div "Login to The MLC Portal Email Address Password Show Password Login Forgot passw…" at bounding box center [644, 328] width 1067 height 488
click at [581, 293] on input "Email Address" at bounding box center [640, 271] width 258 height 43
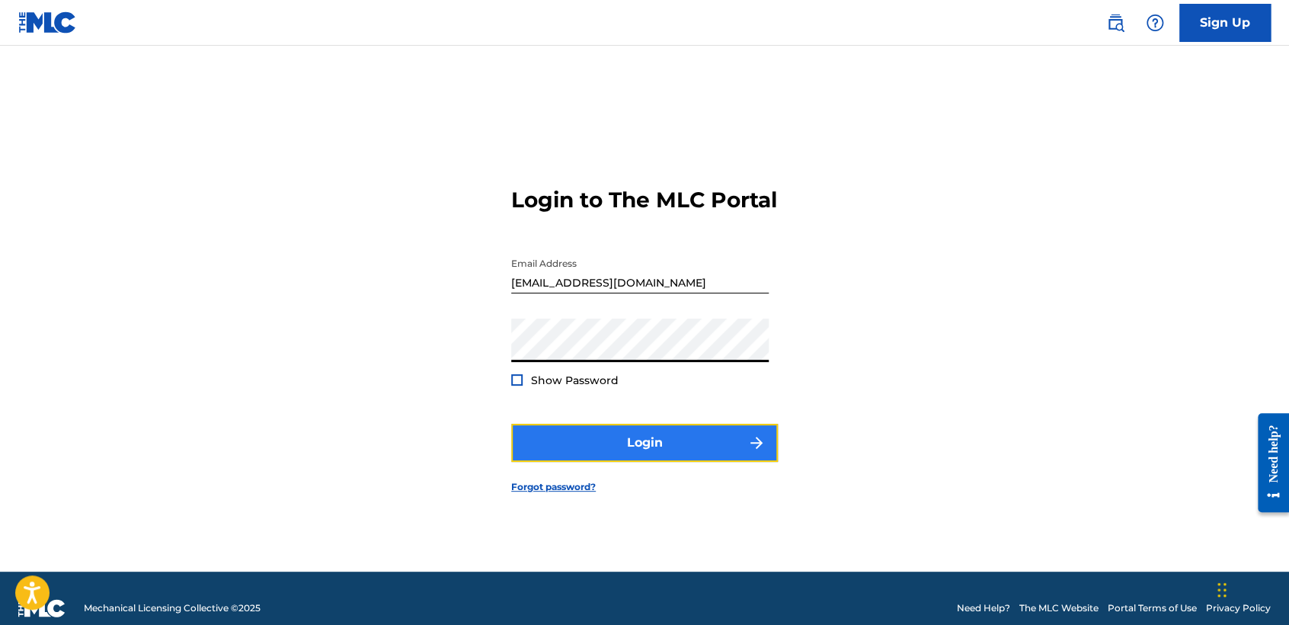
click at [597, 448] on button "Login" at bounding box center [644, 443] width 267 height 38
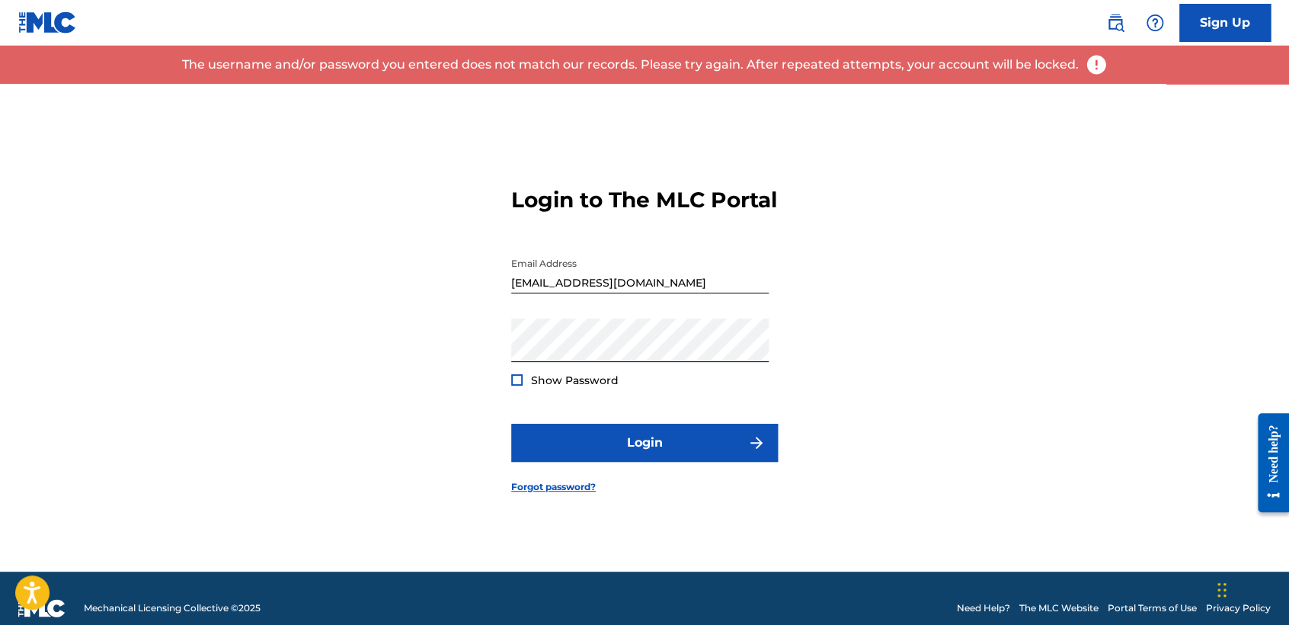
click at [514, 386] on div at bounding box center [516, 379] width 11 height 11
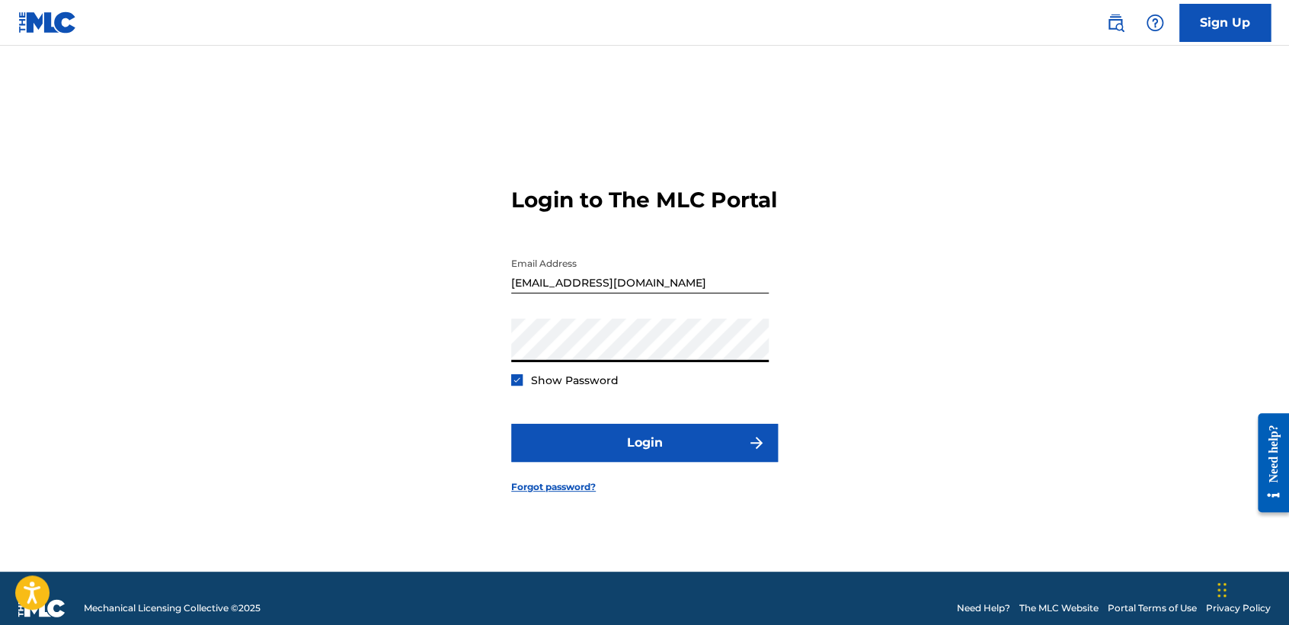
click at [554, 293] on input "cheyolg@hotmail.com" at bounding box center [640, 271] width 258 height 43
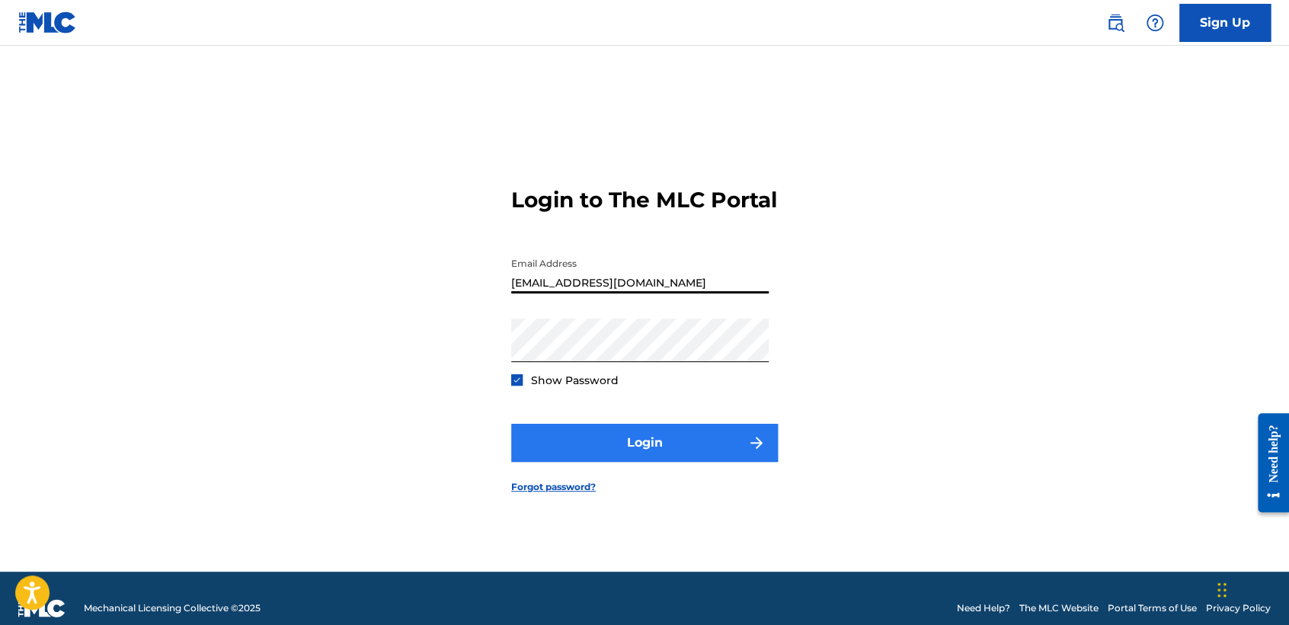
type input "cheyolg1@hotmail.com"
click at [691, 455] on button "Login" at bounding box center [644, 443] width 267 height 38
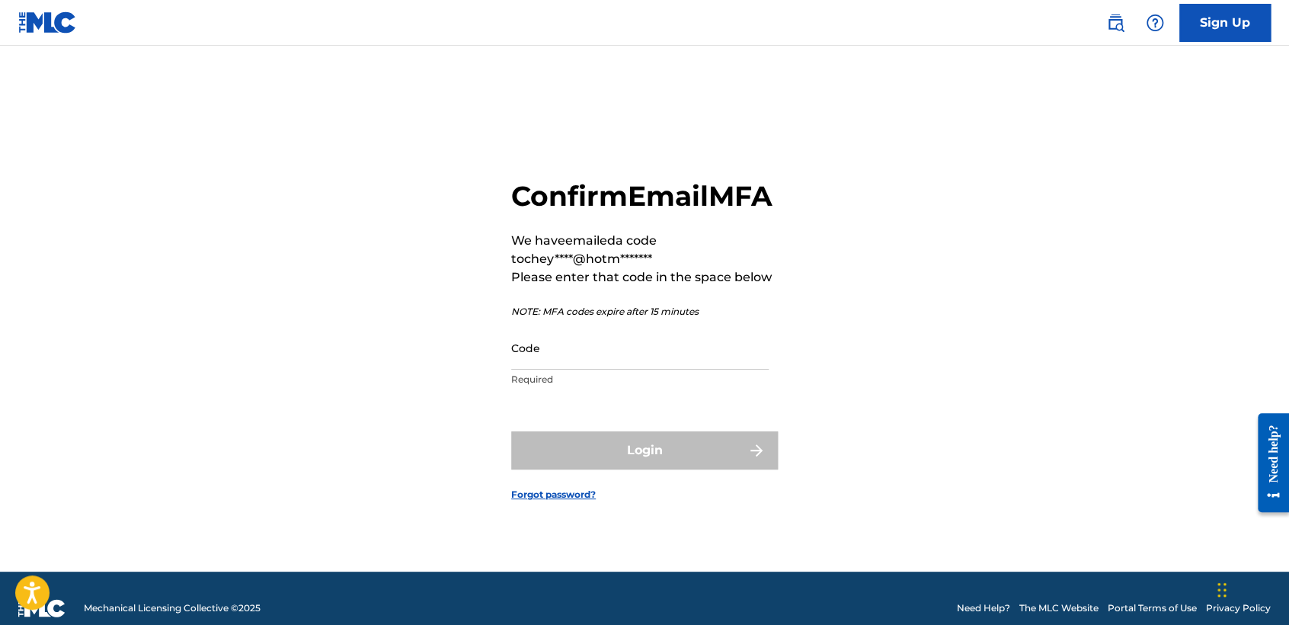
click at [697, 386] on p "Required" at bounding box center [640, 380] width 258 height 14
click at [696, 386] on p "Required" at bounding box center [640, 380] width 258 height 14
click at [697, 370] on input "Code" at bounding box center [640, 347] width 258 height 43
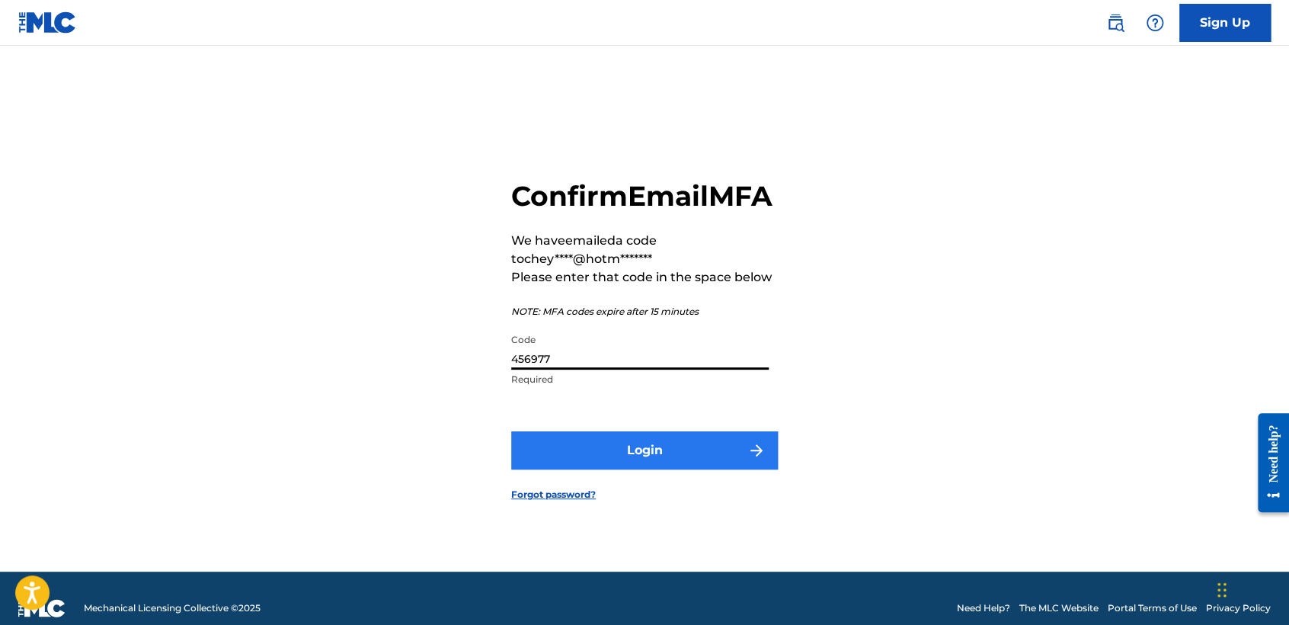
type input "456977"
click at [722, 456] on button "Login" at bounding box center [644, 450] width 267 height 38
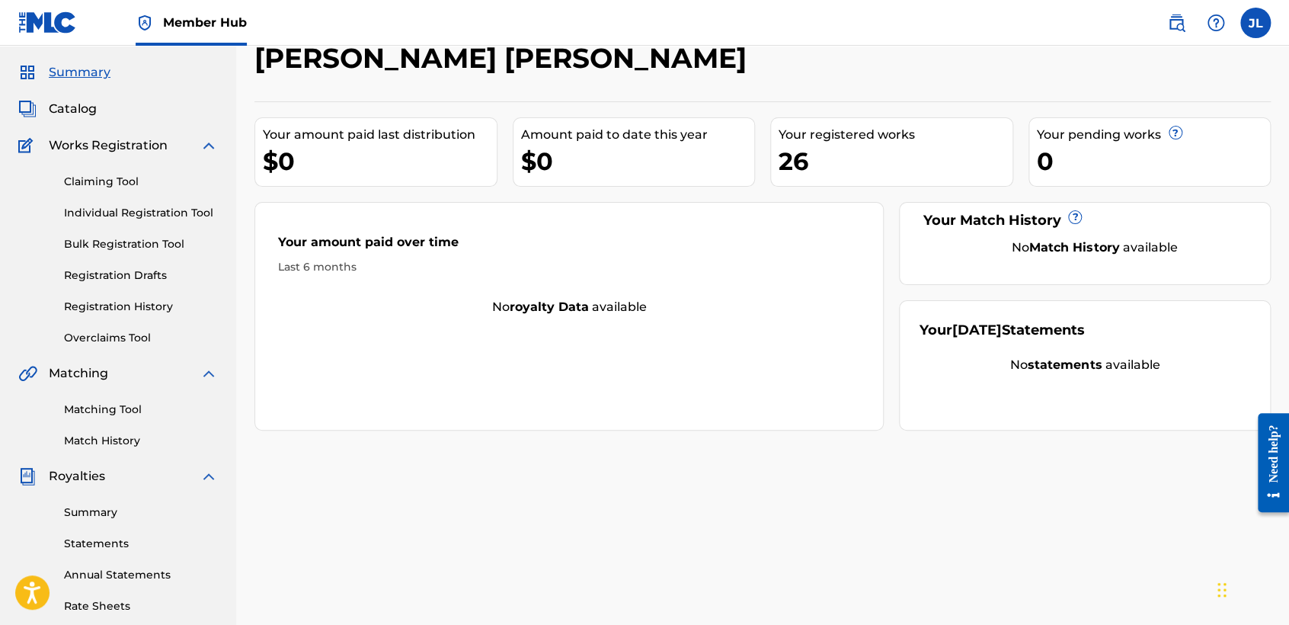
scroll to position [85, 0]
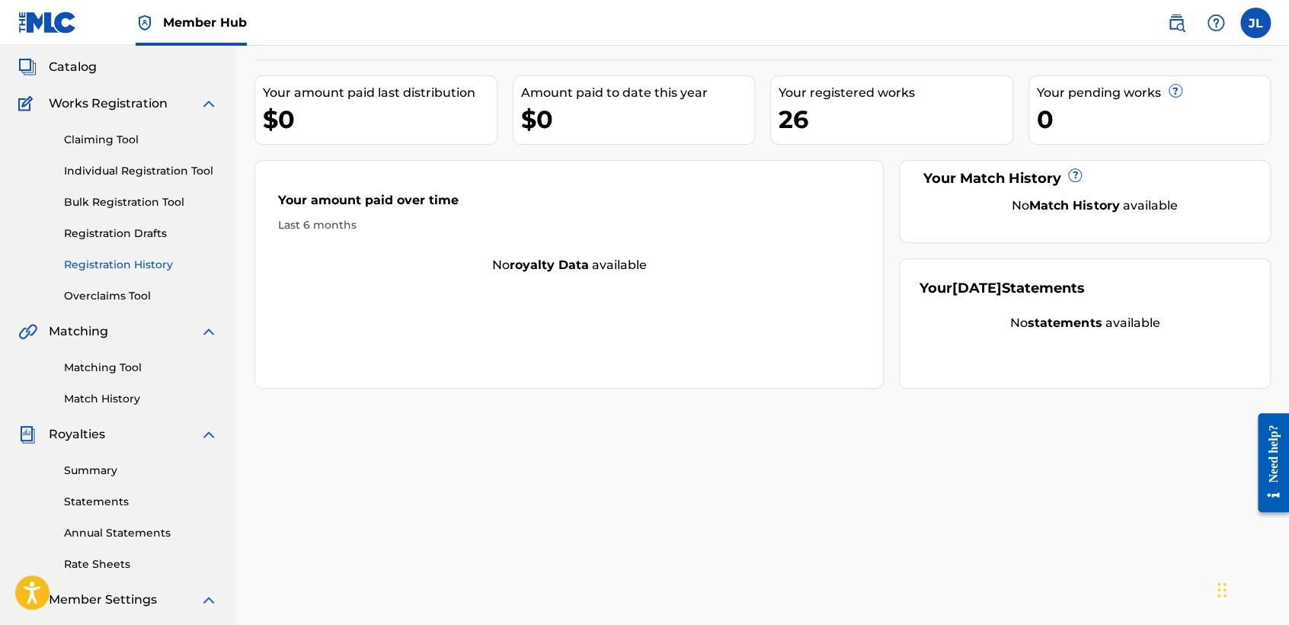
click at [87, 266] on link "Registration History" at bounding box center [141, 265] width 154 height 16
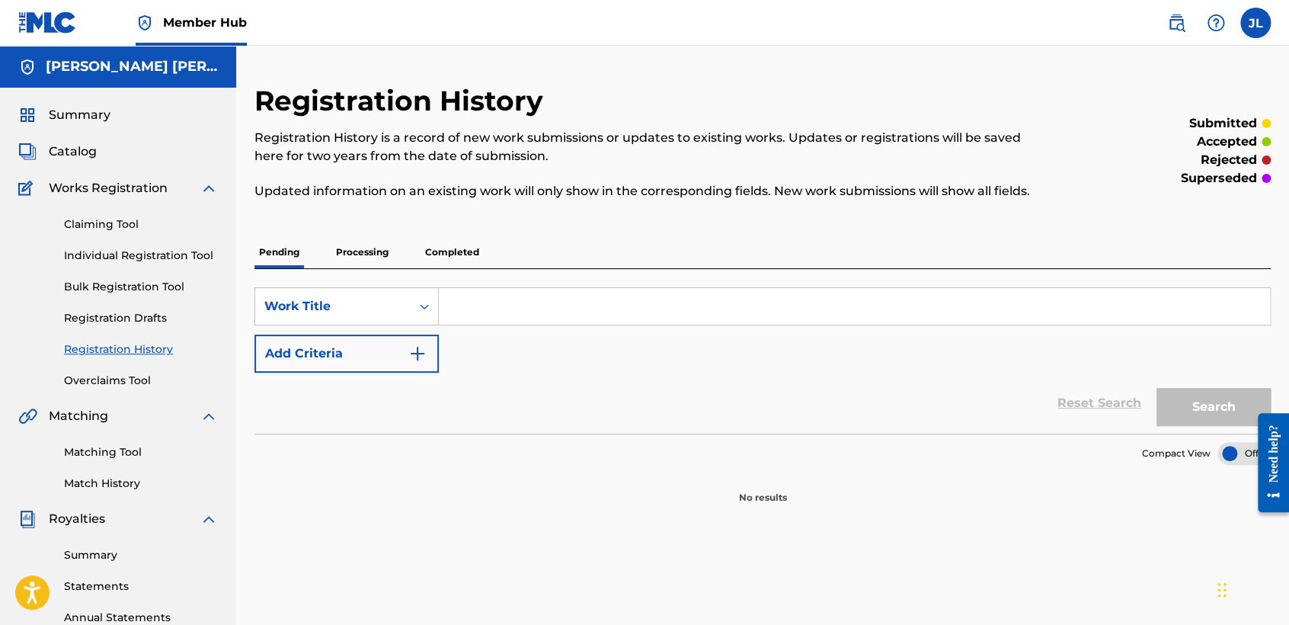
click at [378, 256] on p "Processing" at bounding box center [363, 252] width 62 height 32
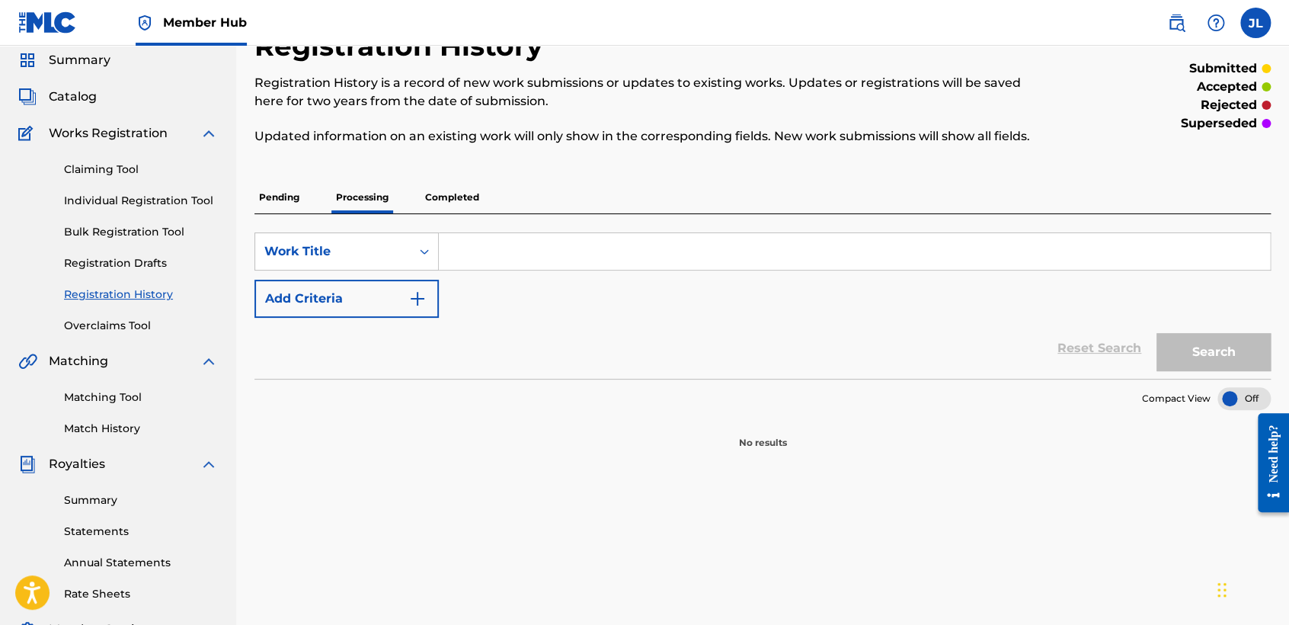
scroll to position [85, 0]
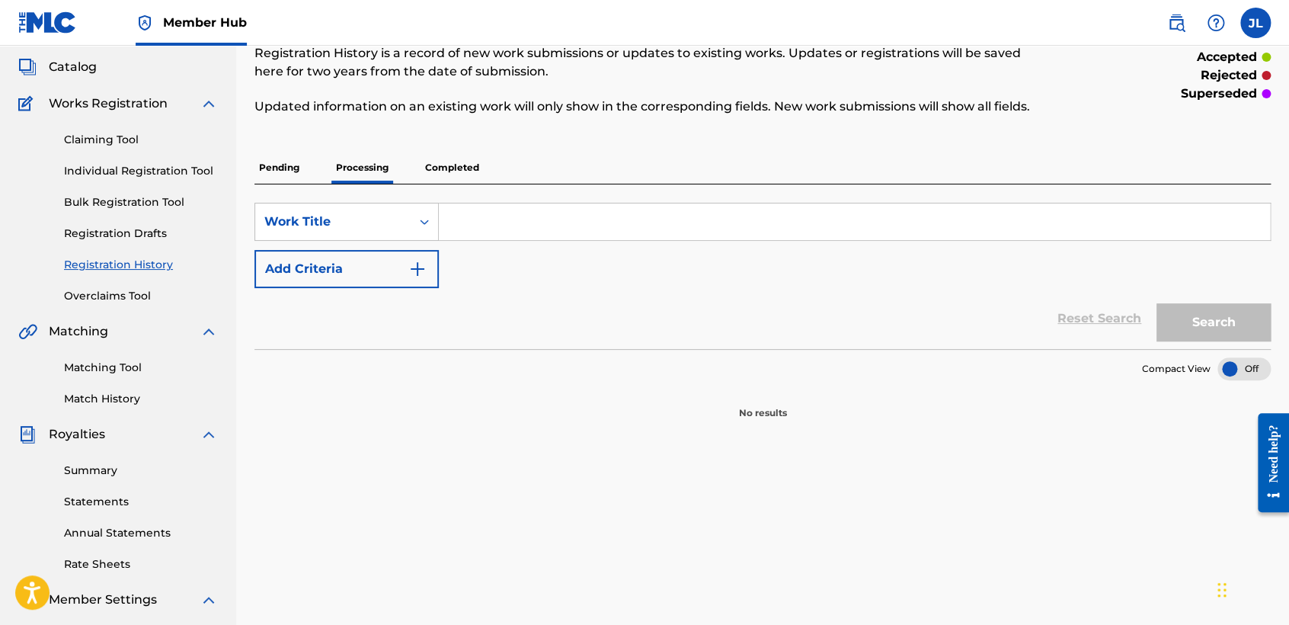
click at [465, 162] on p "Completed" at bounding box center [452, 168] width 63 height 32
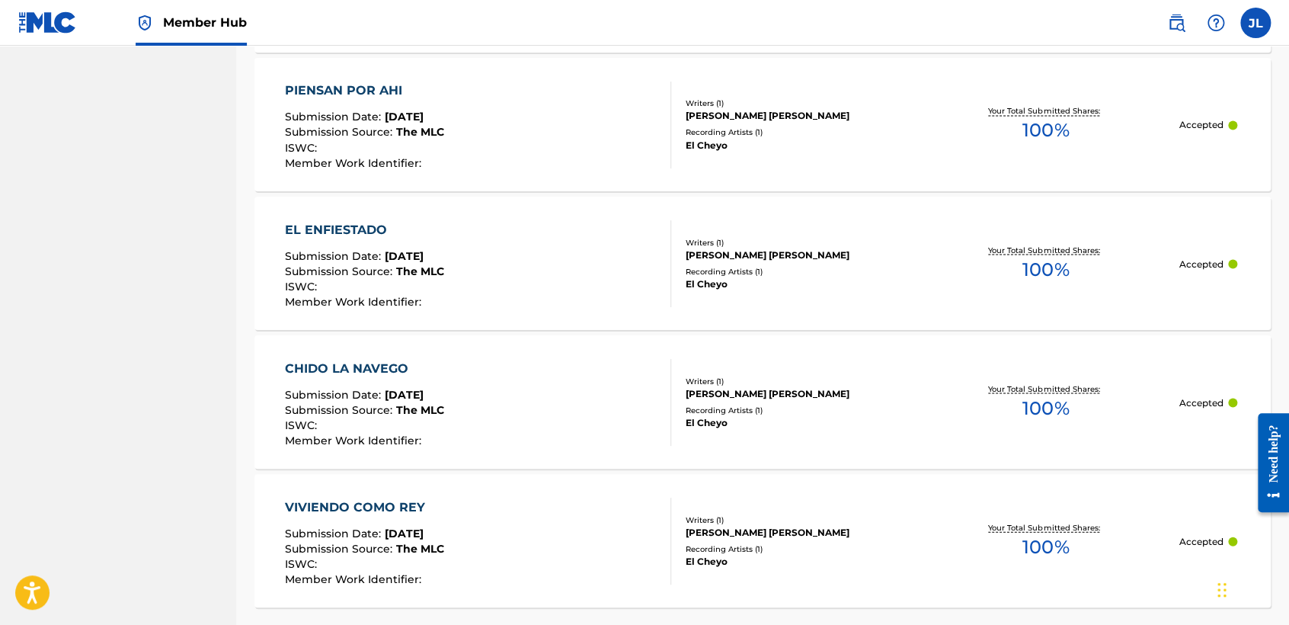
scroll to position [1468, 0]
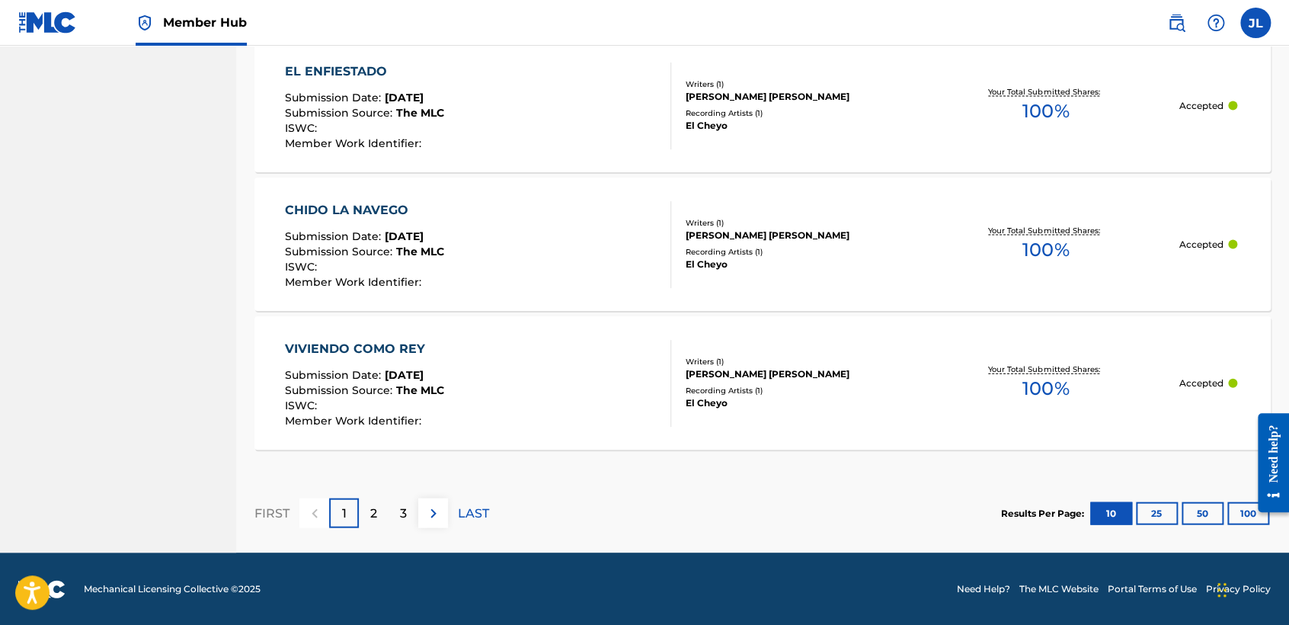
click at [1249, 516] on div at bounding box center [1268, 462] width 43 height 123
click at [1239, 519] on button "100" at bounding box center [1249, 513] width 42 height 23
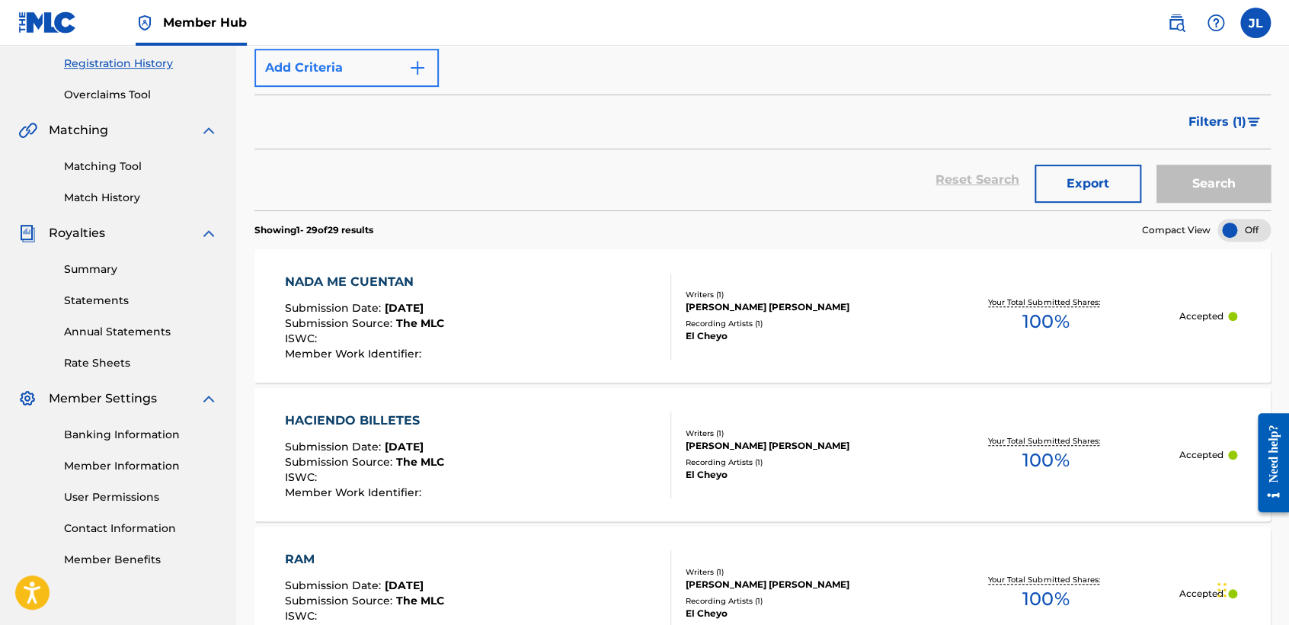
scroll to position [287, 0]
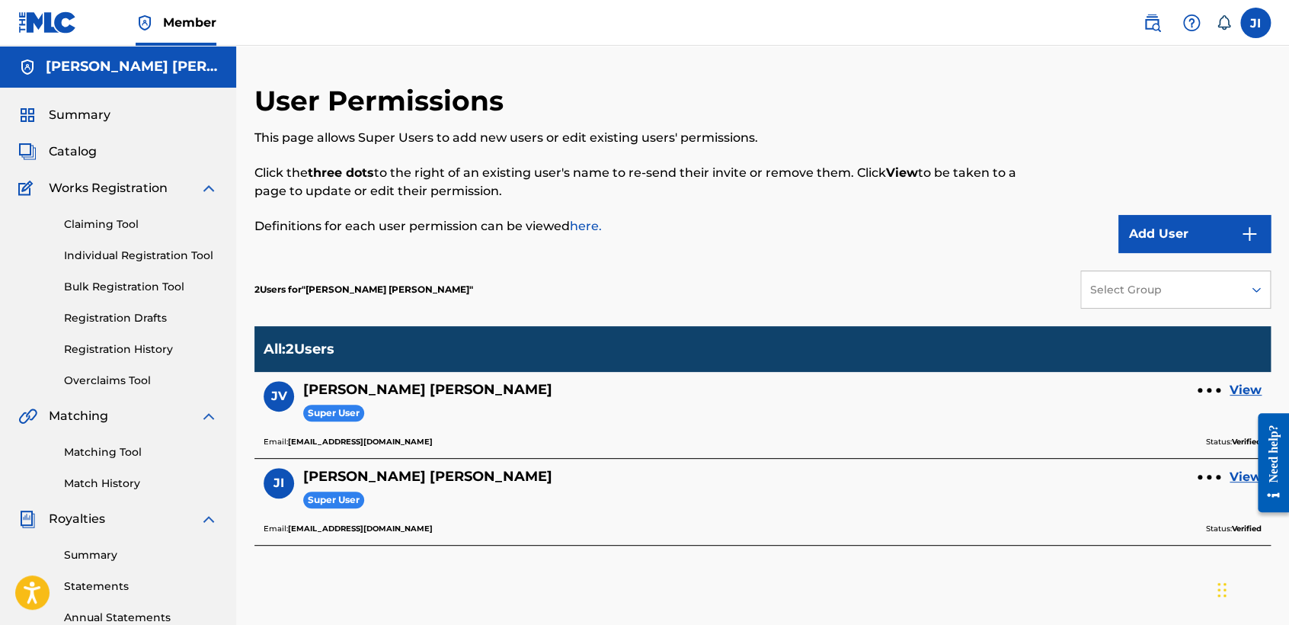
click at [207, 25] on span "Member" at bounding box center [189, 23] width 53 height 18
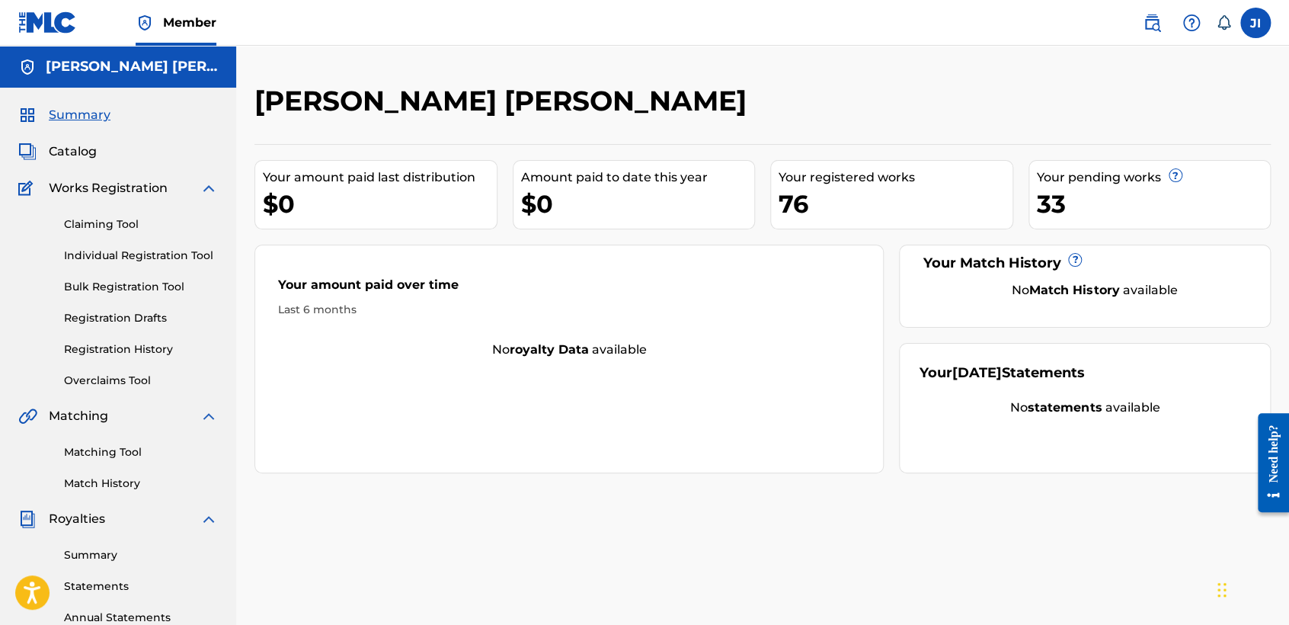
click at [37, 9] on link at bounding box center [47, 22] width 59 height 45
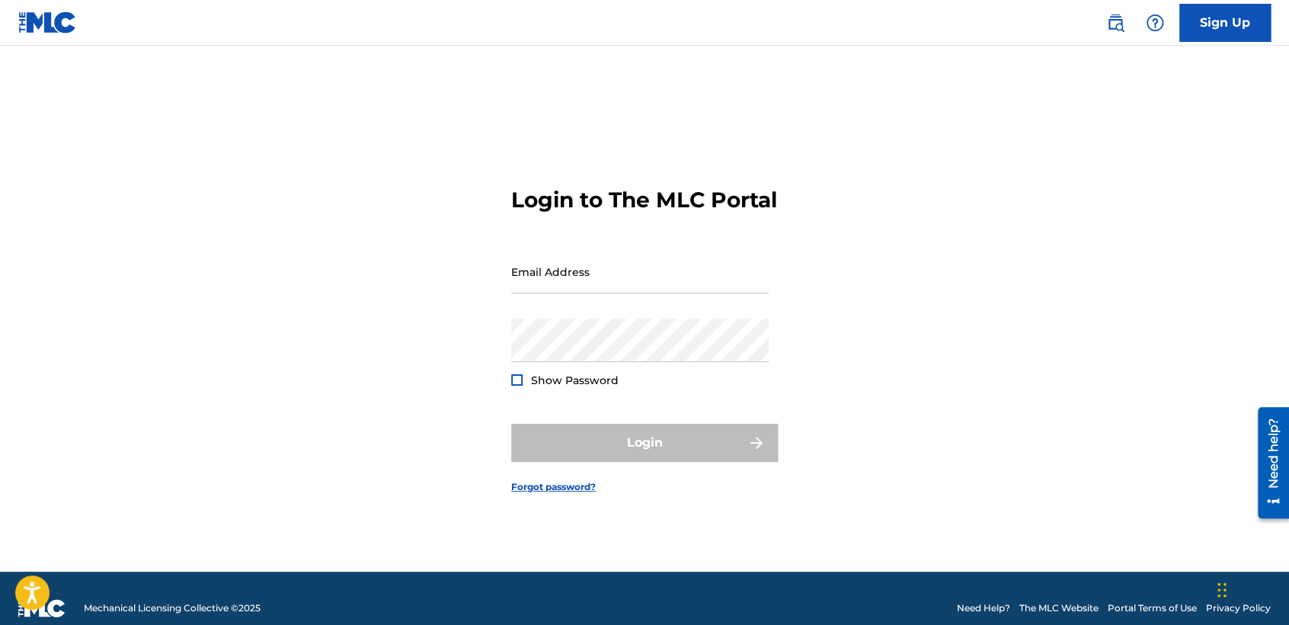
type input "[EMAIL_ADDRESS][DOMAIN_NAME]"
click at [972, 420] on div "Login to The MLC Portal Email Address [EMAIL_ADDRESS][DOMAIN_NAME] Password Sho…" at bounding box center [644, 328] width 1067 height 488
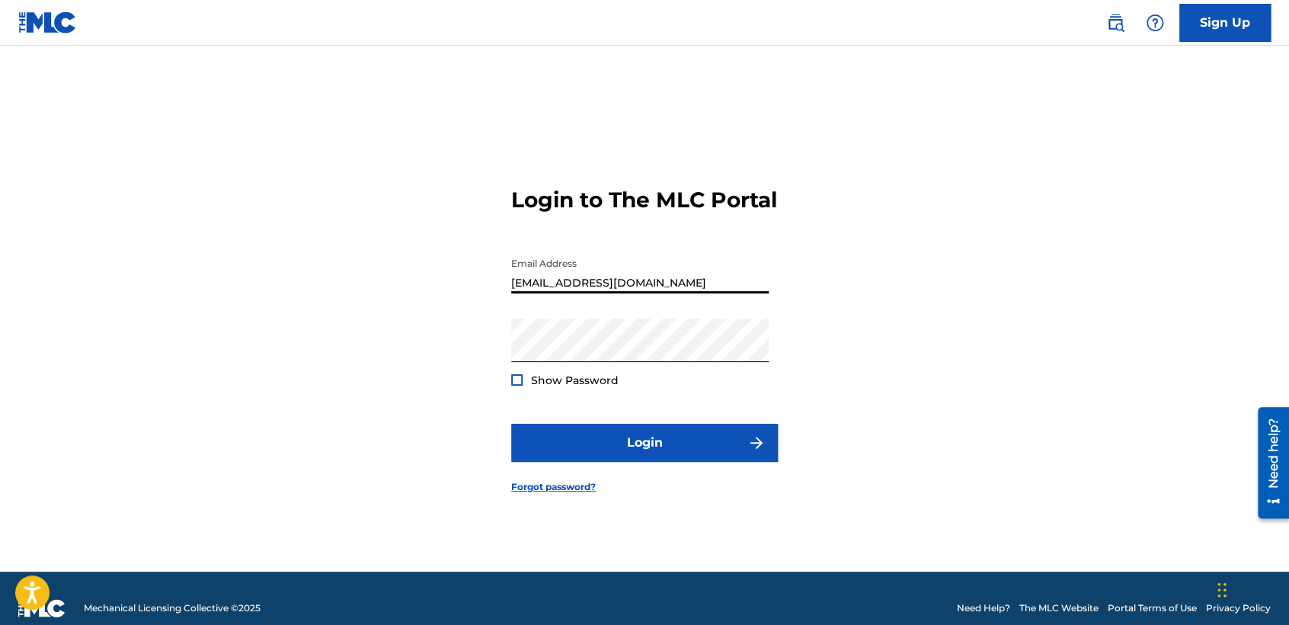
drag, startPoint x: 744, startPoint y: 296, endPoint x: 328, endPoint y: 287, distance: 415.4
click at [328, 287] on div "Login to The MLC Portal Email Address [EMAIL_ADDRESS][DOMAIN_NAME] Password Sho…" at bounding box center [644, 328] width 1067 height 488
type input "kevinnorieldominguezduran@gmail.com"
click at [248, 364] on div "Login to The MLC Portal Email Address kevinnorieldominguezduran@gmail.com Passw…" at bounding box center [644, 328] width 1067 height 488
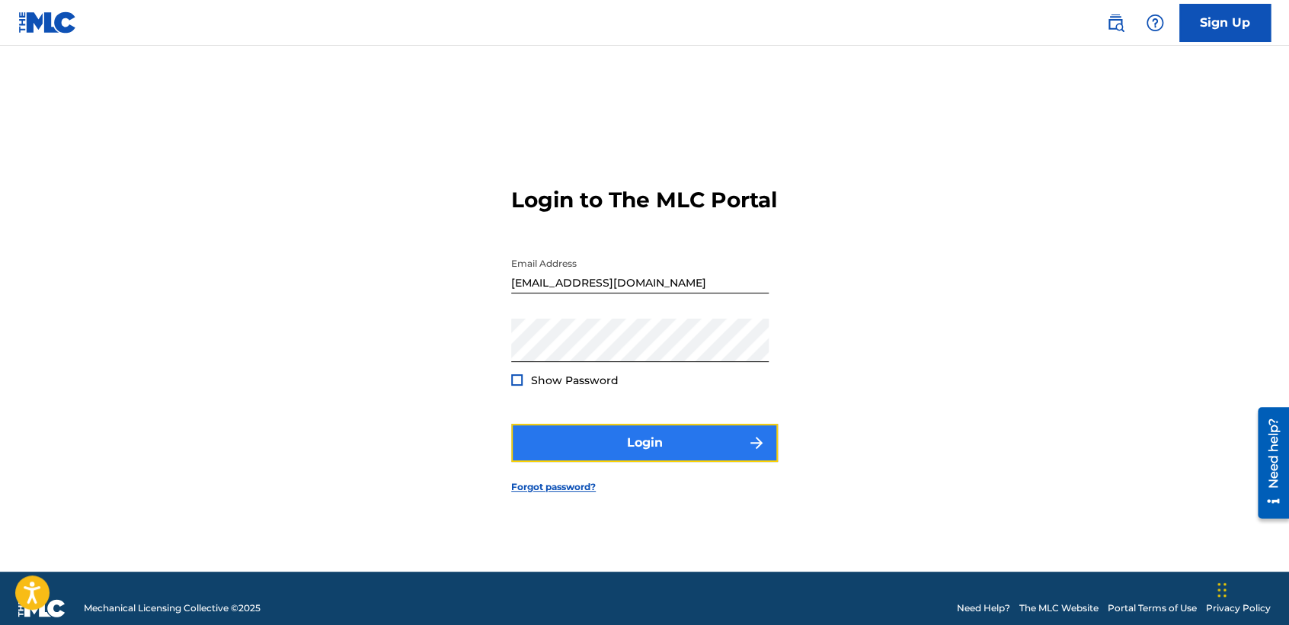
click at [735, 447] on button "Login" at bounding box center [644, 443] width 267 height 38
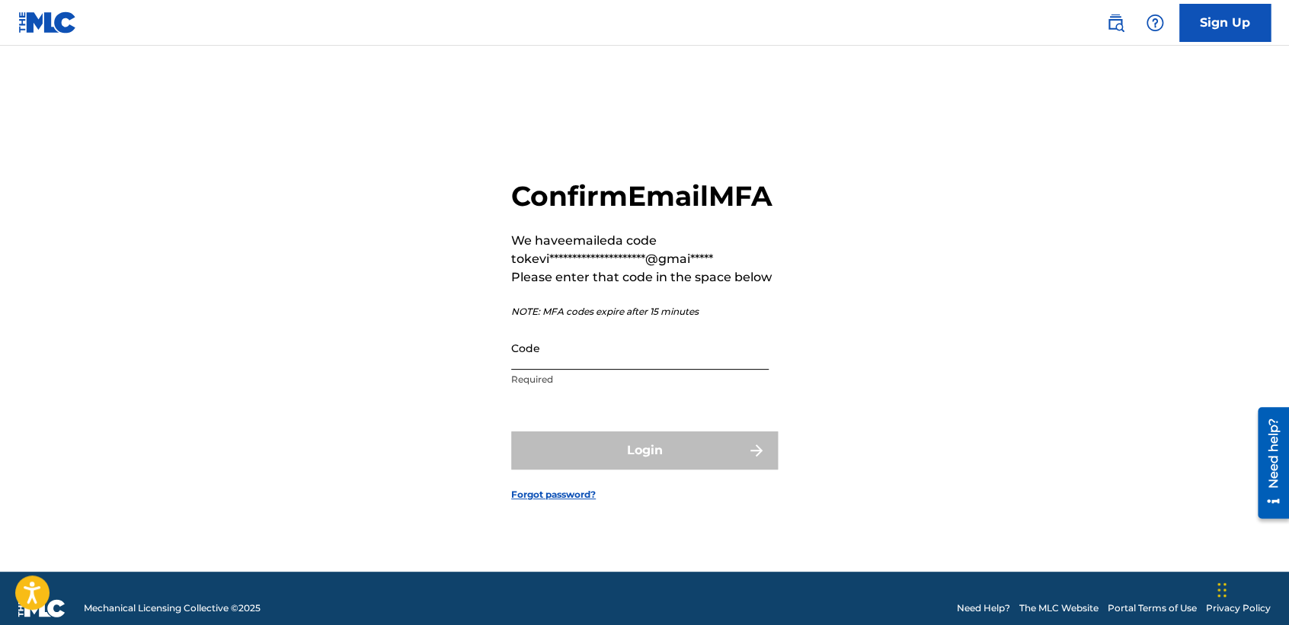
click at [681, 370] on input "Code" at bounding box center [640, 347] width 258 height 43
paste input "964258"
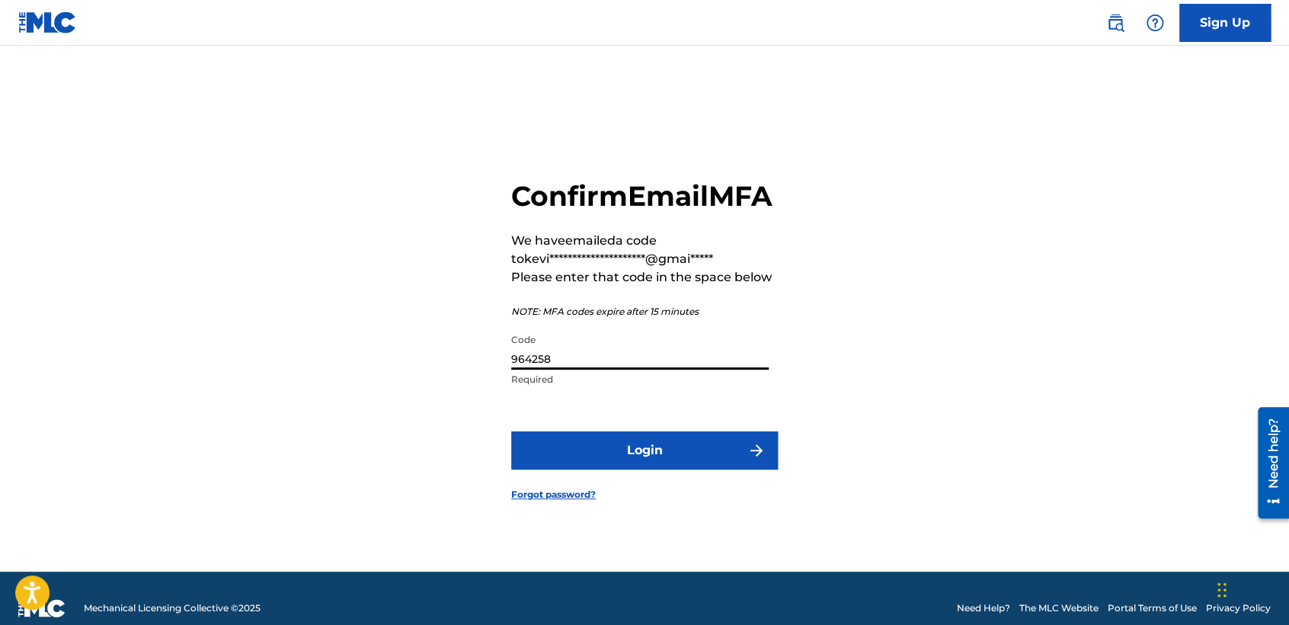
type input "964258"
click at [597, 487] on form "**********" at bounding box center [644, 328] width 267 height 488
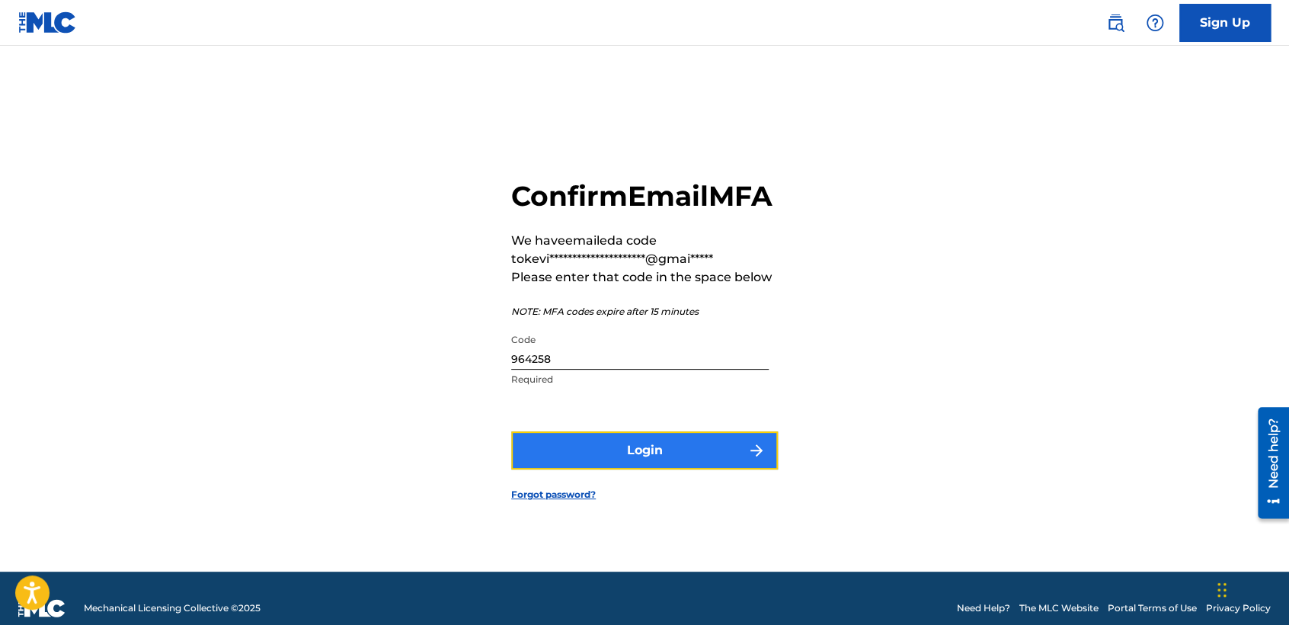
click at [597, 469] on button "Login" at bounding box center [644, 450] width 267 height 38
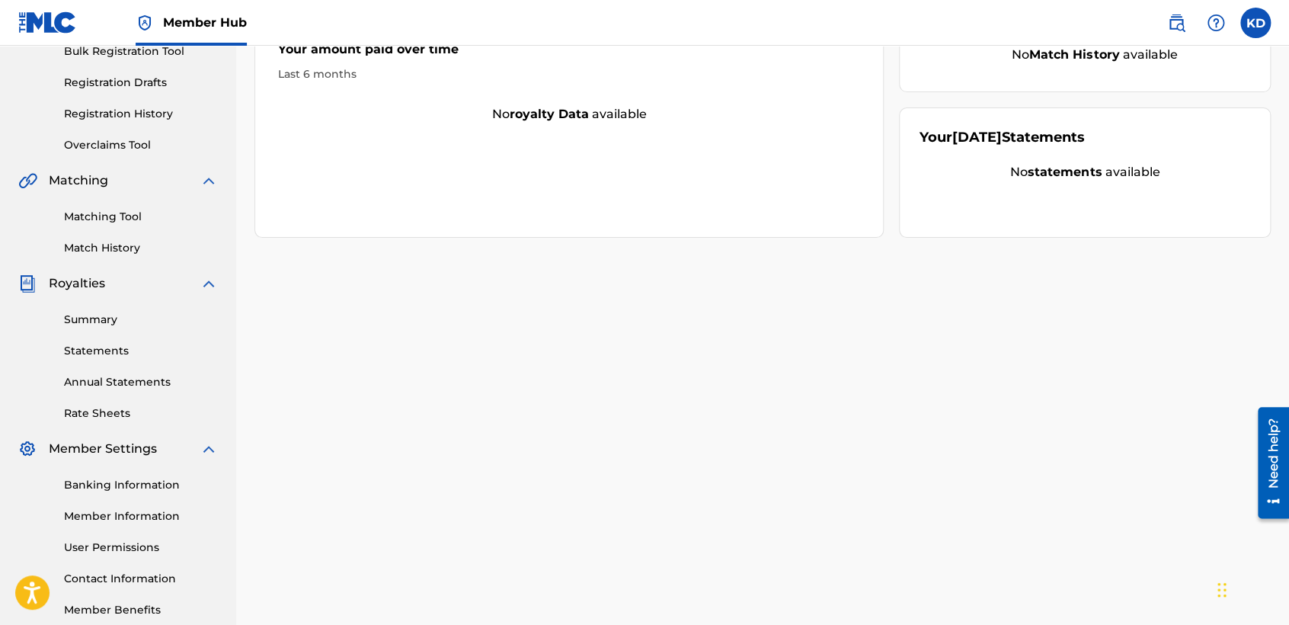
scroll to position [254, 0]
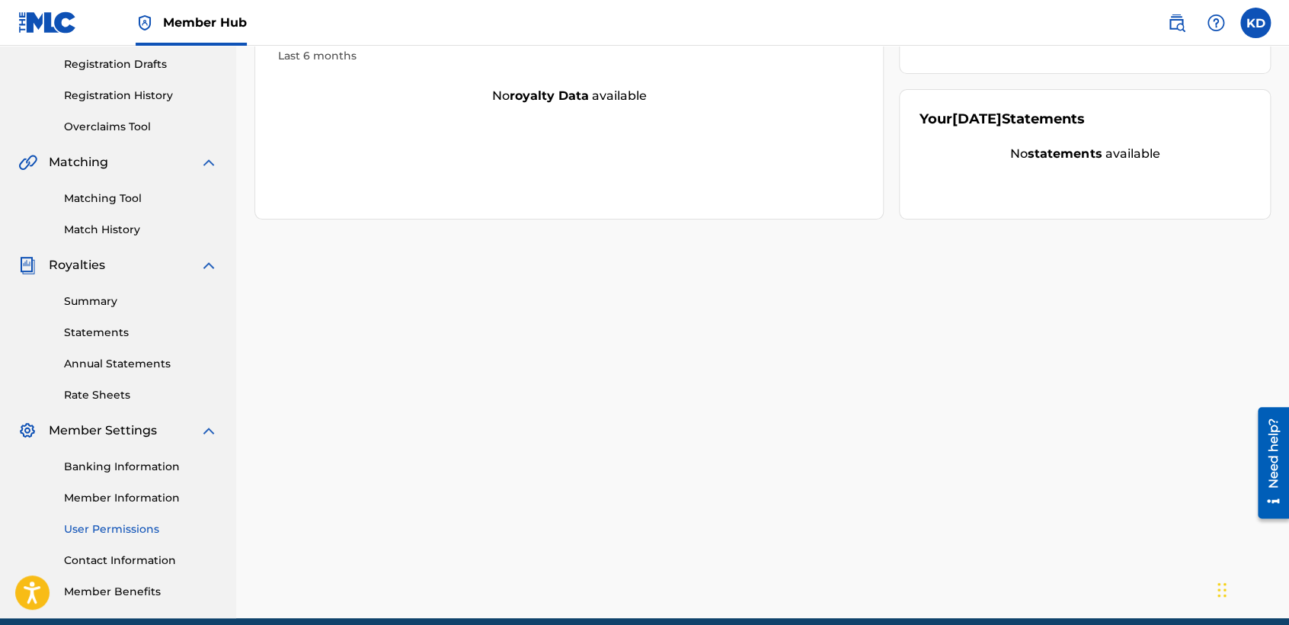
click at [125, 522] on link "User Permissions" at bounding box center [141, 529] width 154 height 16
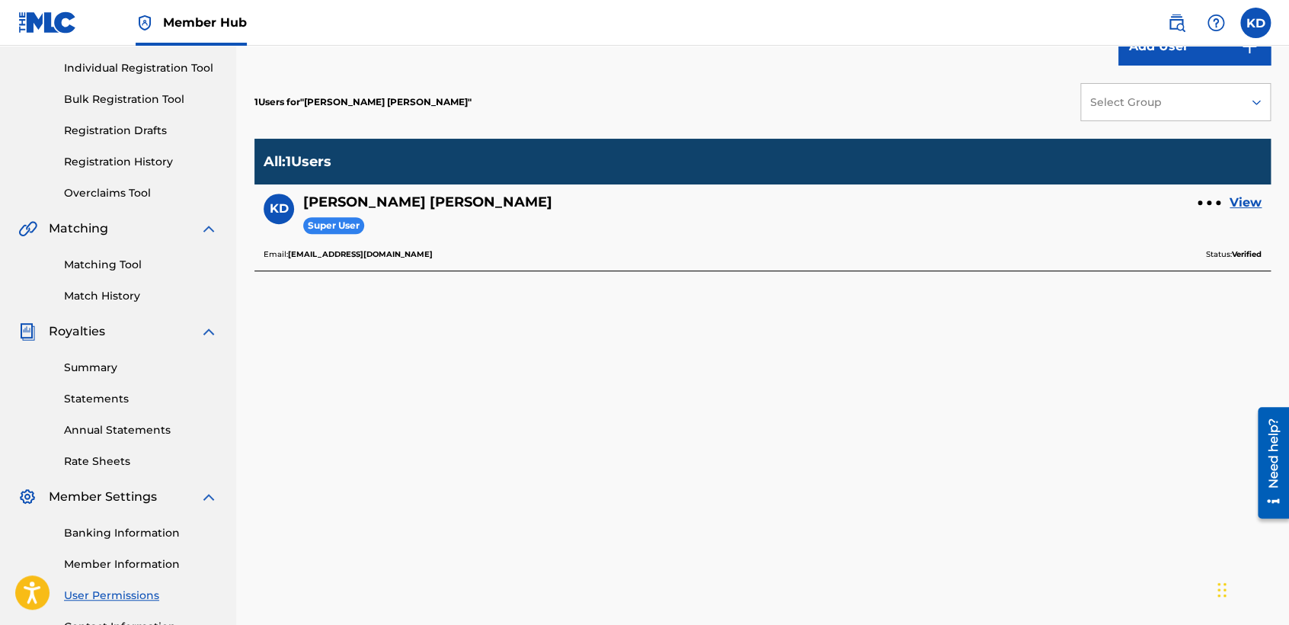
scroll to position [169, 0]
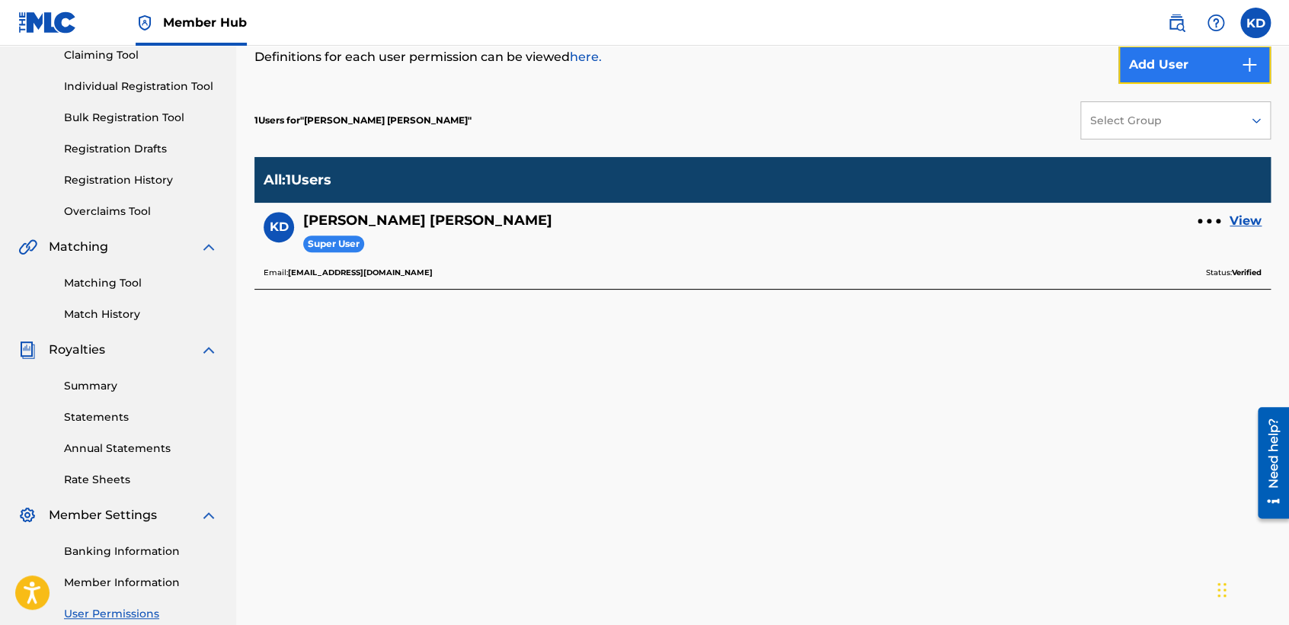
click at [1239, 76] on button "Add User" at bounding box center [1195, 65] width 152 height 38
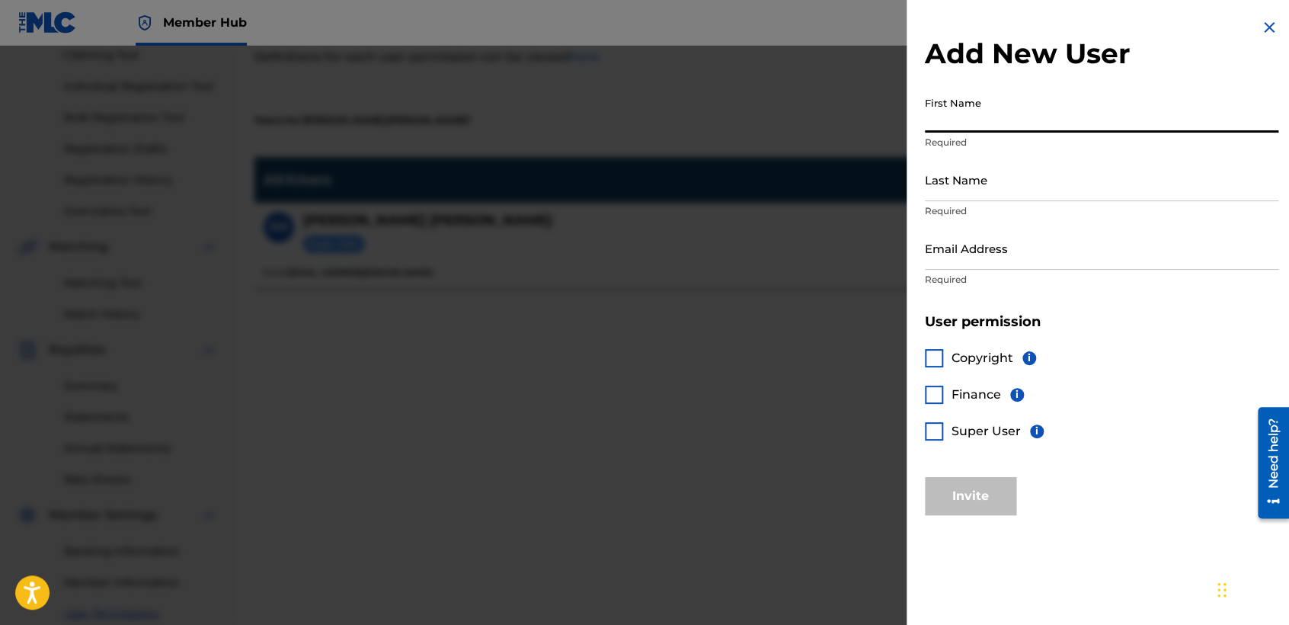
click at [966, 127] on input "First Name" at bounding box center [1102, 110] width 354 height 43
type input "[PERSON_NAME]"
type input "Vazquez Guerra"
type input "[EMAIL_ADDRESS][DOMAIN_NAME]"
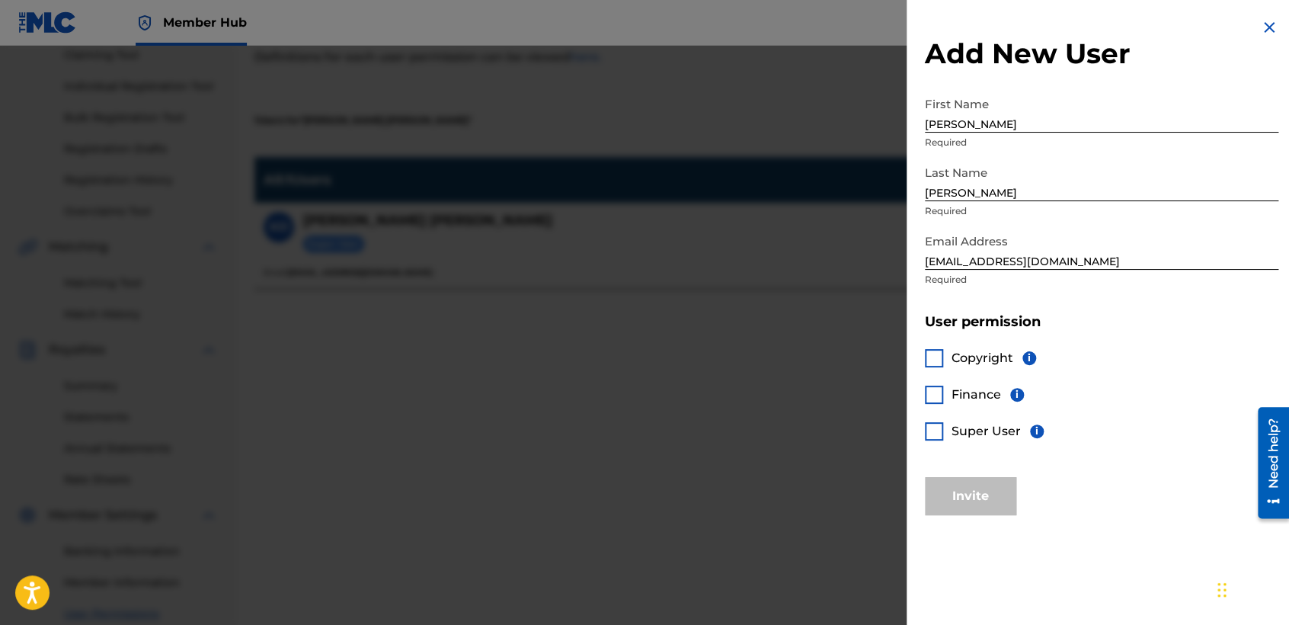
click at [933, 439] on div at bounding box center [934, 431] width 18 height 18
click at [984, 495] on button "Invite" at bounding box center [970, 496] width 91 height 38
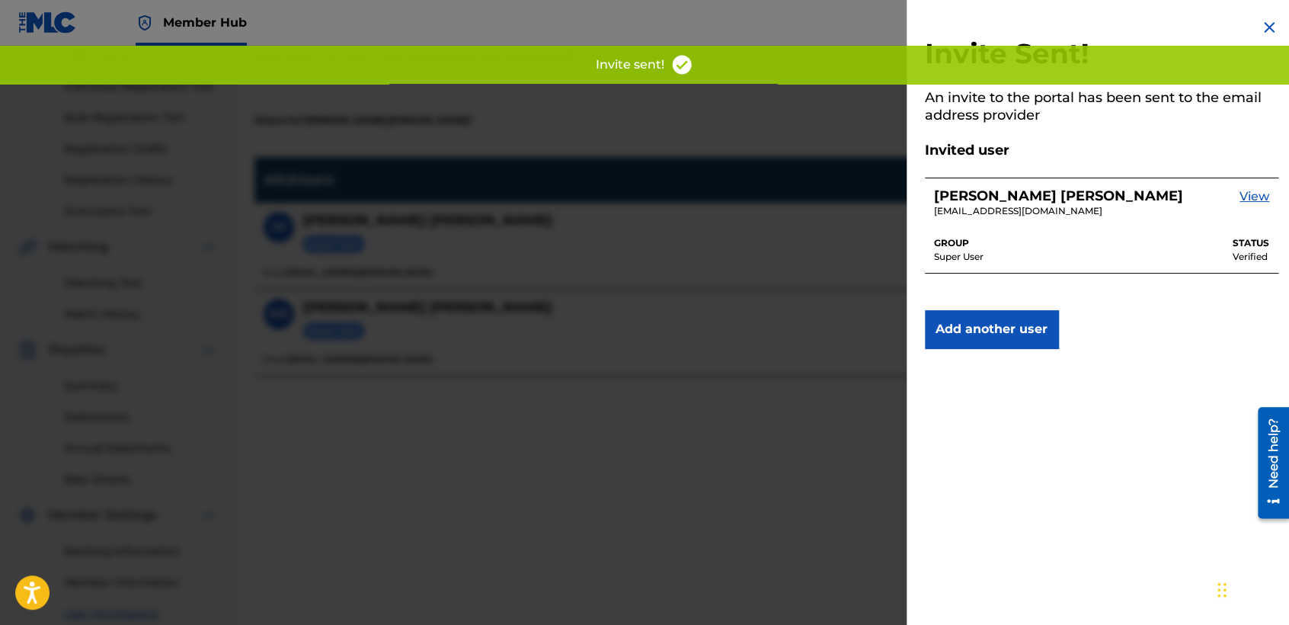
click at [662, 451] on div at bounding box center [644, 358] width 1289 height 625
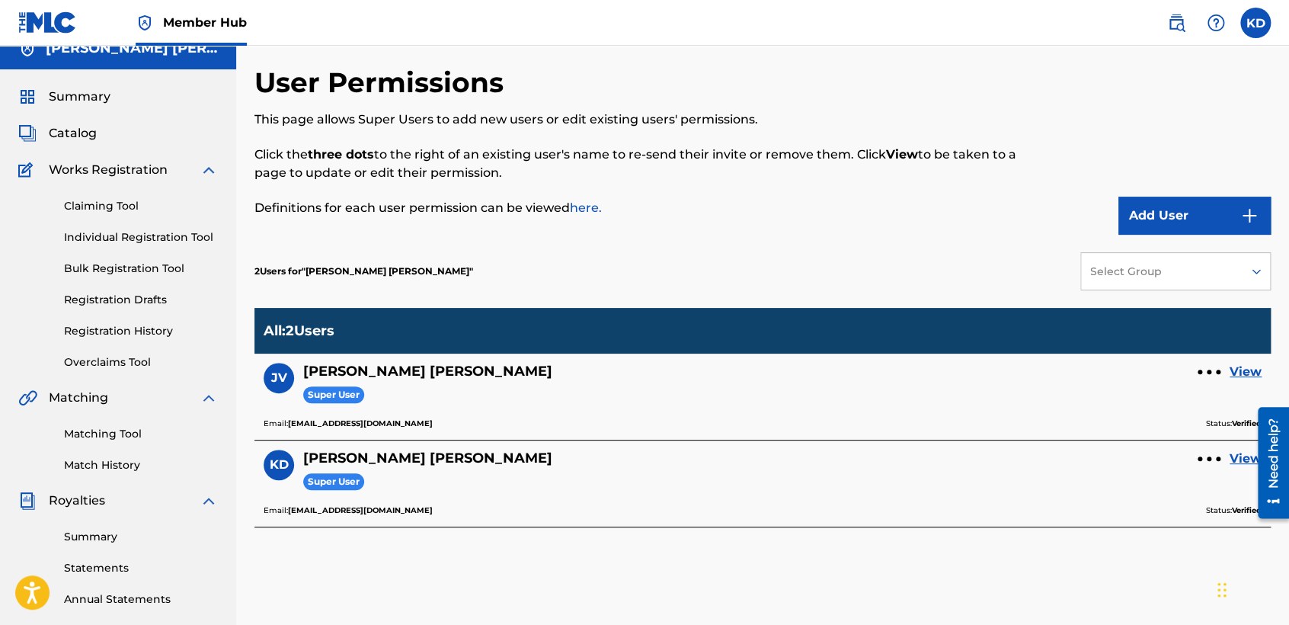
scroll to position [0, 0]
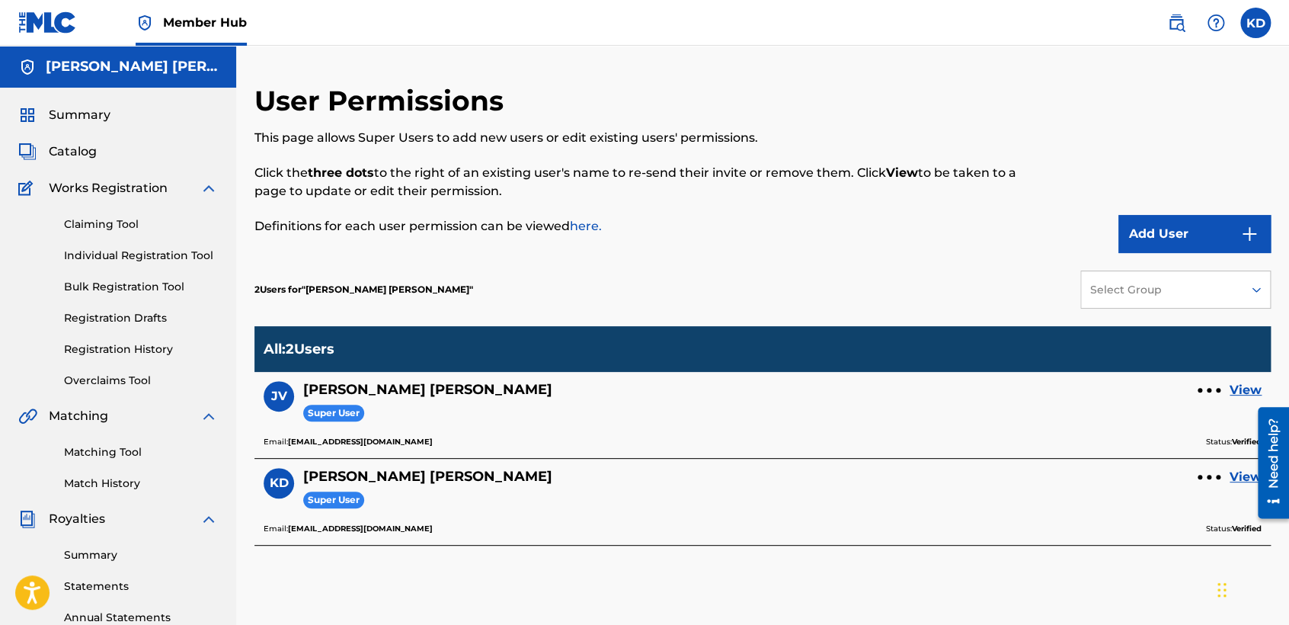
click at [41, 20] on img at bounding box center [47, 22] width 59 height 22
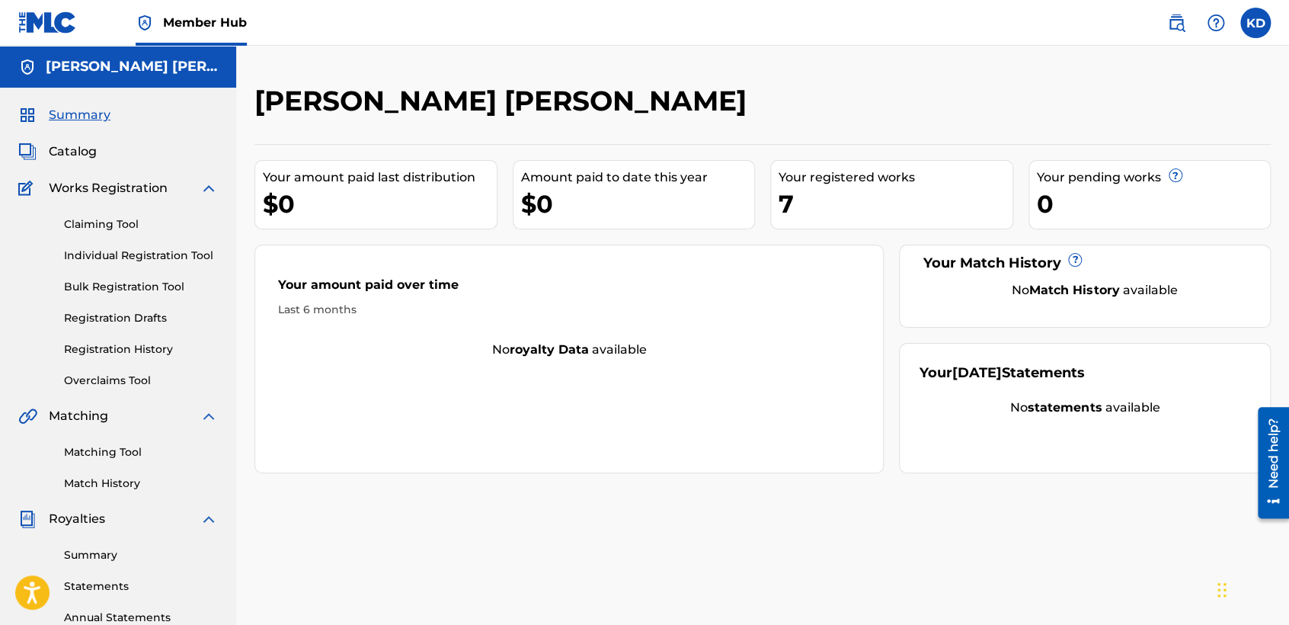
click at [214, 27] on span "Member Hub" at bounding box center [205, 23] width 84 height 18
click at [216, 22] on span "Member Hub" at bounding box center [205, 23] width 84 height 18
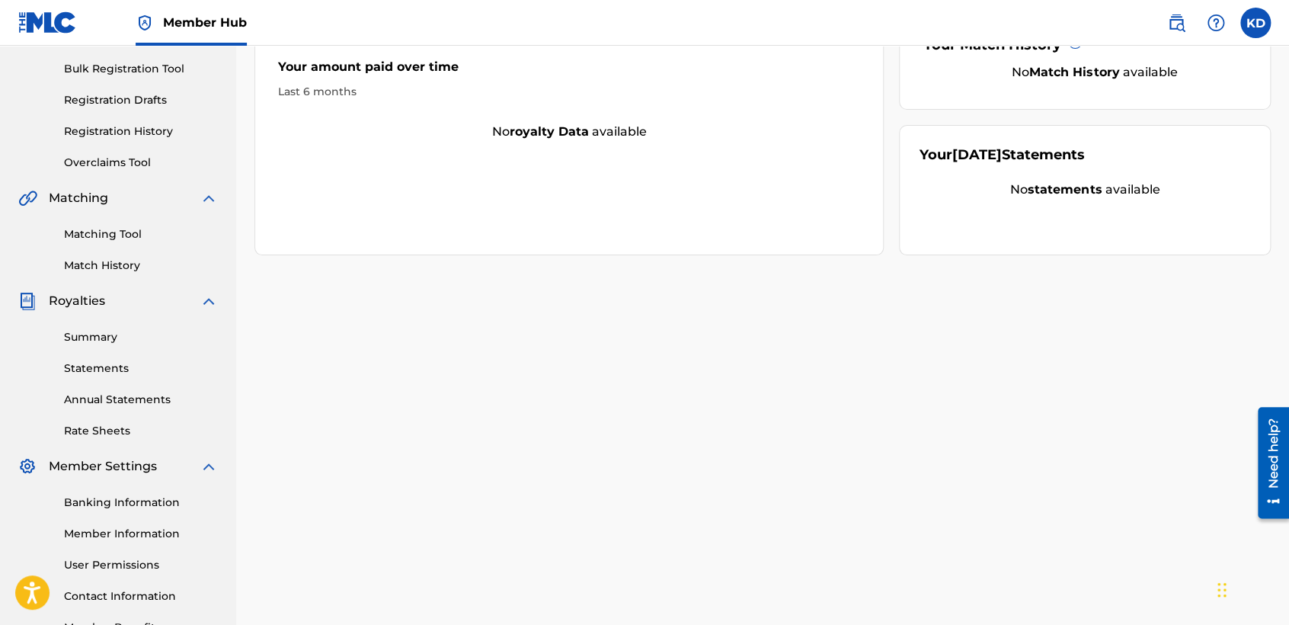
scroll to position [319, 0]
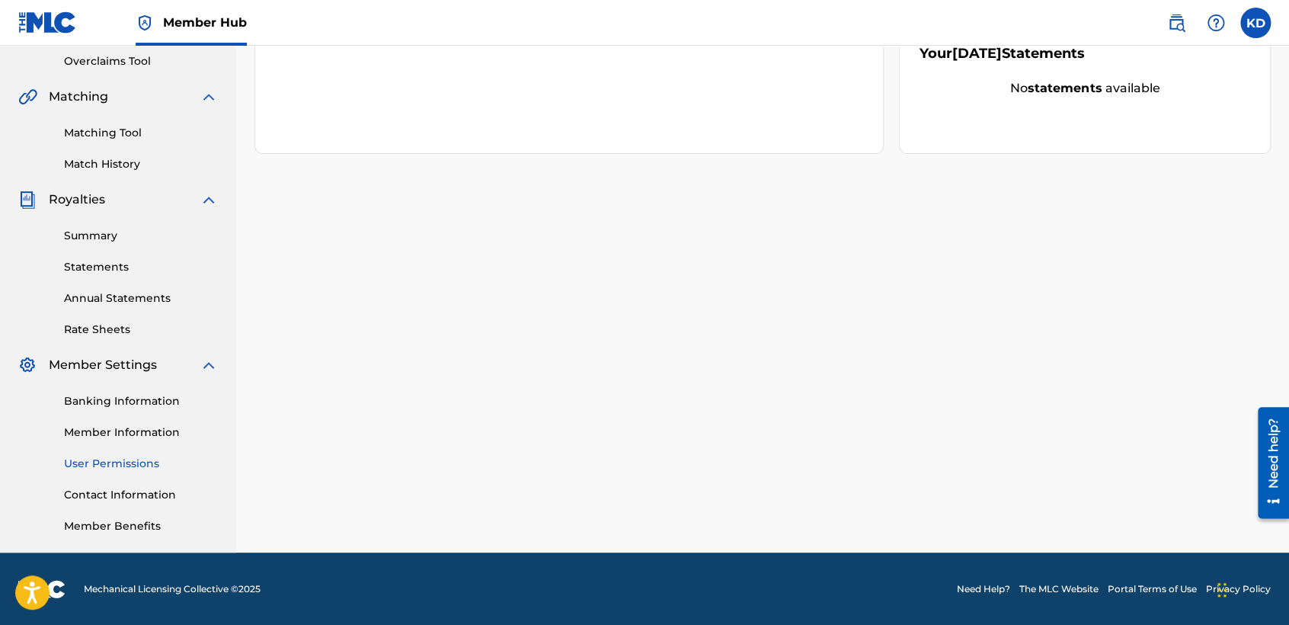
click at [120, 456] on link "User Permissions" at bounding box center [141, 464] width 154 height 16
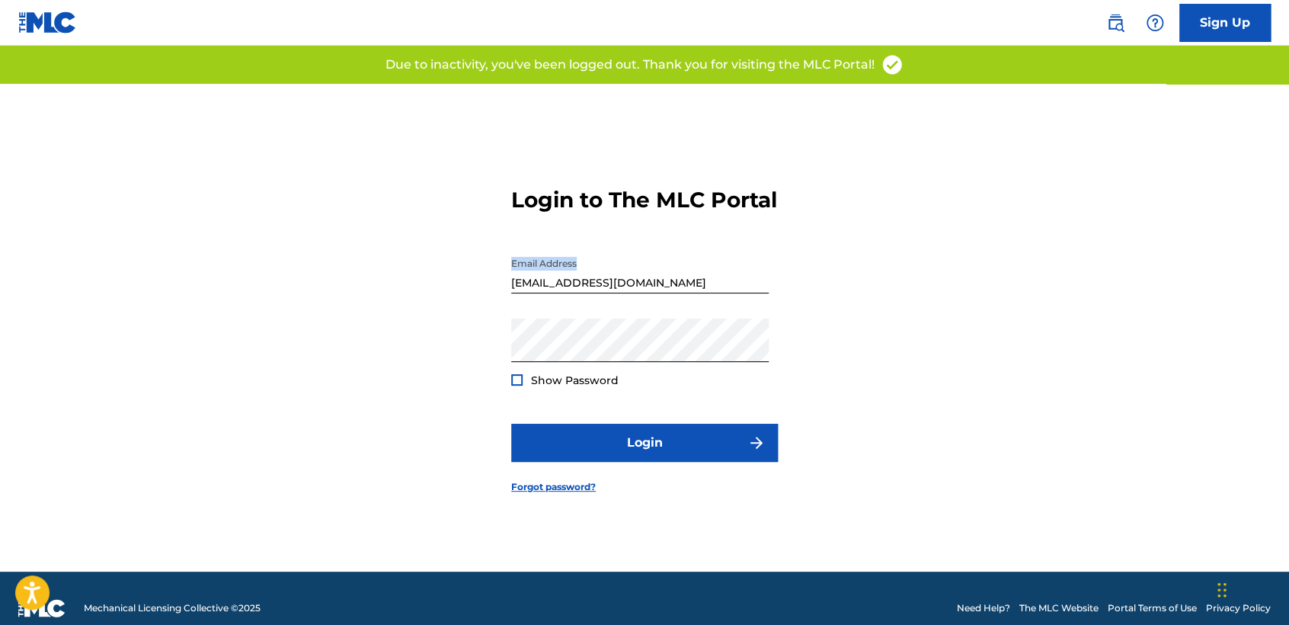
drag, startPoint x: 464, startPoint y: 299, endPoint x: 441, endPoint y: 290, distance: 24.9
click at [442, 290] on div "Login to The MLC Portal Email Address [EMAIL_ADDRESS][DOMAIN_NAME] Password Sho…" at bounding box center [644, 328] width 1067 height 488
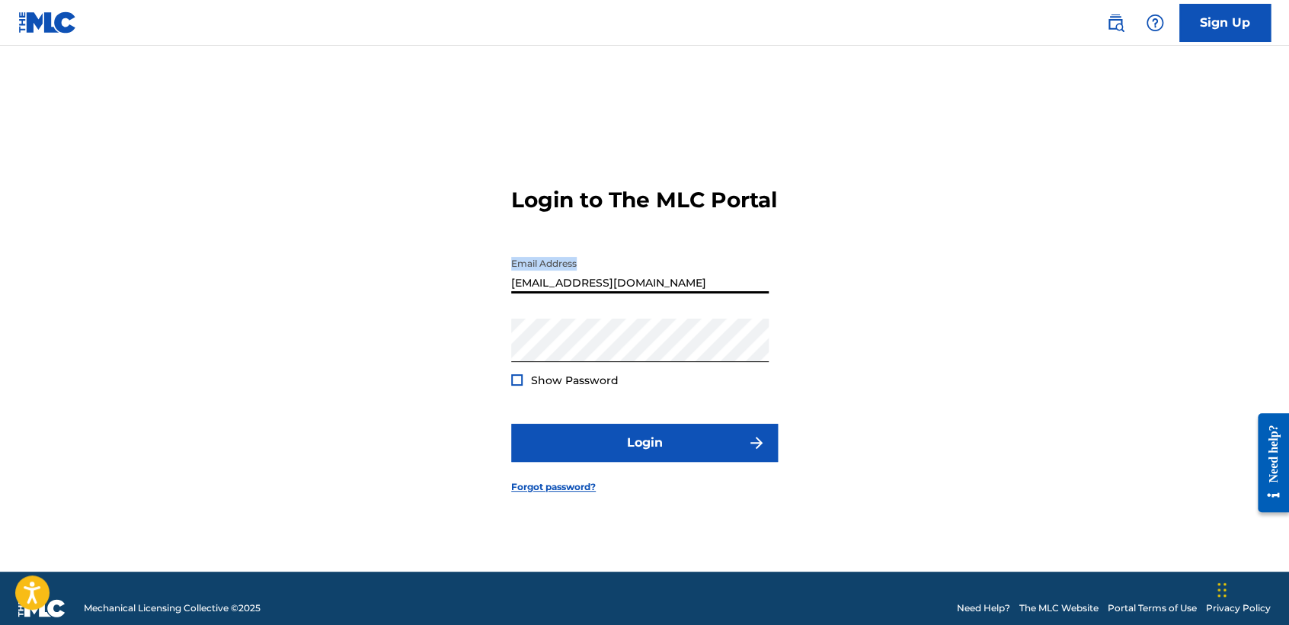
click at [757, 292] on input "[EMAIL_ADDRESS][DOMAIN_NAME]" at bounding box center [640, 271] width 258 height 43
type input "b"
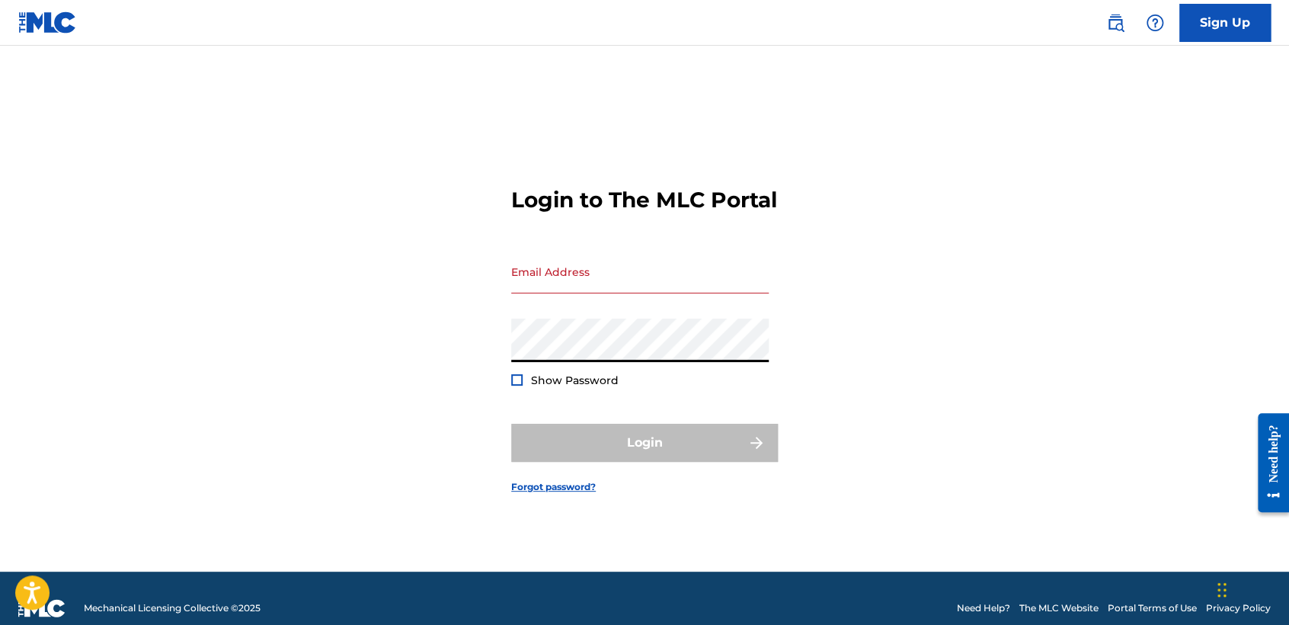
click at [450, 393] on div "Login to The MLC Portal Email Address Password Show Password Login Forgot passw…" at bounding box center [644, 328] width 1067 height 488
click at [572, 293] on input "Email Address" at bounding box center [640, 271] width 258 height 43
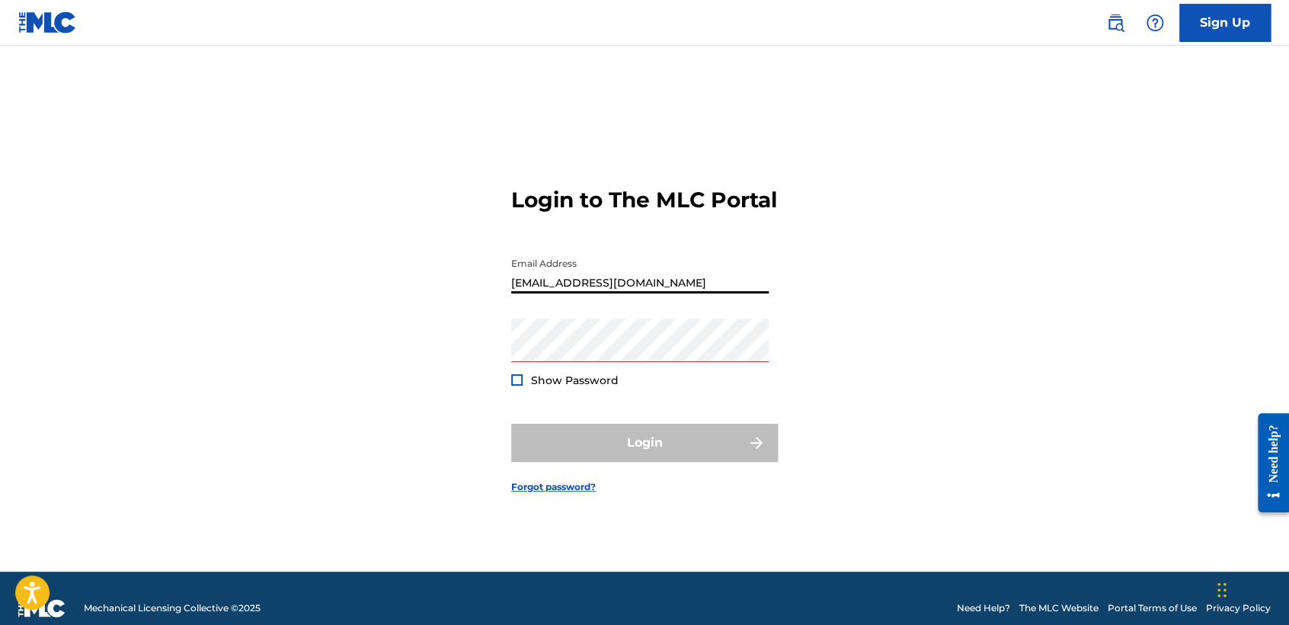
type input "[EMAIL_ADDRESS][DOMAIN_NAME]"
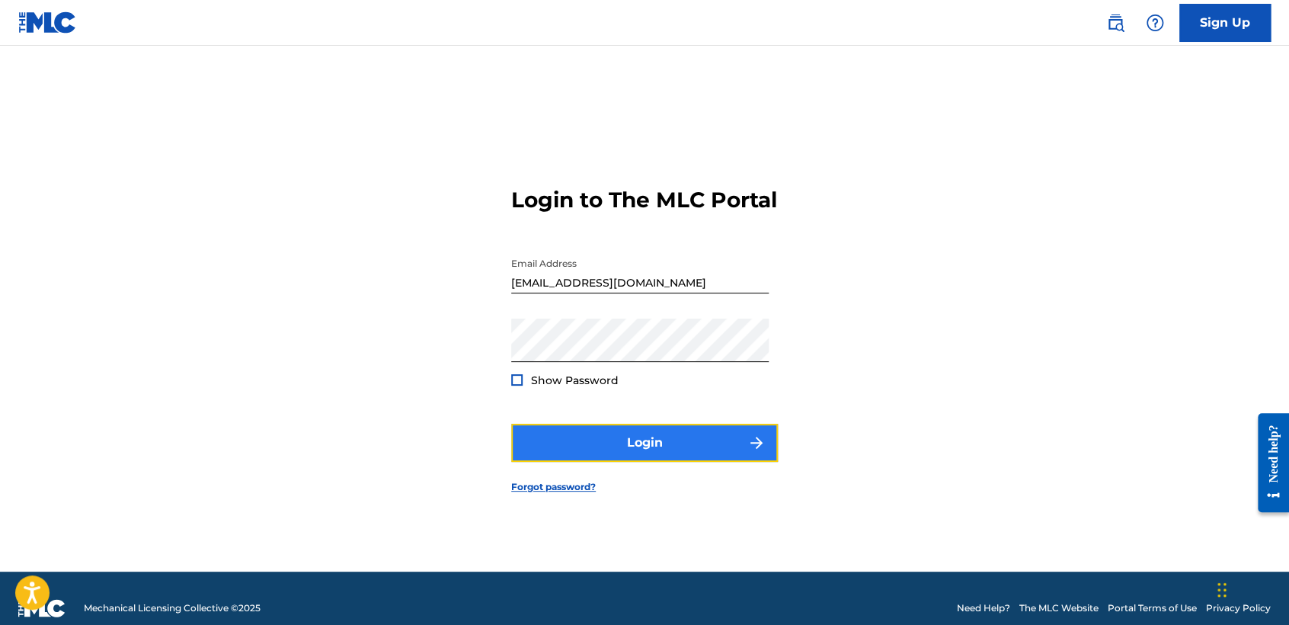
click at [630, 441] on button "Login" at bounding box center [644, 443] width 267 height 38
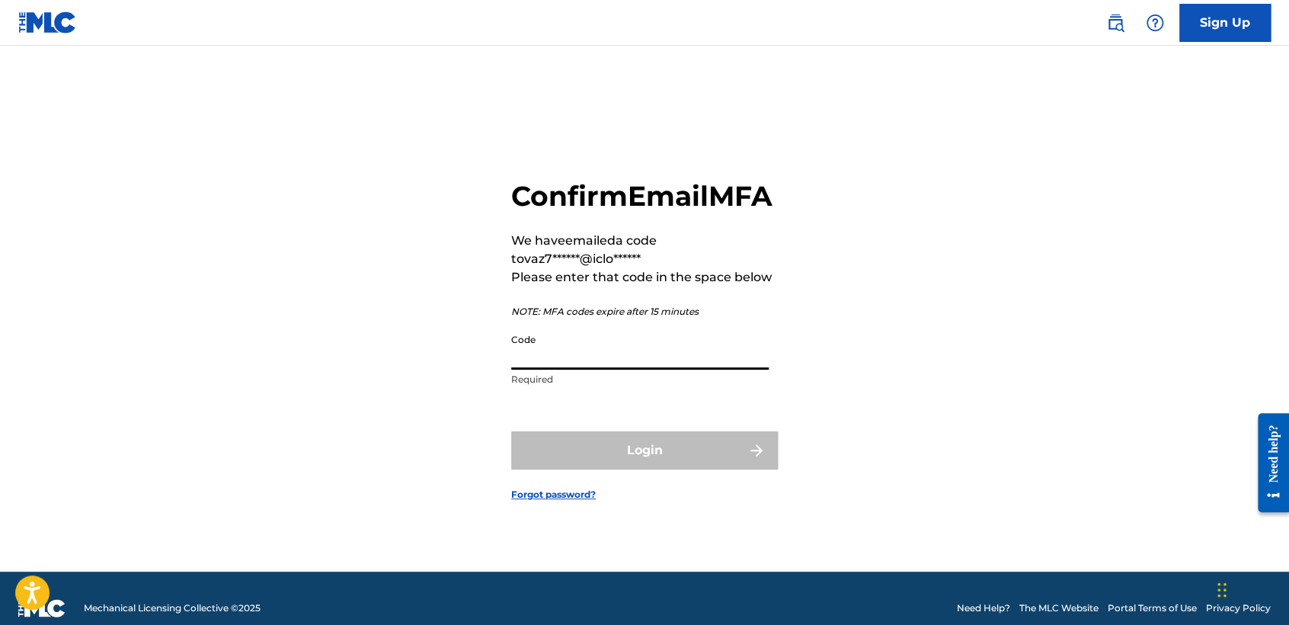
click at [578, 345] on input "Code" at bounding box center [640, 347] width 258 height 43
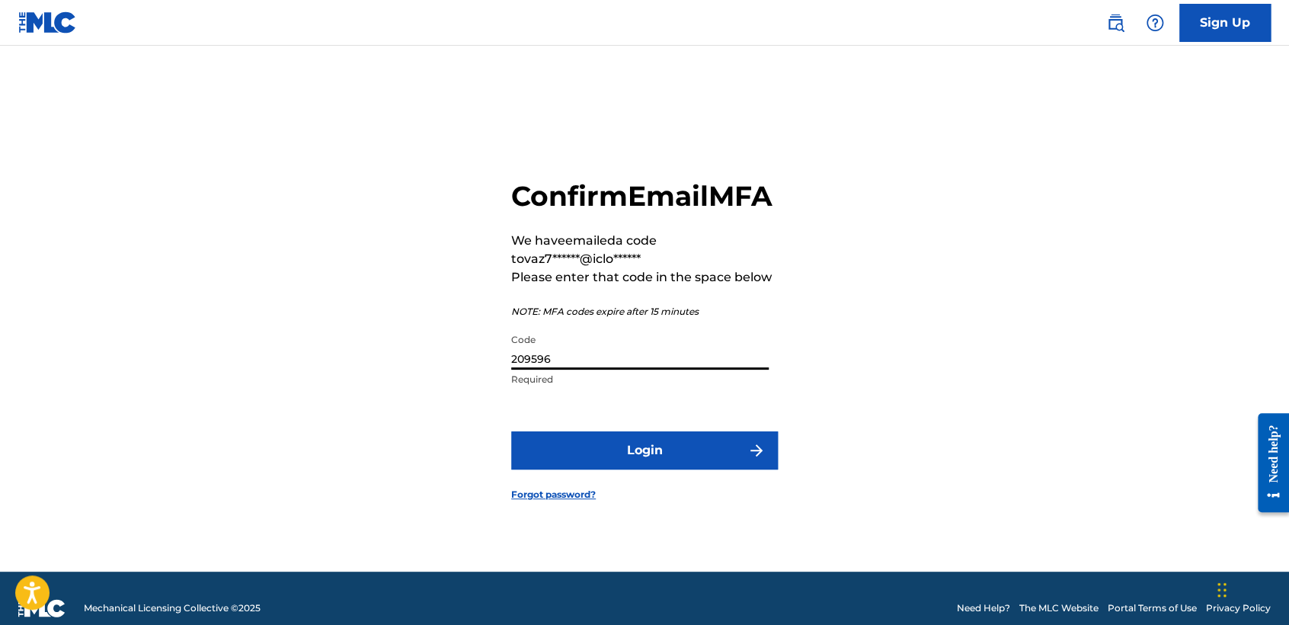
type input "209596"
click at [511, 431] on button "Login" at bounding box center [644, 450] width 267 height 38
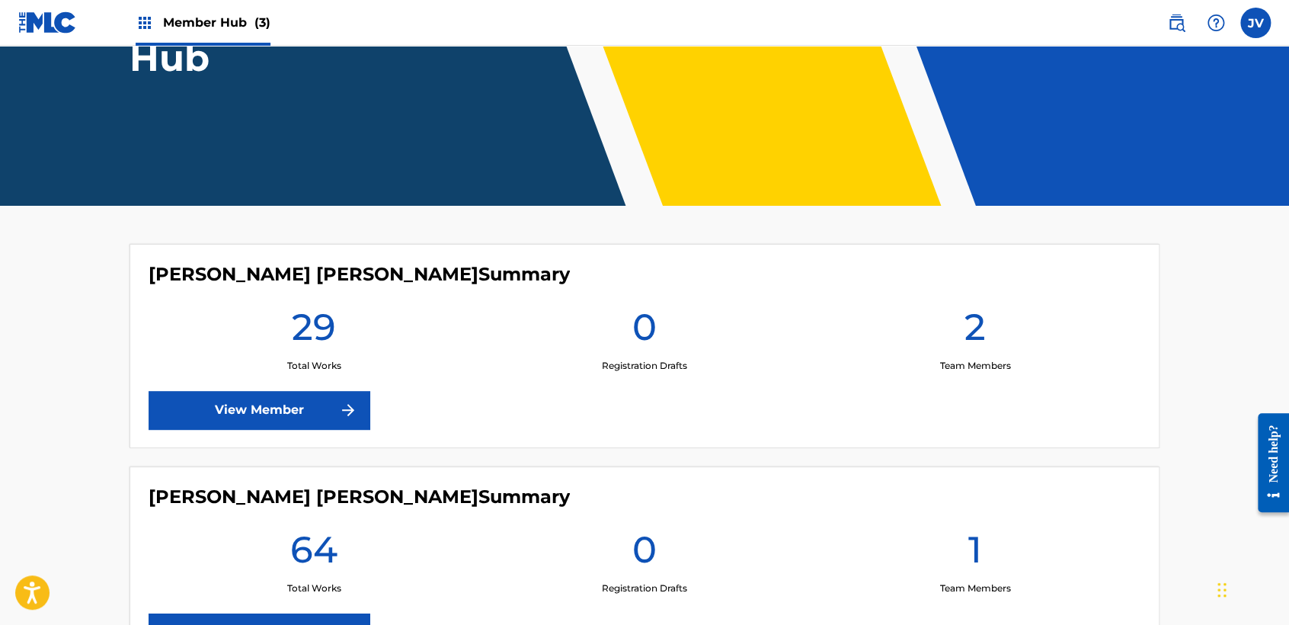
scroll to position [402, 0]
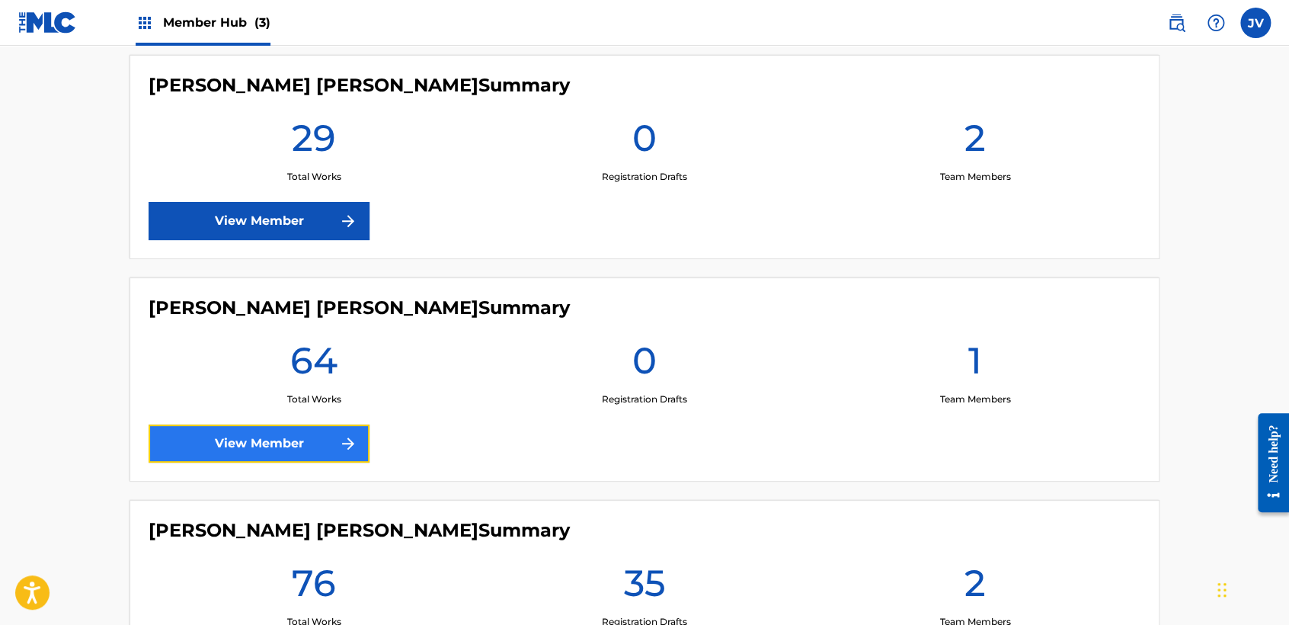
click at [328, 431] on link "View Member" at bounding box center [259, 443] width 221 height 38
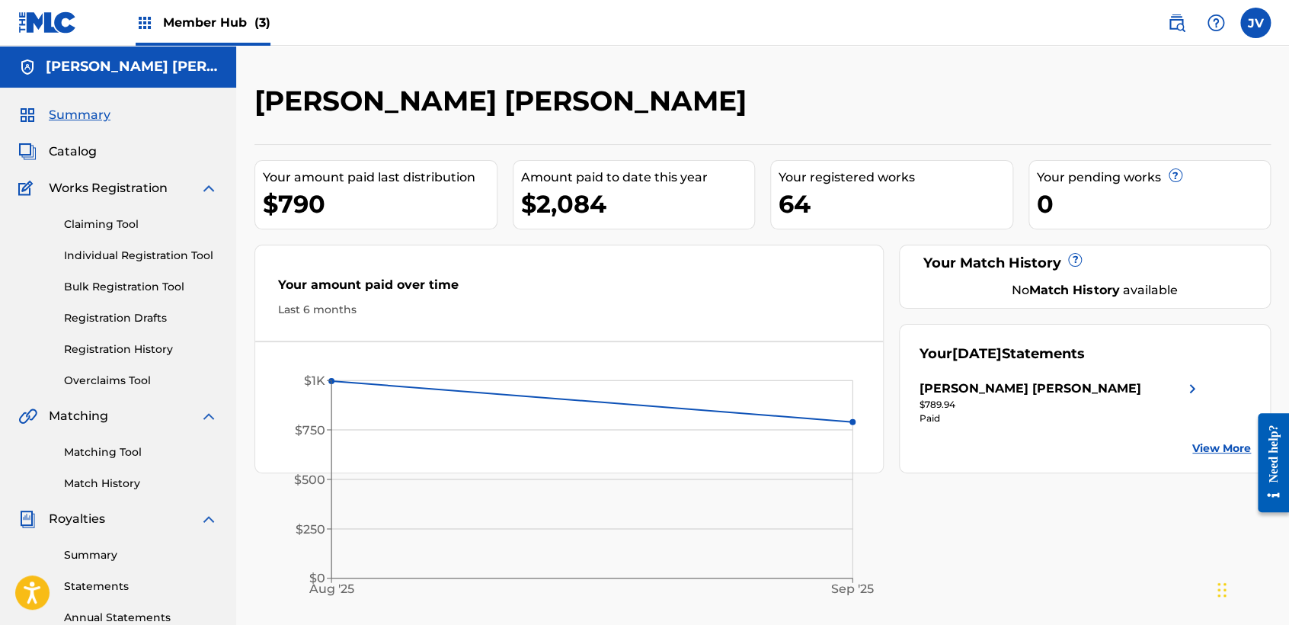
click at [37, 18] on img at bounding box center [47, 22] width 59 height 22
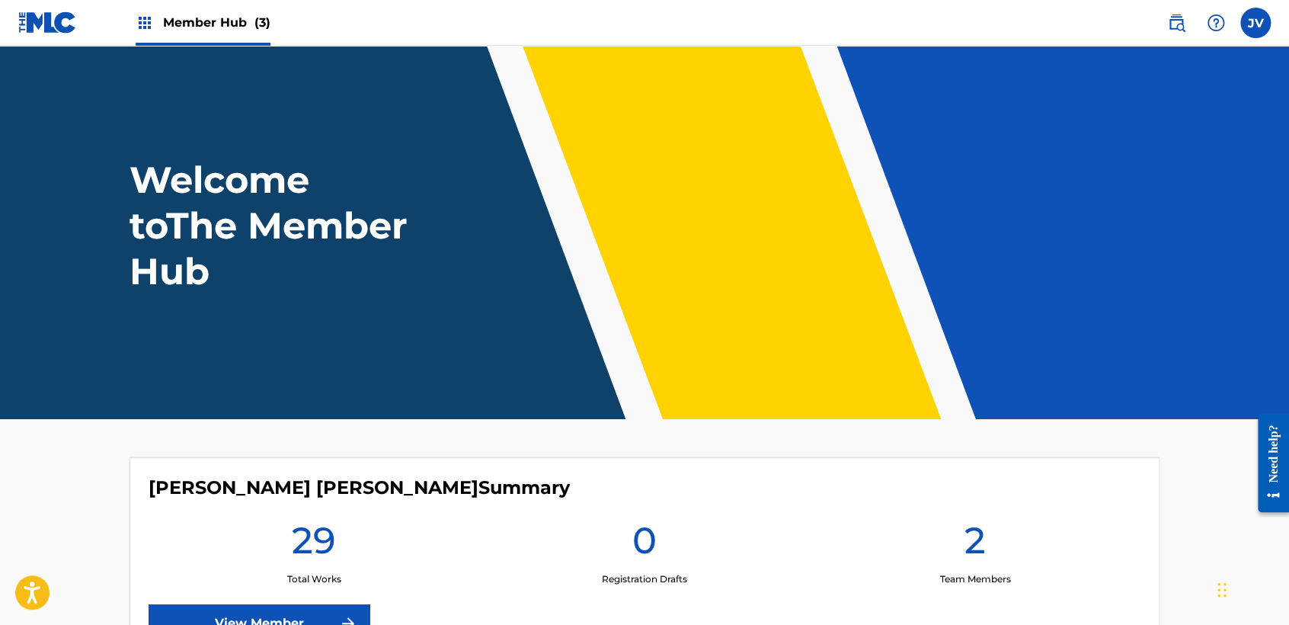
drag, startPoint x: 235, startPoint y: 12, endPoint x: 240, endPoint y: 20, distance: 8.9
click at [240, 19] on div "Member Hub (3)" at bounding box center [203, 22] width 135 height 45
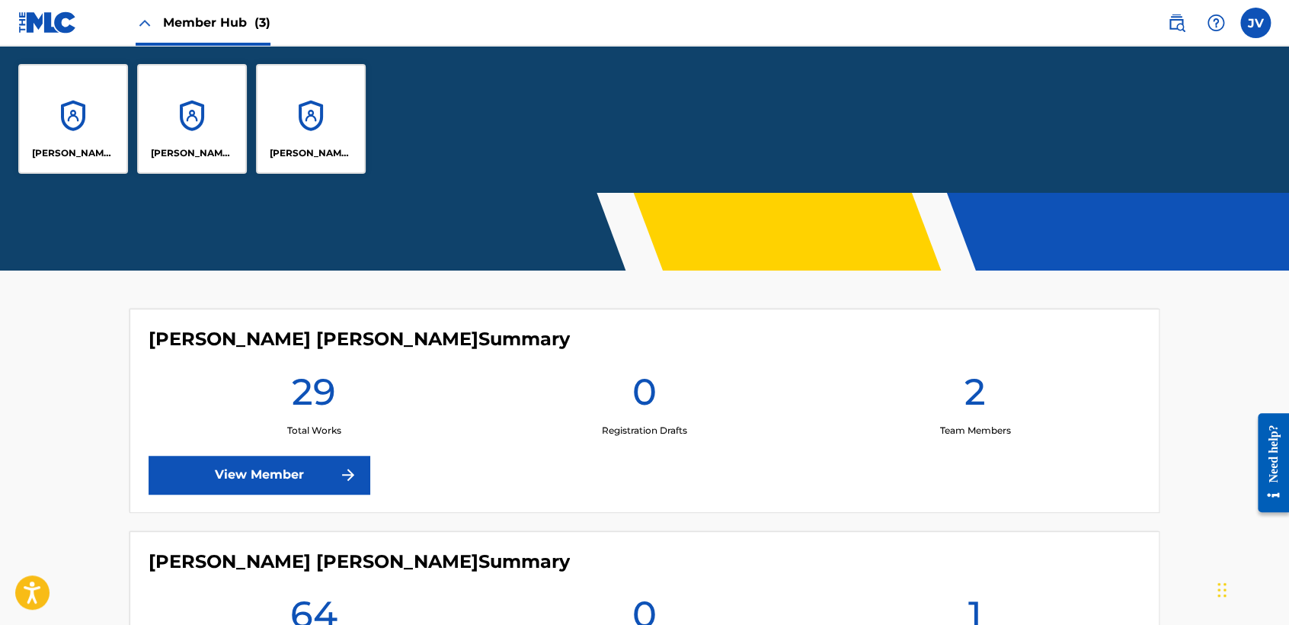
scroll to position [41, 0]
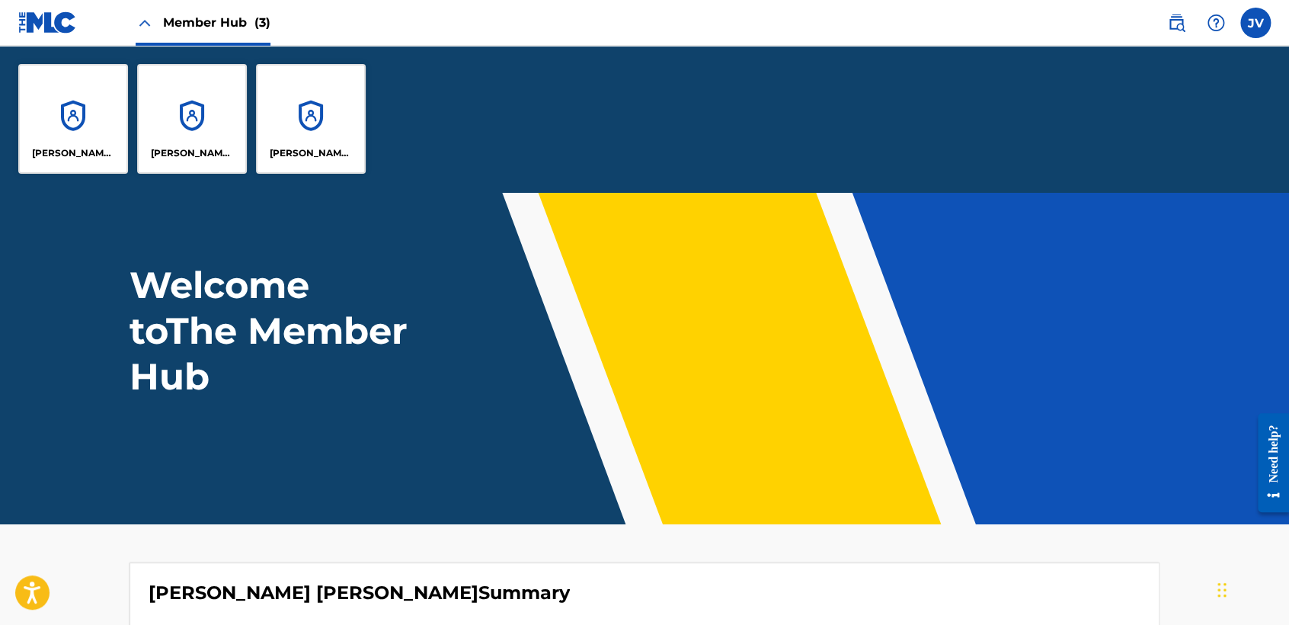
click at [40, 42] on link at bounding box center [47, 22] width 59 height 45
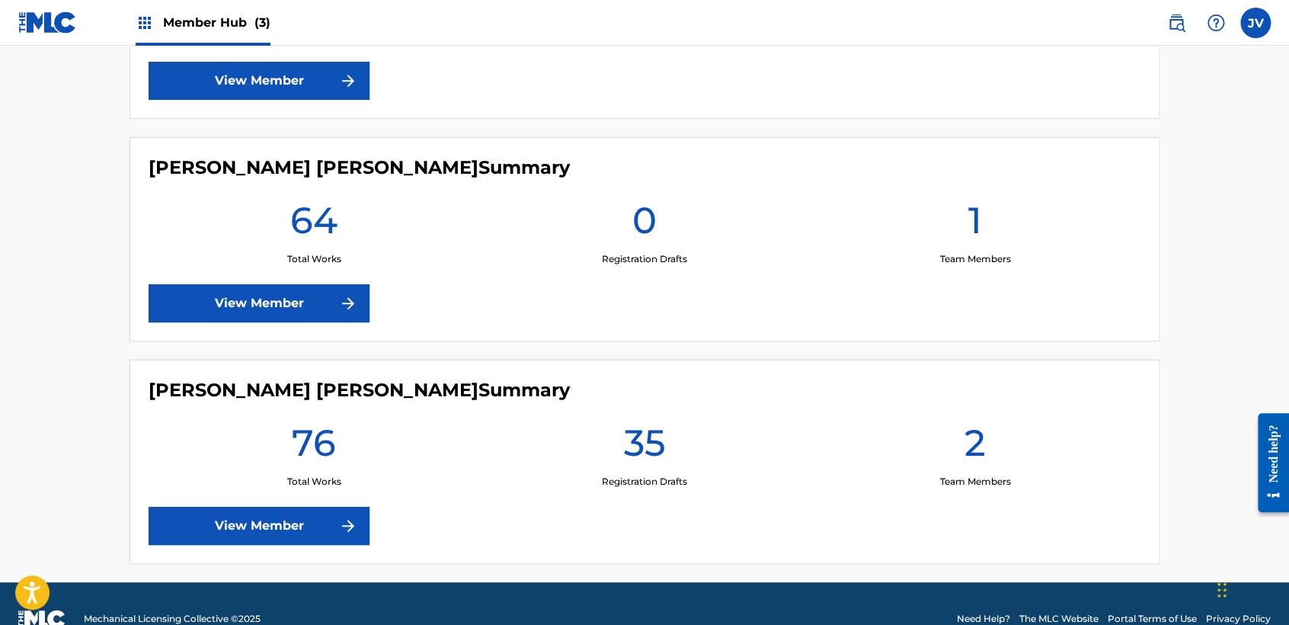
scroll to position [572, 0]
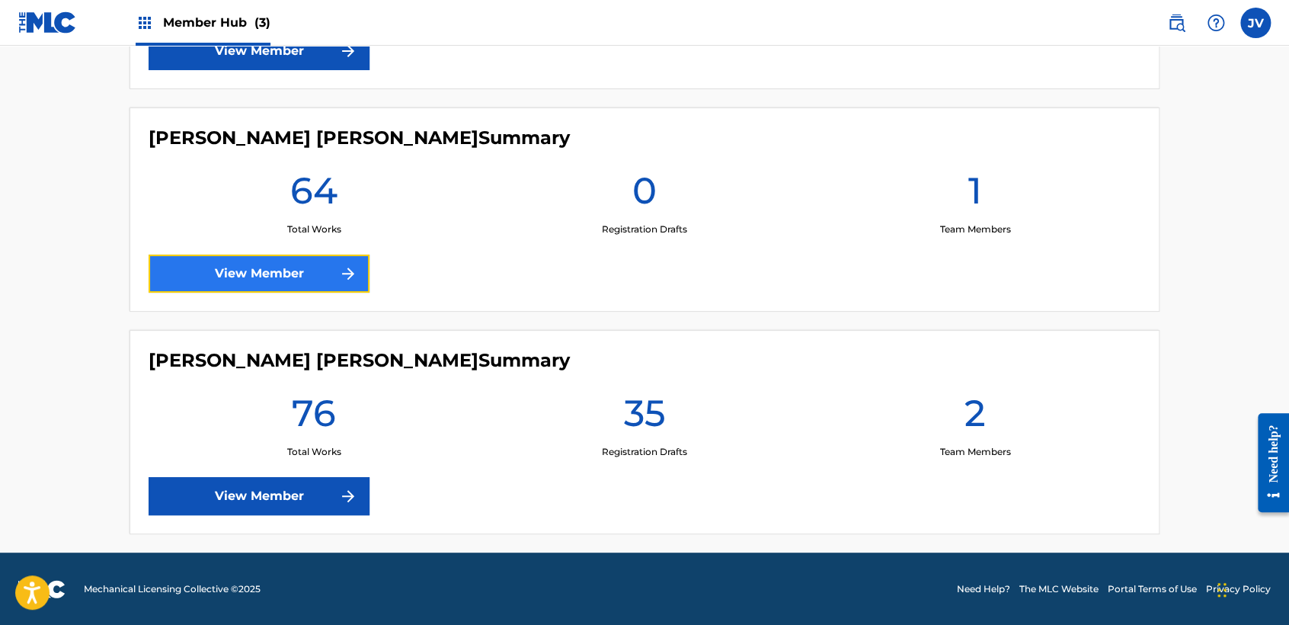
click at [330, 267] on link "View Member" at bounding box center [259, 274] width 221 height 38
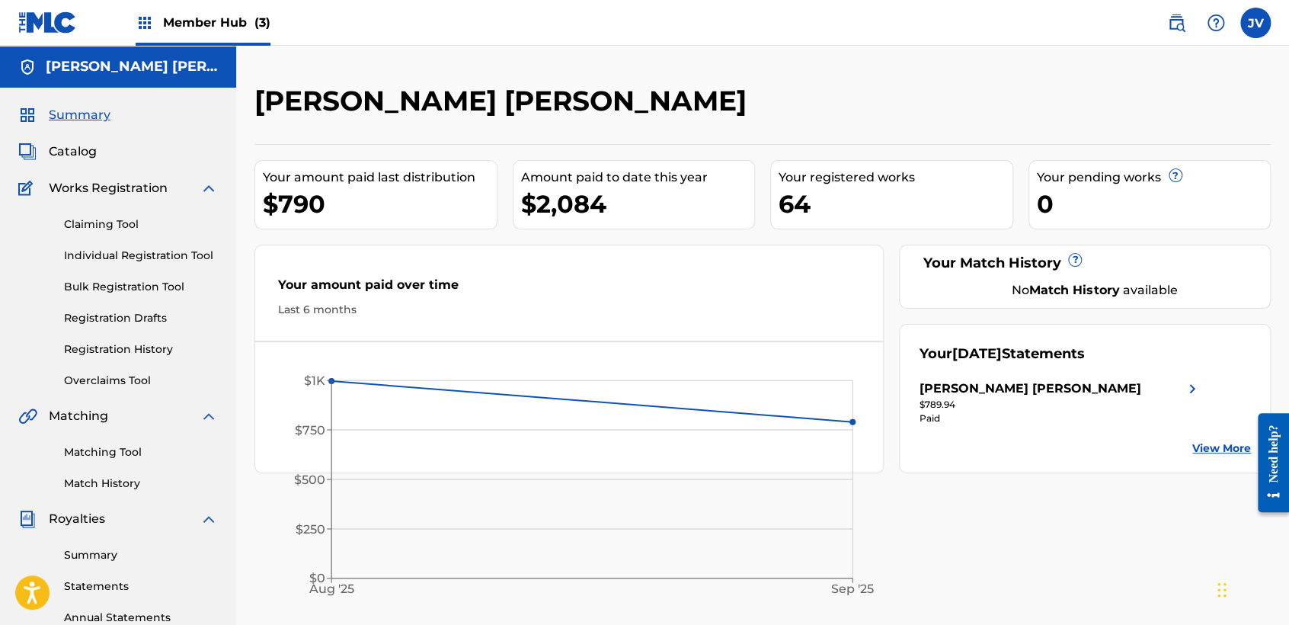
click at [46, 21] on img at bounding box center [47, 22] width 59 height 22
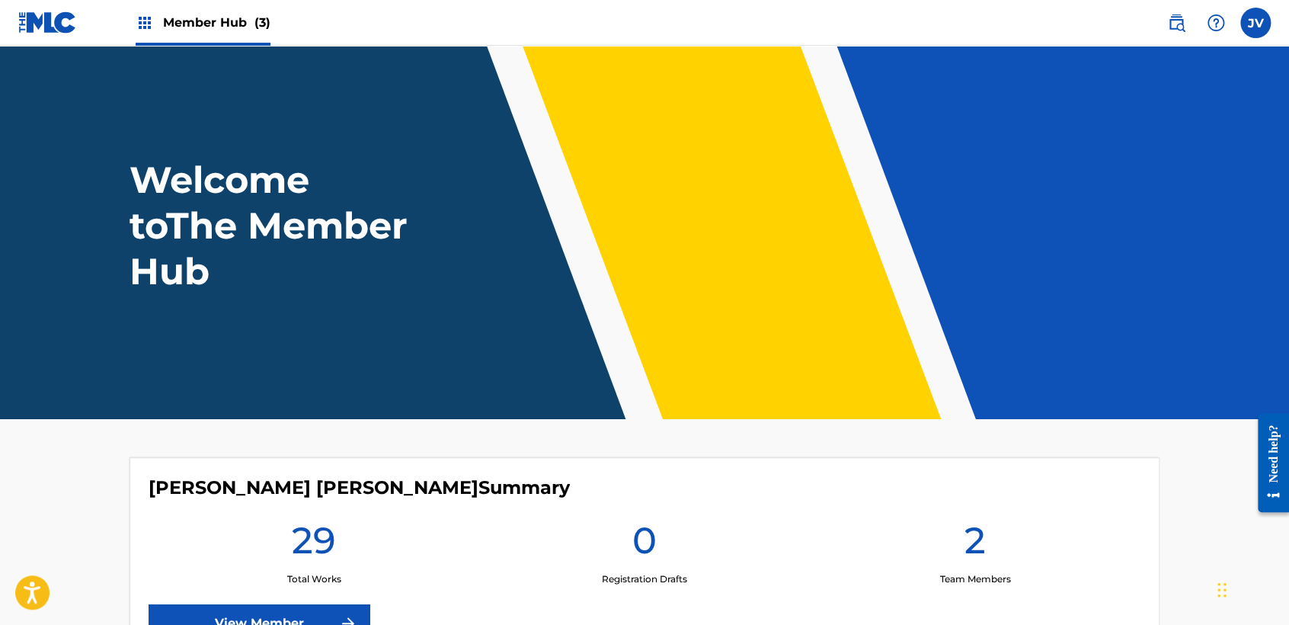
click at [24, 27] on img at bounding box center [47, 22] width 59 height 22
click at [244, 22] on span "Member Hub (3)" at bounding box center [216, 23] width 107 height 18
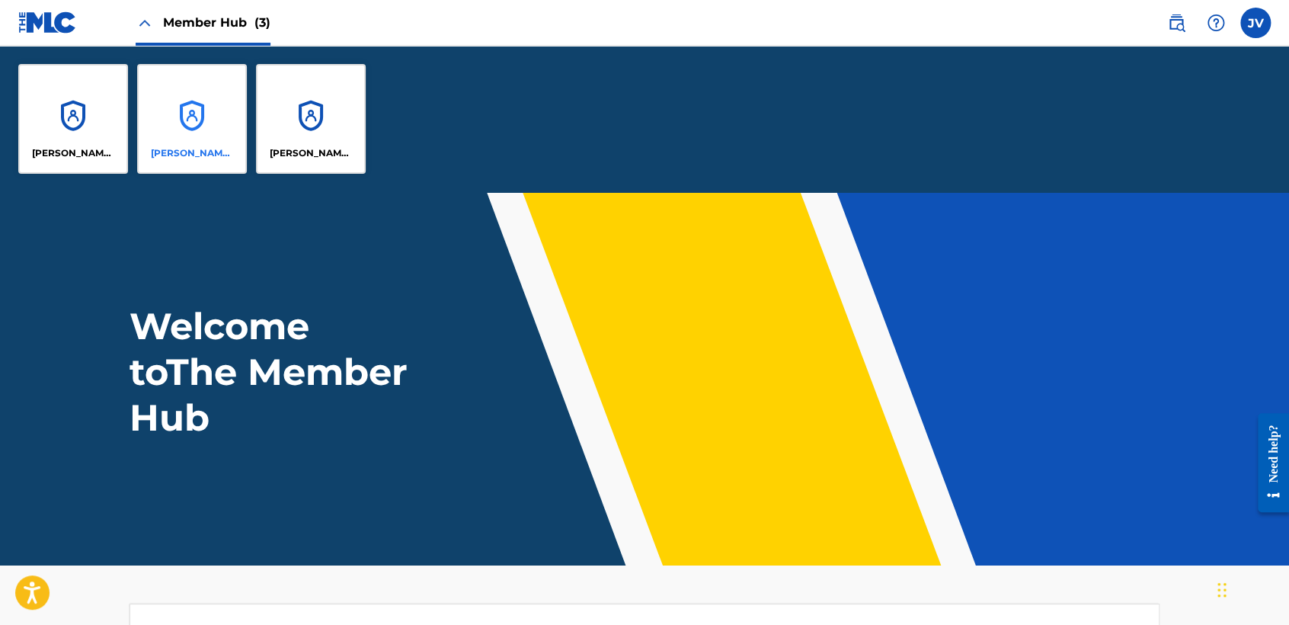
click at [224, 92] on div "[PERSON_NAME] [PERSON_NAME]" at bounding box center [192, 119] width 110 height 110
